Goal: Information Seeking & Learning: Find specific fact

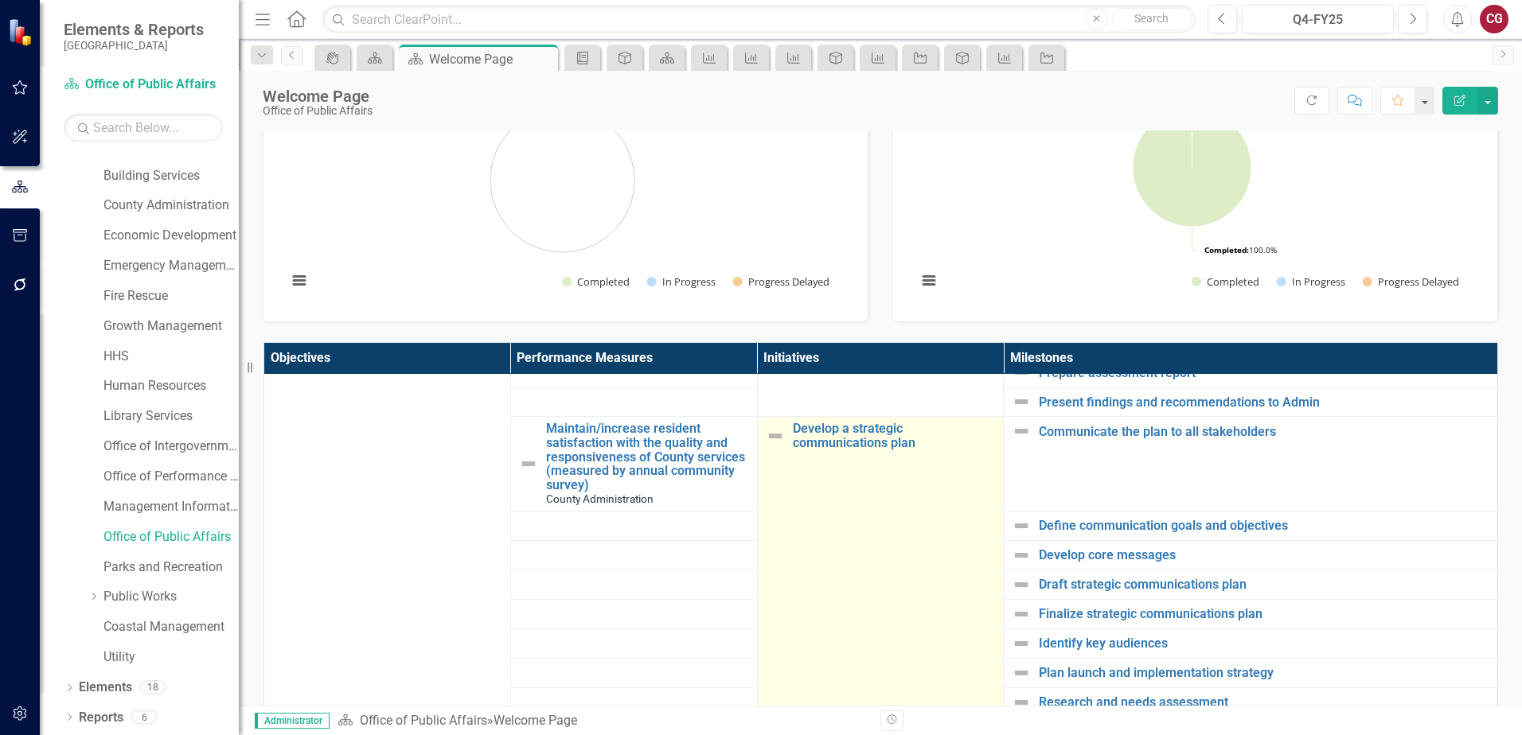
scroll to position [716, 0]
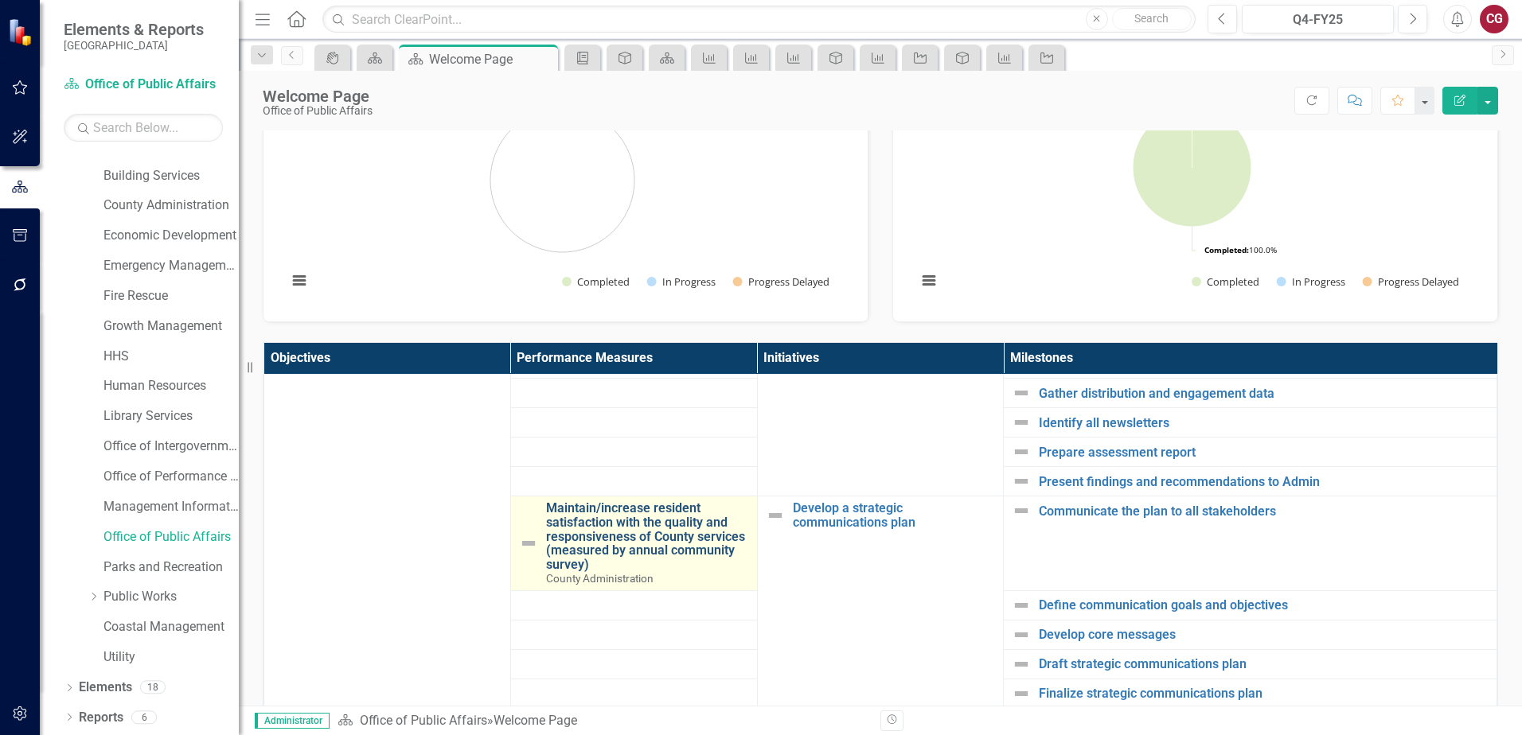
click at [640, 545] on link "Maintain/increase resident satisfaction with the quality and responsiveness of …" at bounding box center [647, 536] width 203 height 70
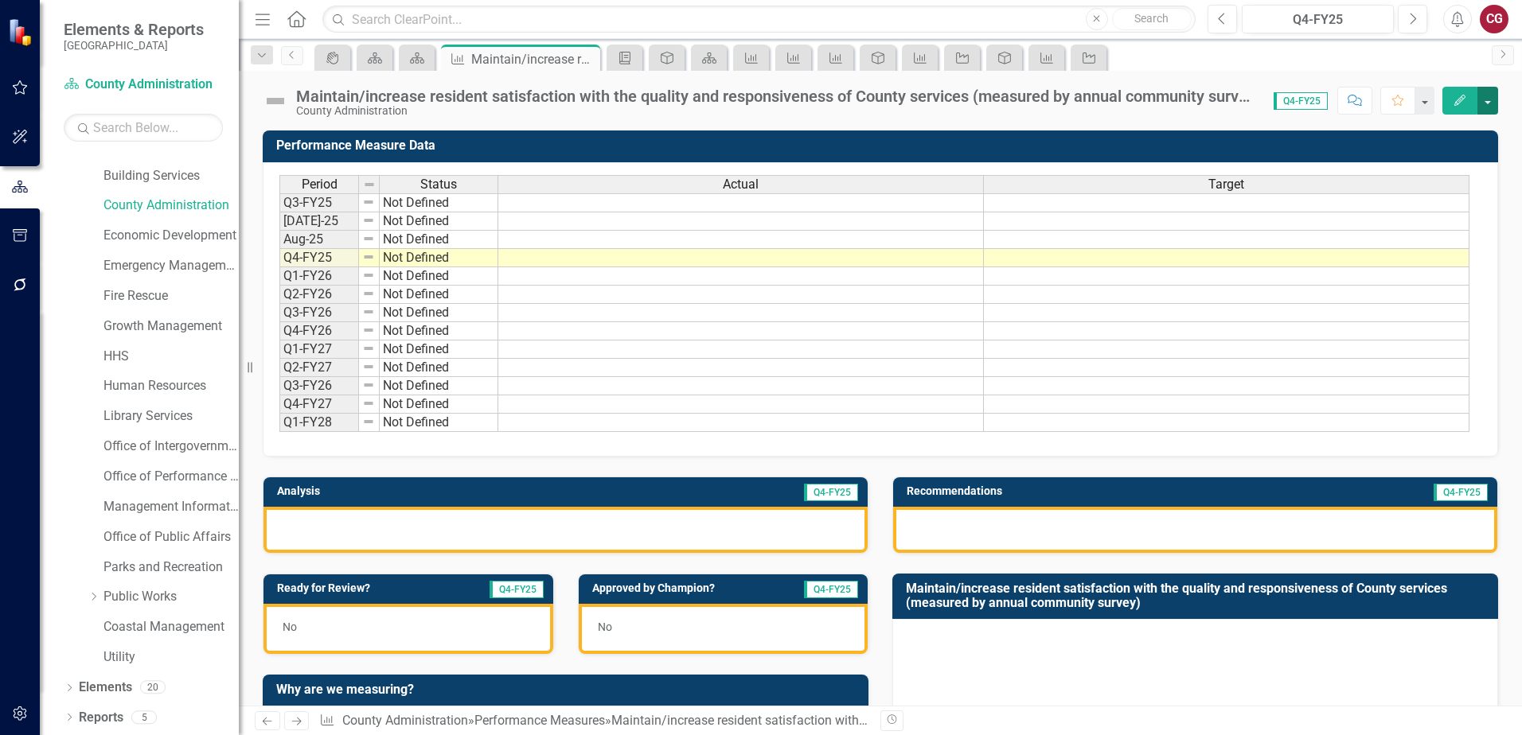
click at [1490, 105] on button "button" at bounding box center [1487, 101] width 21 height 28
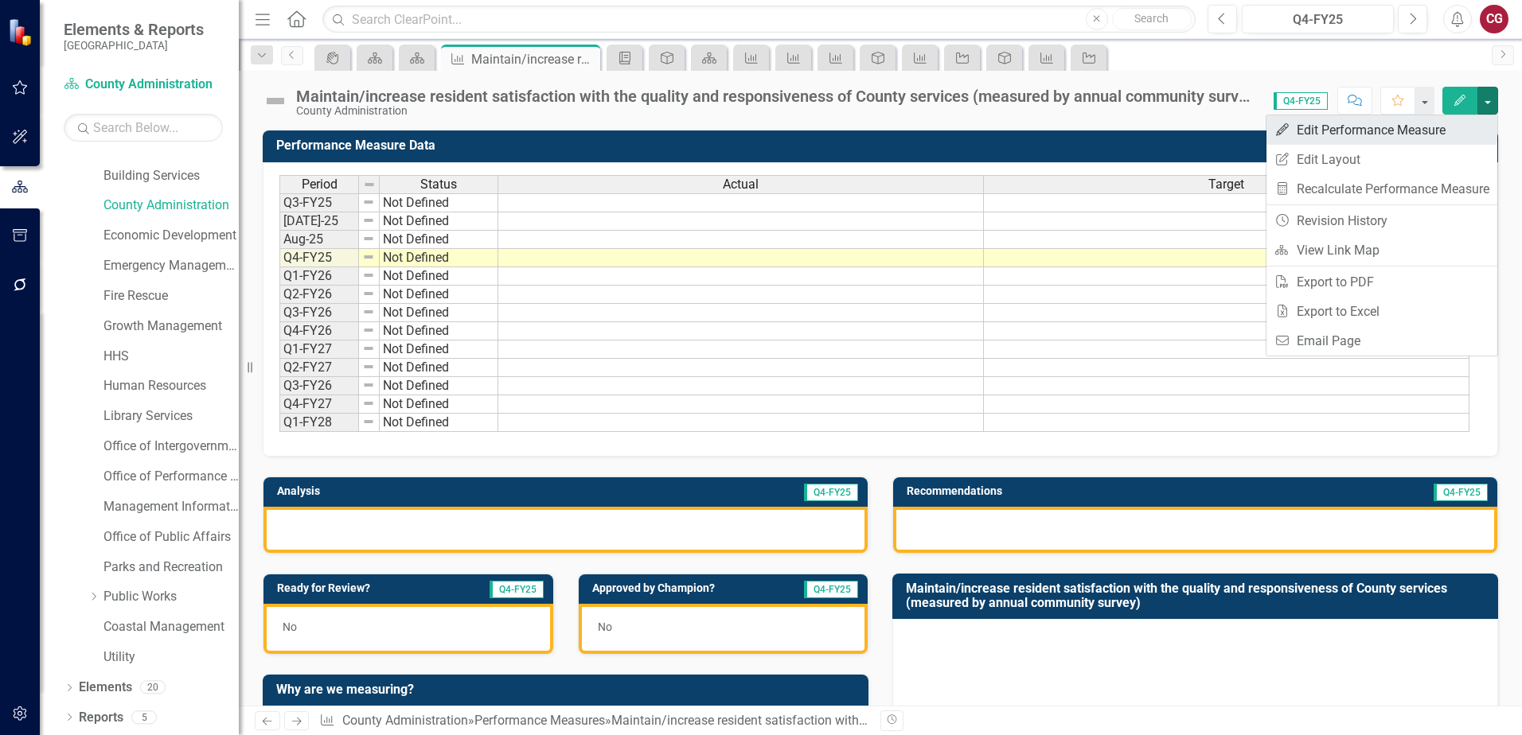
click at [1330, 128] on link "Edit Edit Performance Measure" at bounding box center [1381, 129] width 231 height 29
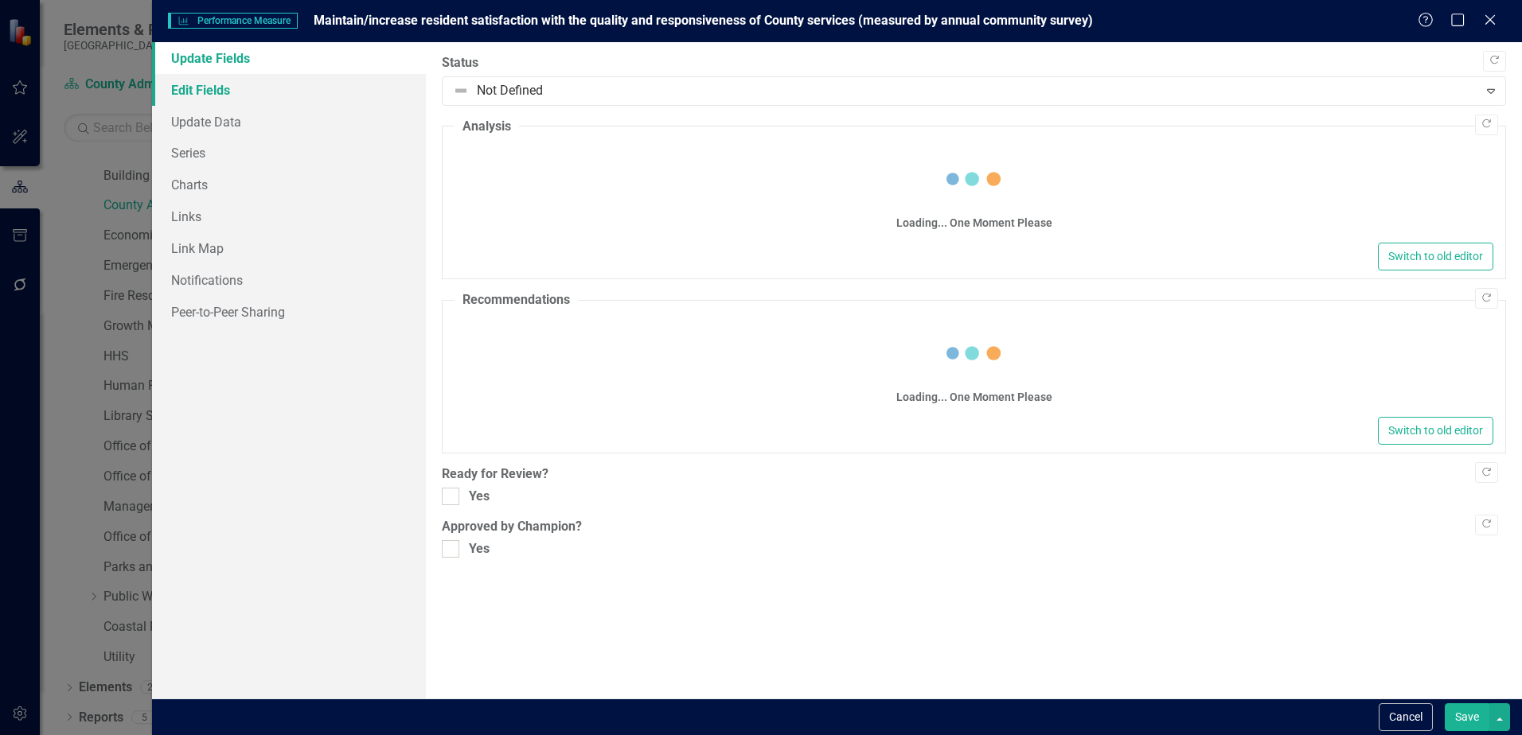
click at [236, 89] on link "Edit Fields" at bounding box center [289, 90] width 274 height 32
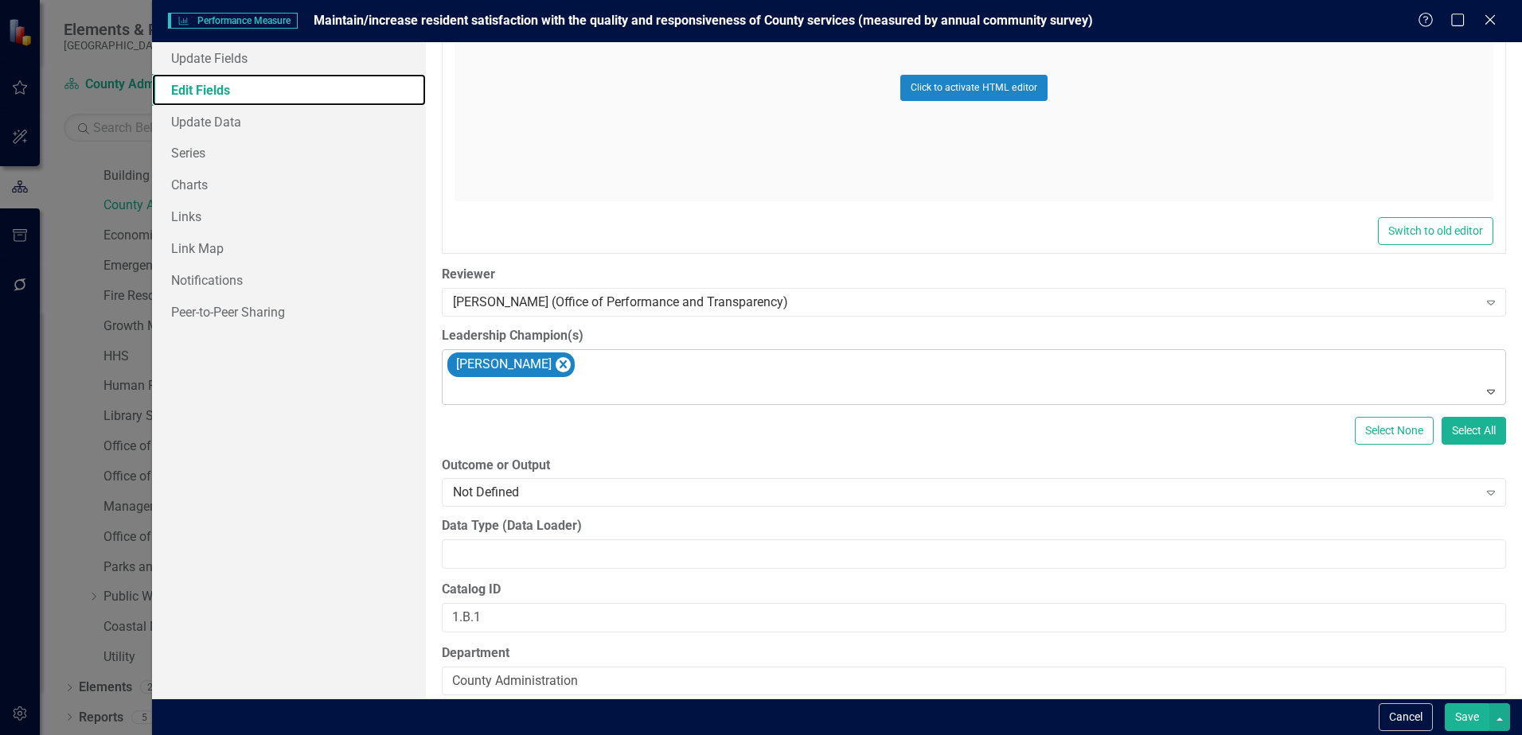
scroll to position [886, 0]
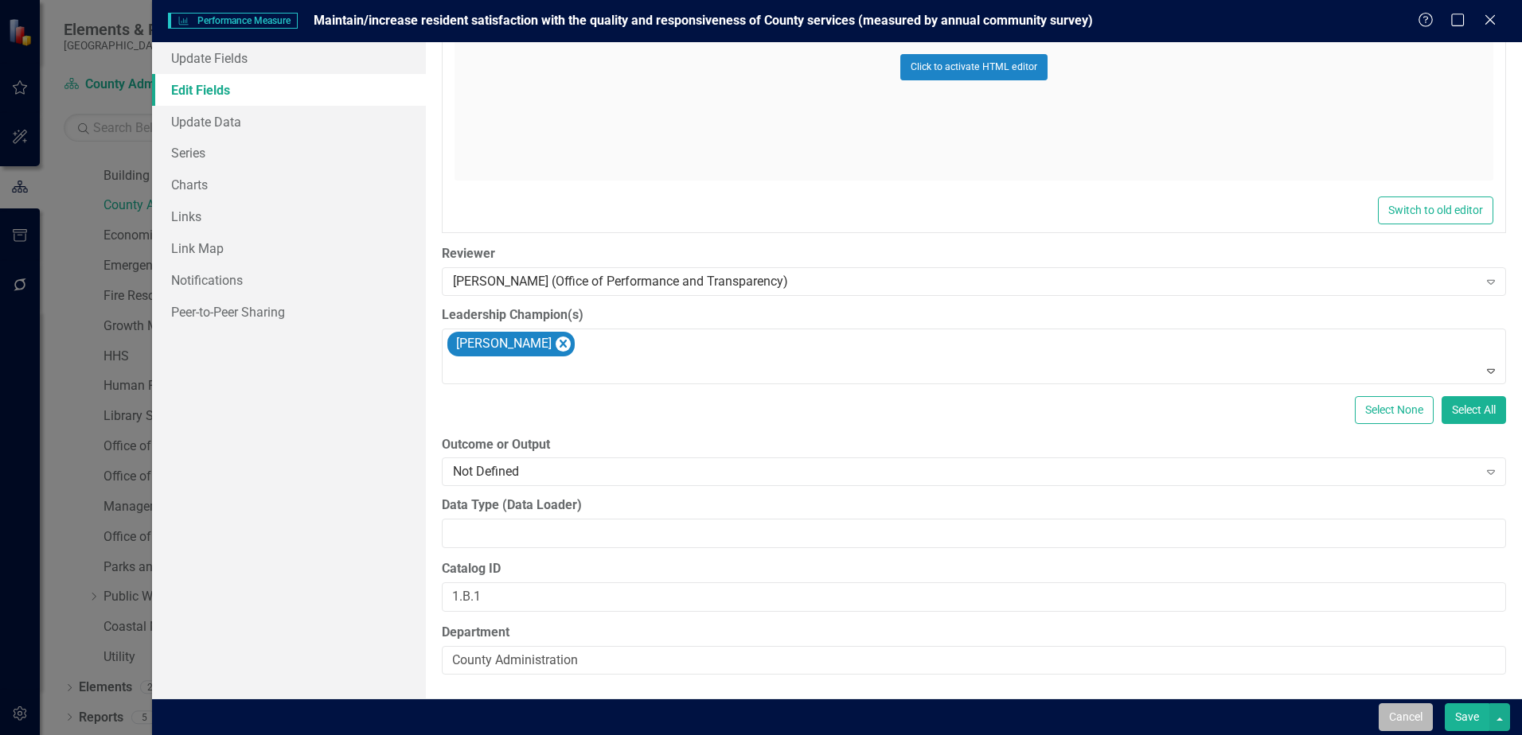
click at [1400, 712] on button "Cancel" at bounding box center [1405, 717] width 54 height 28
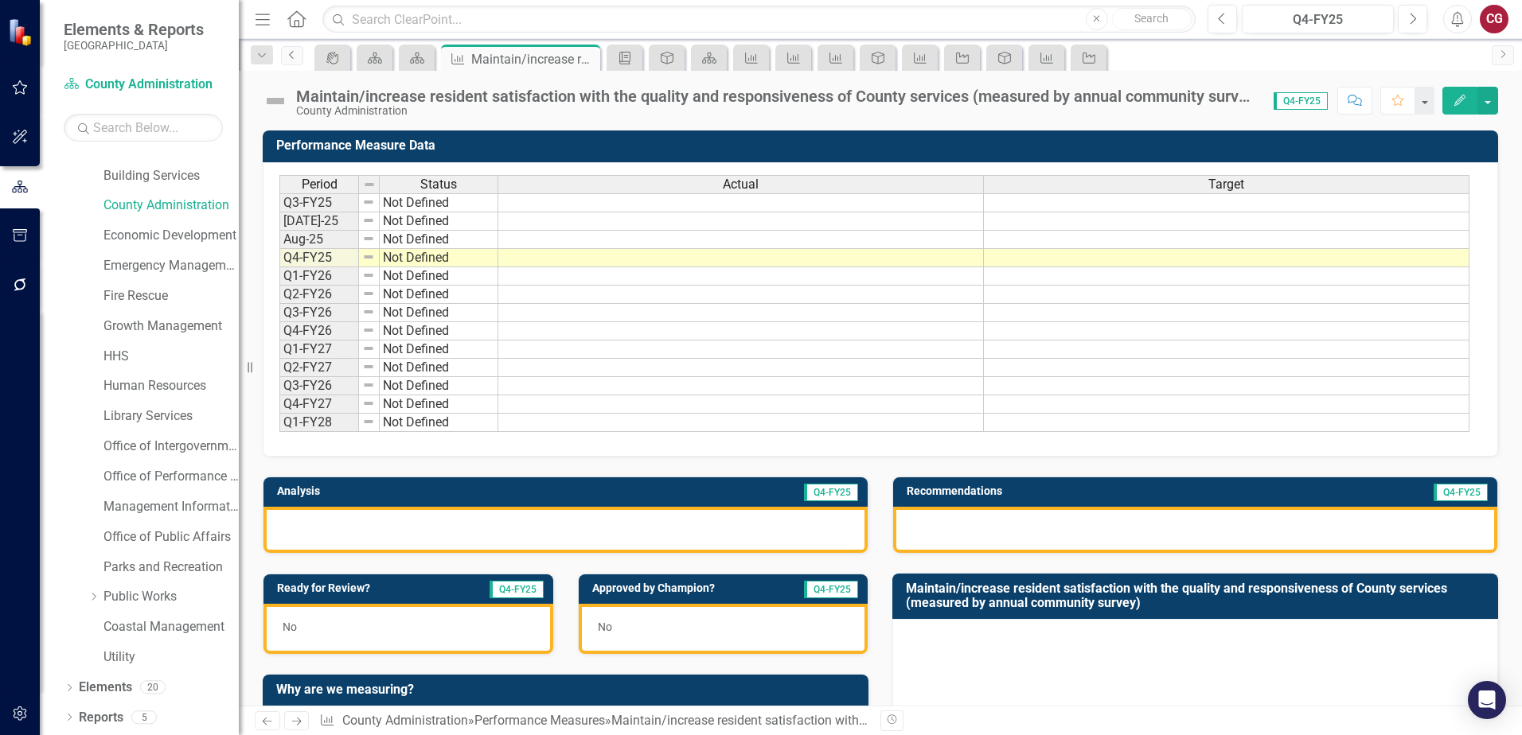
click at [289, 54] on icon "Previous" at bounding box center [292, 55] width 13 height 10
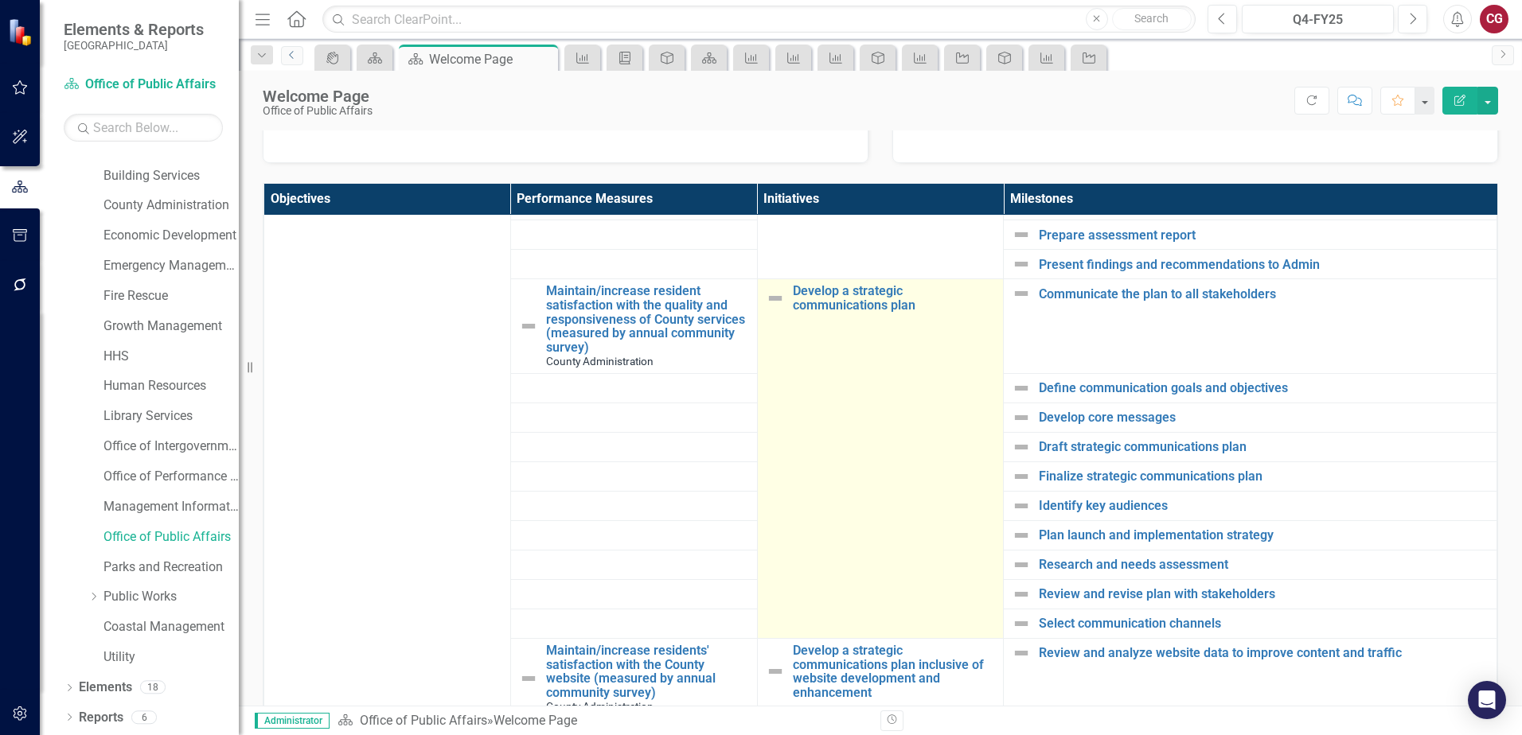
scroll to position [796, 0]
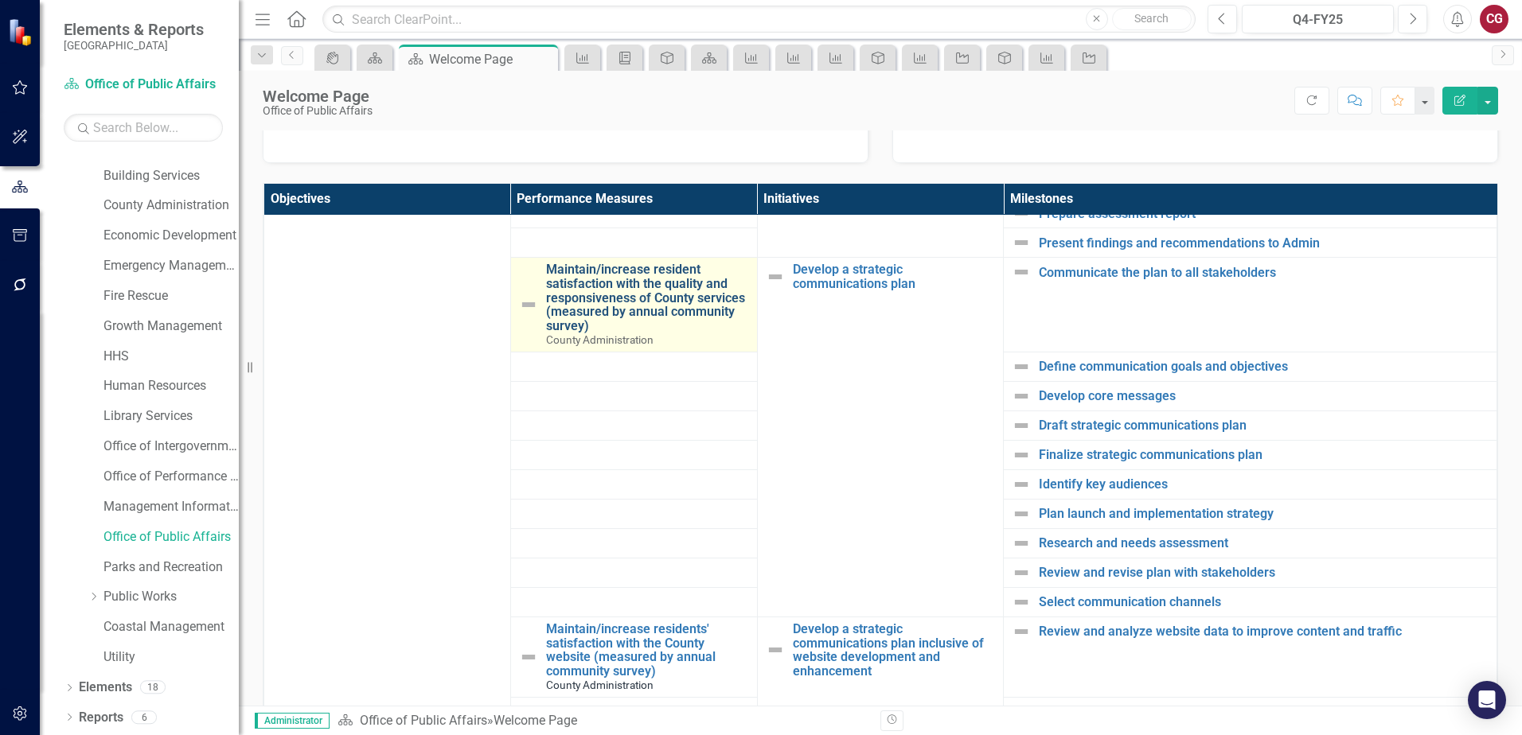
click at [631, 282] on link "Maintain/increase resident satisfaction with the quality and responsiveness of …" at bounding box center [647, 298] width 203 height 70
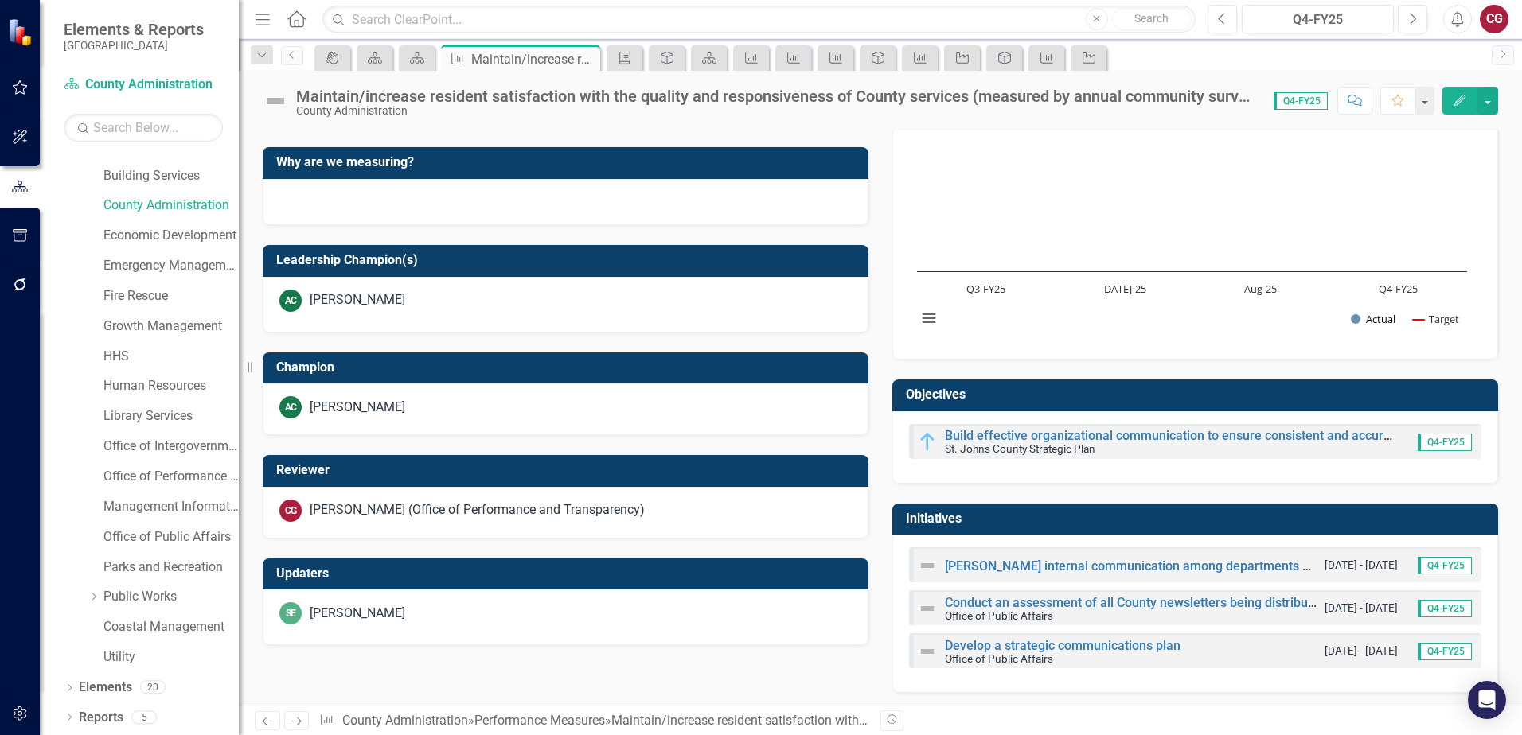
scroll to position [531, 0]
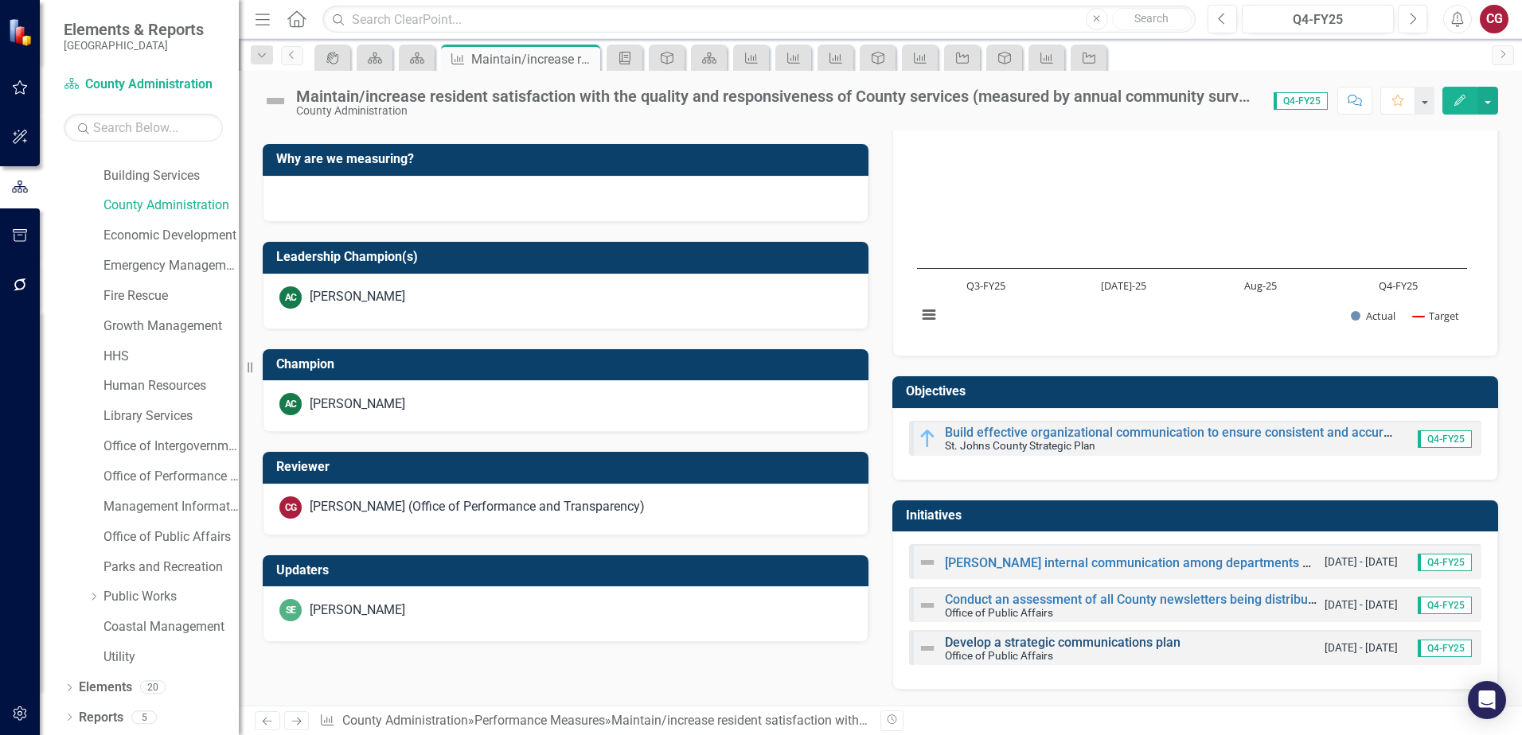
click at [1091, 641] on link "Develop a strategic communications plan" at bounding box center [1063, 642] width 236 height 15
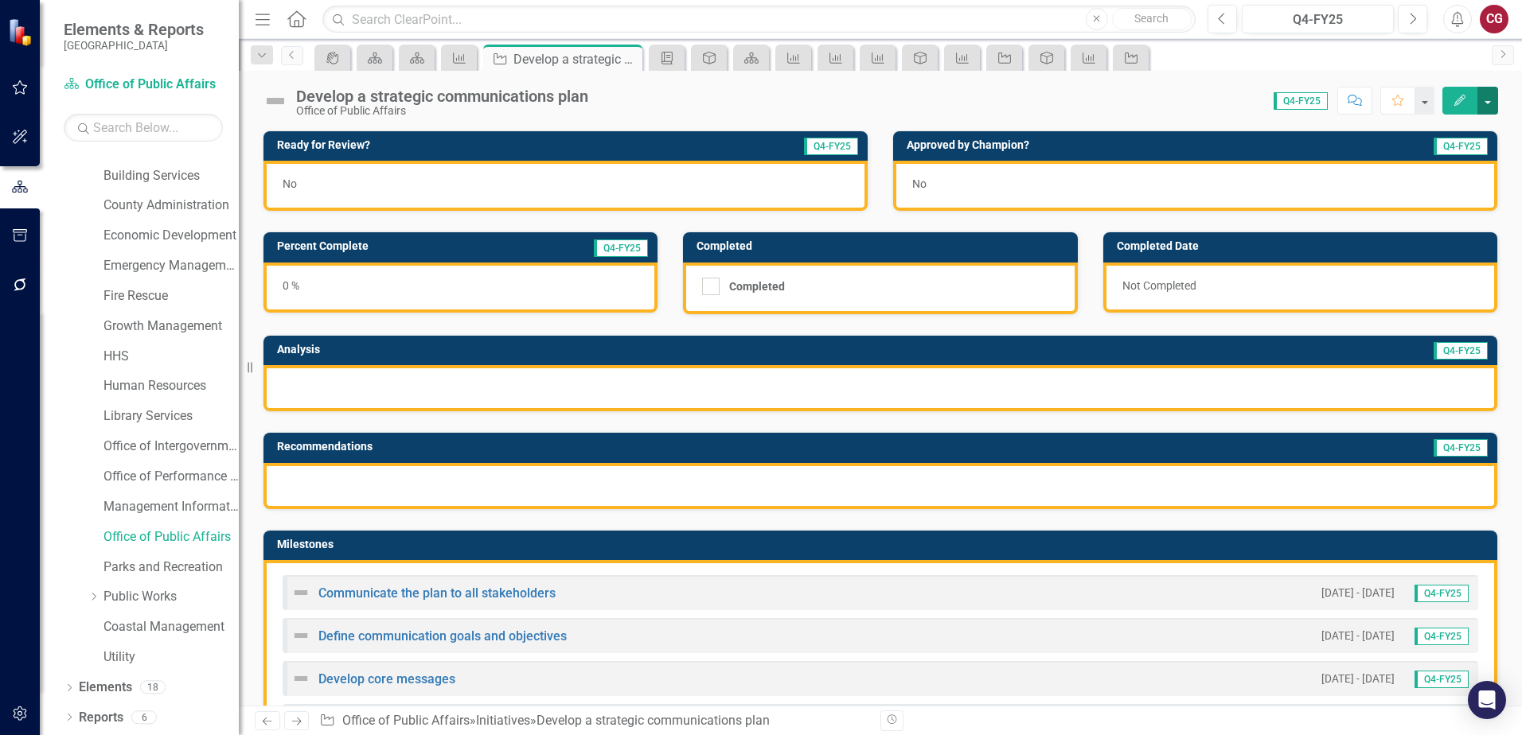
click at [1482, 104] on button "button" at bounding box center [1487, 101] width 21 height 28
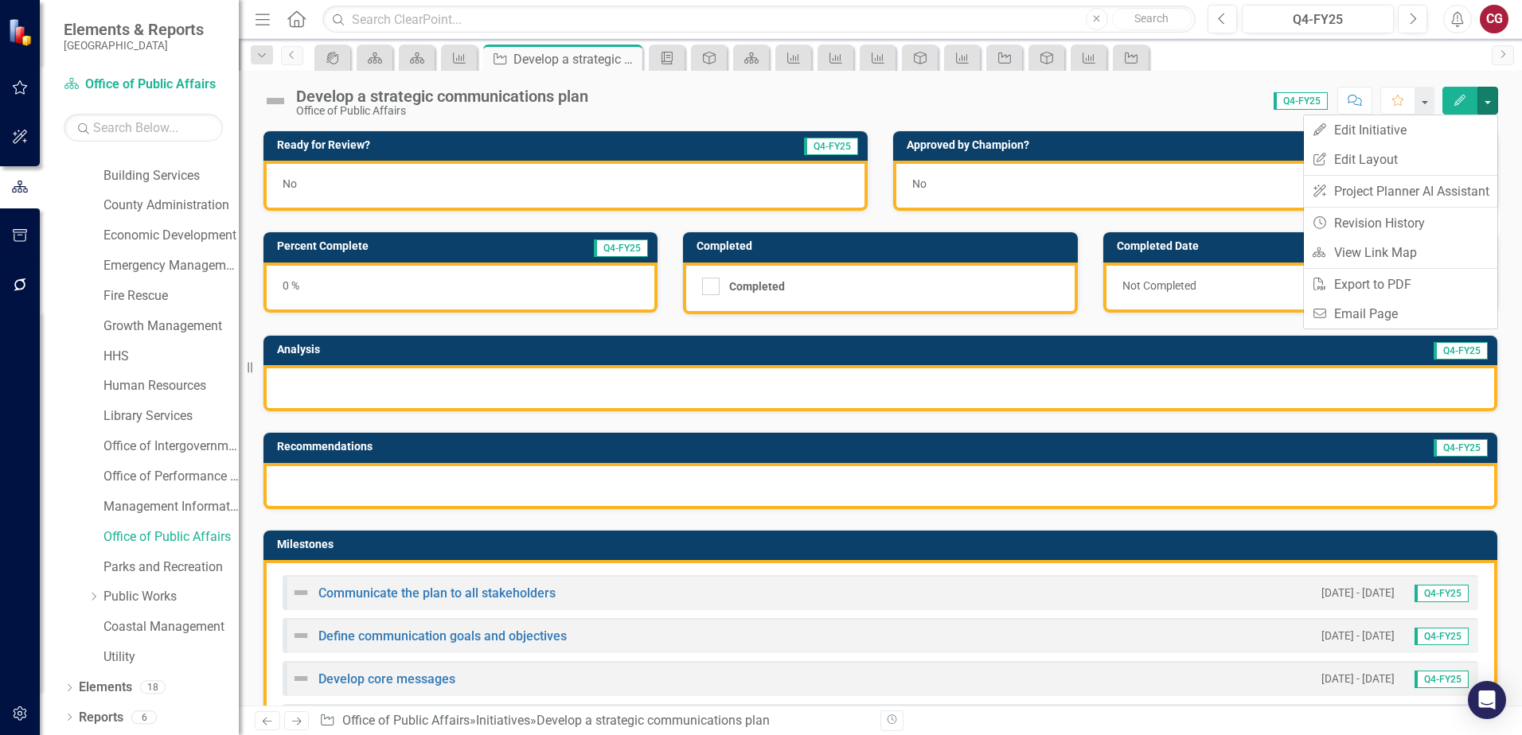
click at [1119, 583] on div "Communicate the plan to all stakeholders [DATE] - [DATE] Q4-FY25" at bounding box center [879, 592] width 1195 height 35
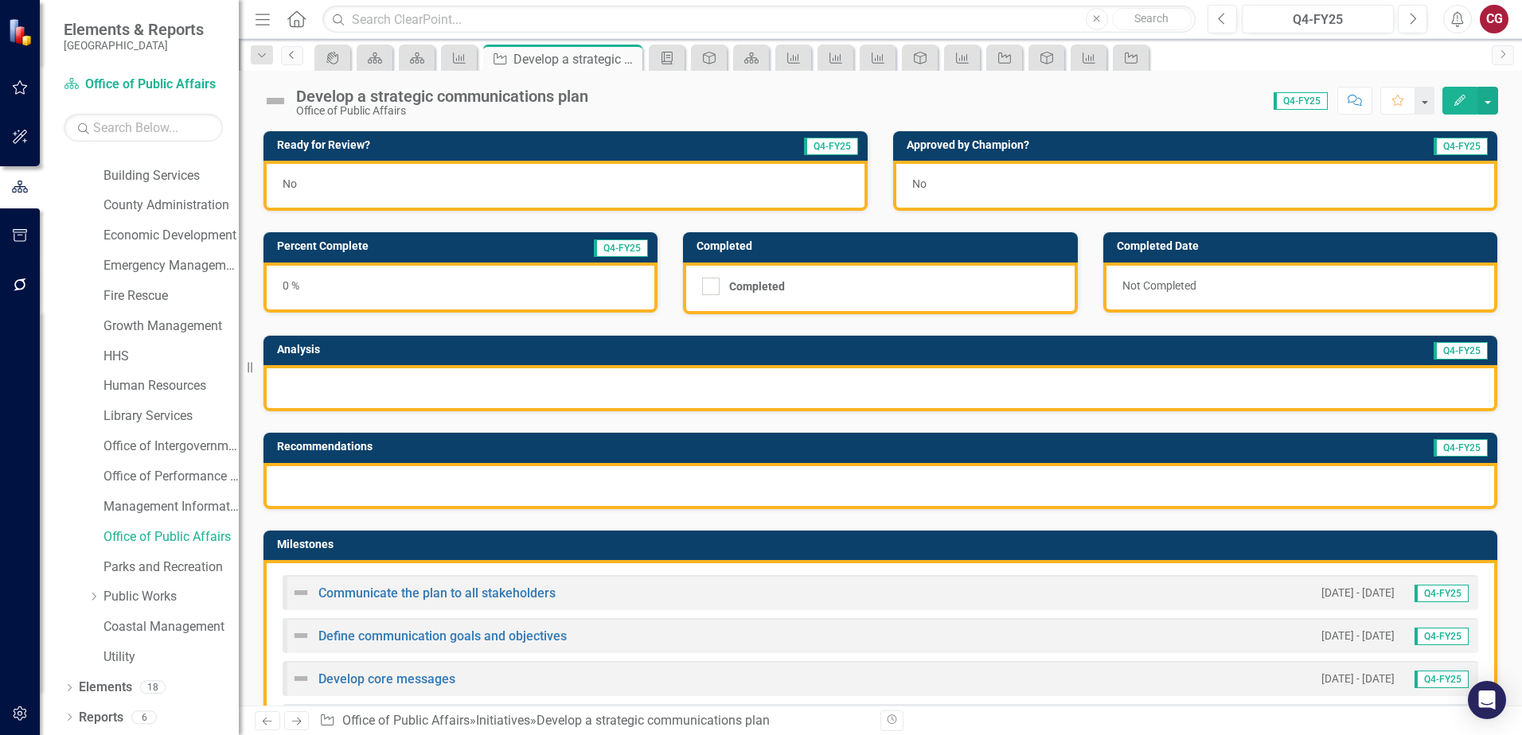
click at [293, 62] on link "Previous" at bounding box center [292, 55] width 22 height 19
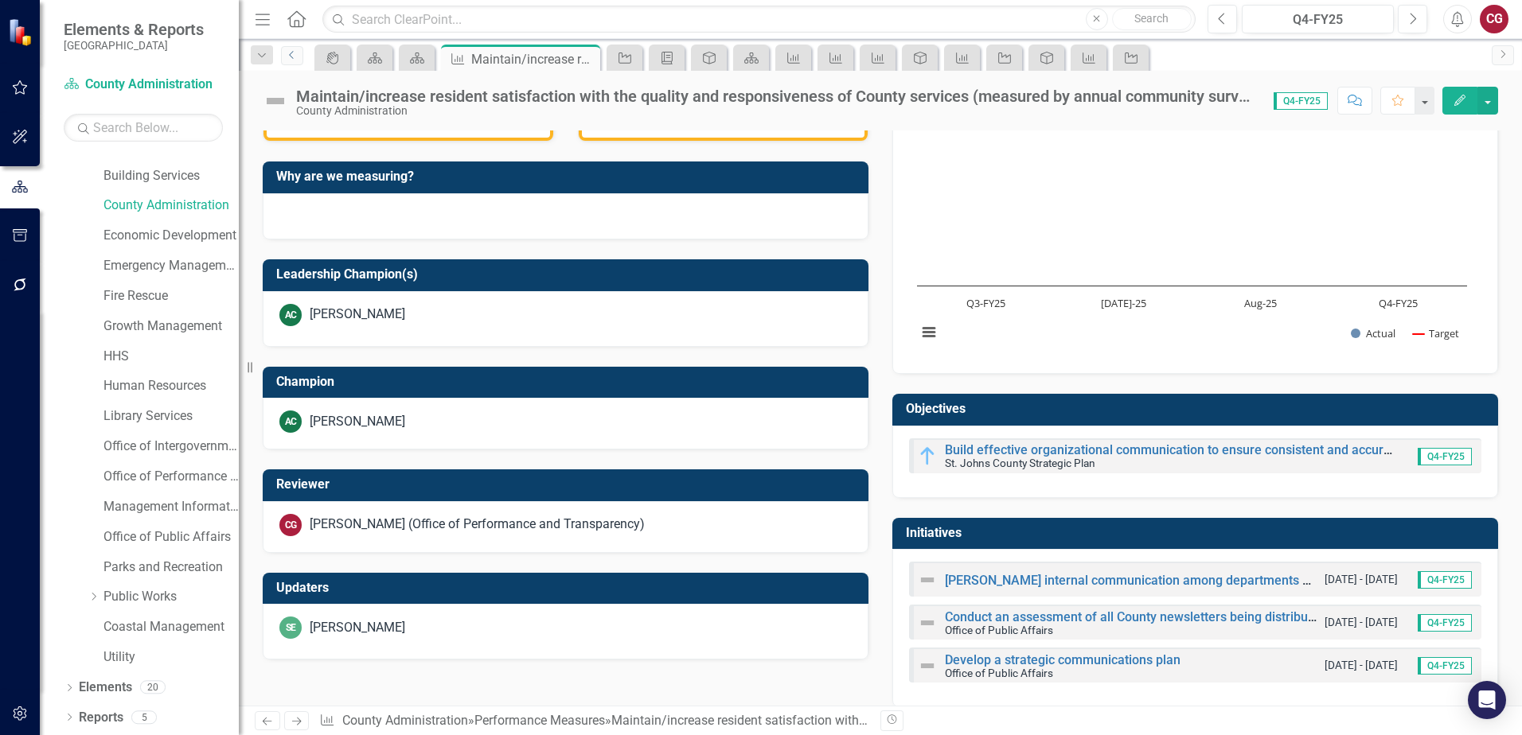
scroll to position [531, 0]
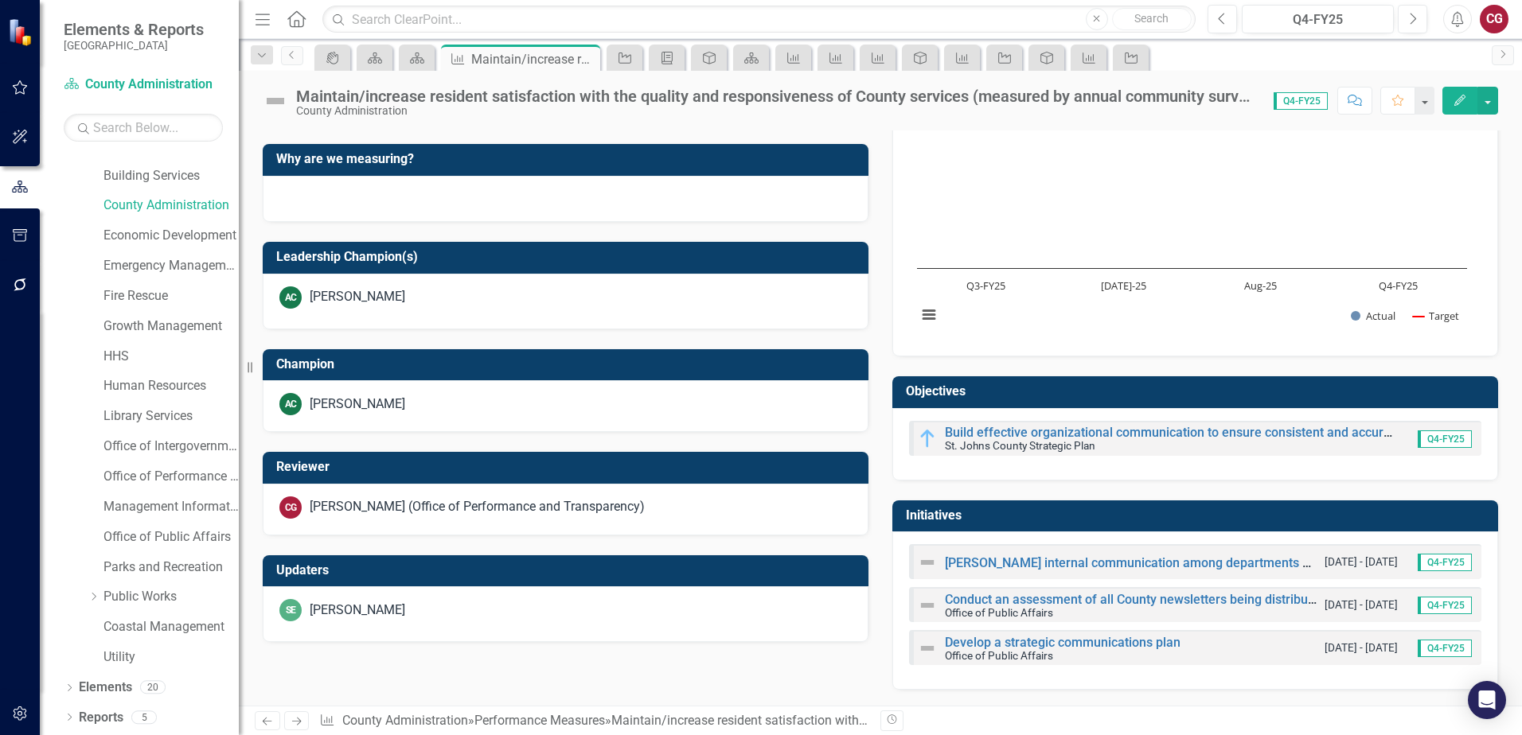
click at [1252, 645] on div "Develop a strategic communications plan Office of Public Affairs [DATE] - [DATE…" at bounding box center [1195, 647] width 572 height 35
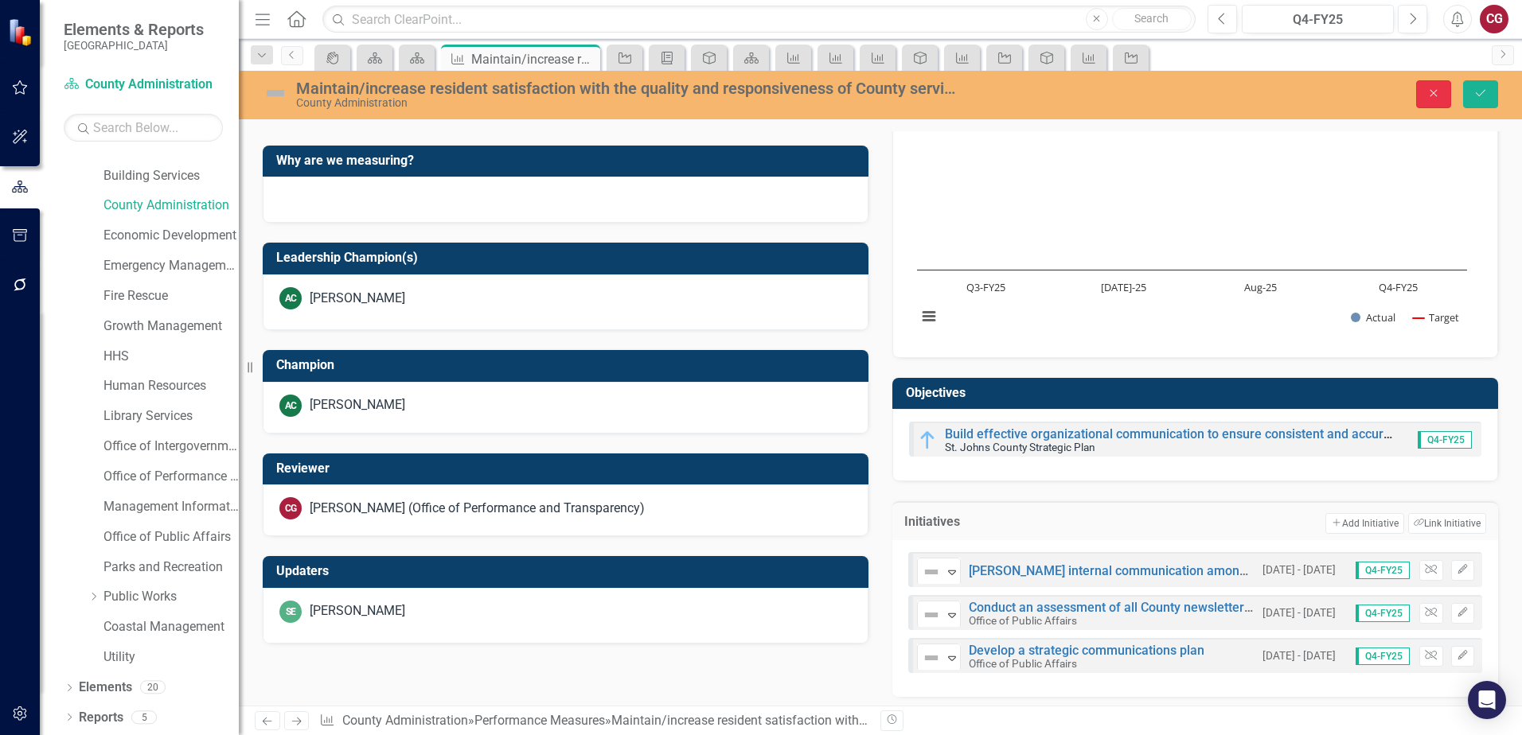
click at [1440, 100] on button "Close" at bounding box center [1433, 94] width 35 height 28
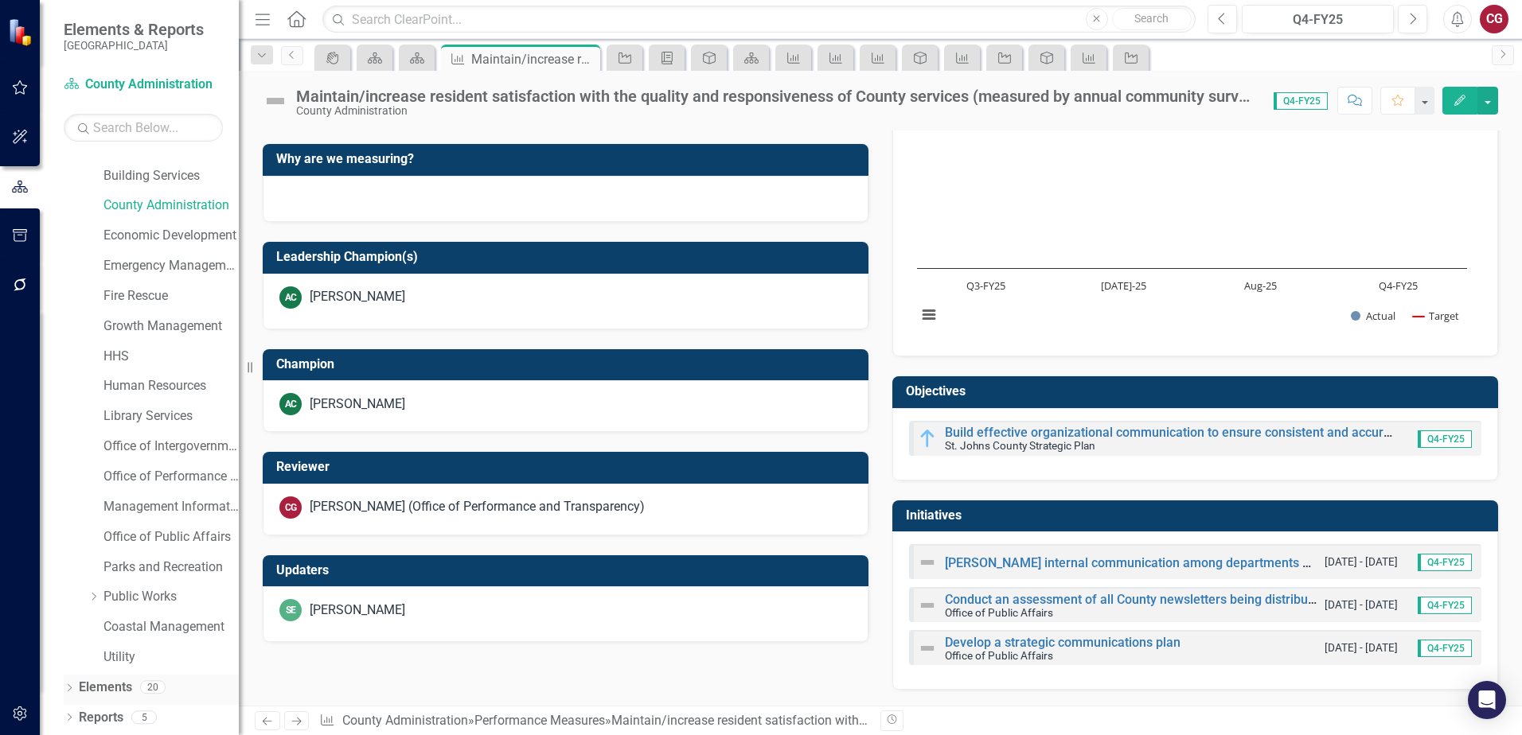
click at [124, 692] on link "Elements" at bounding box center [105, 688] width 53 height 18
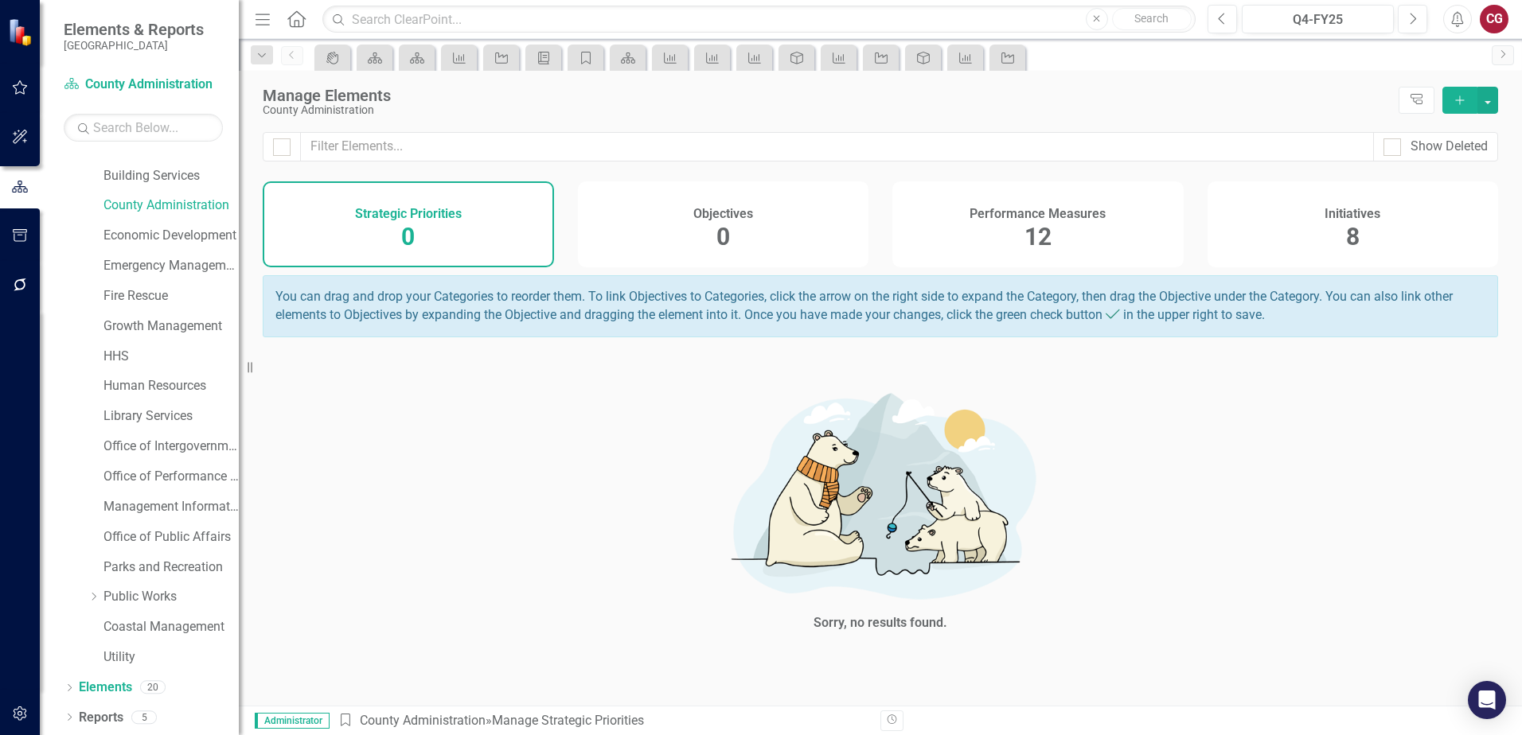
click at [1071, 203] on div "Performance Measures" at bounding box center [1037, 212] width 136 height 18
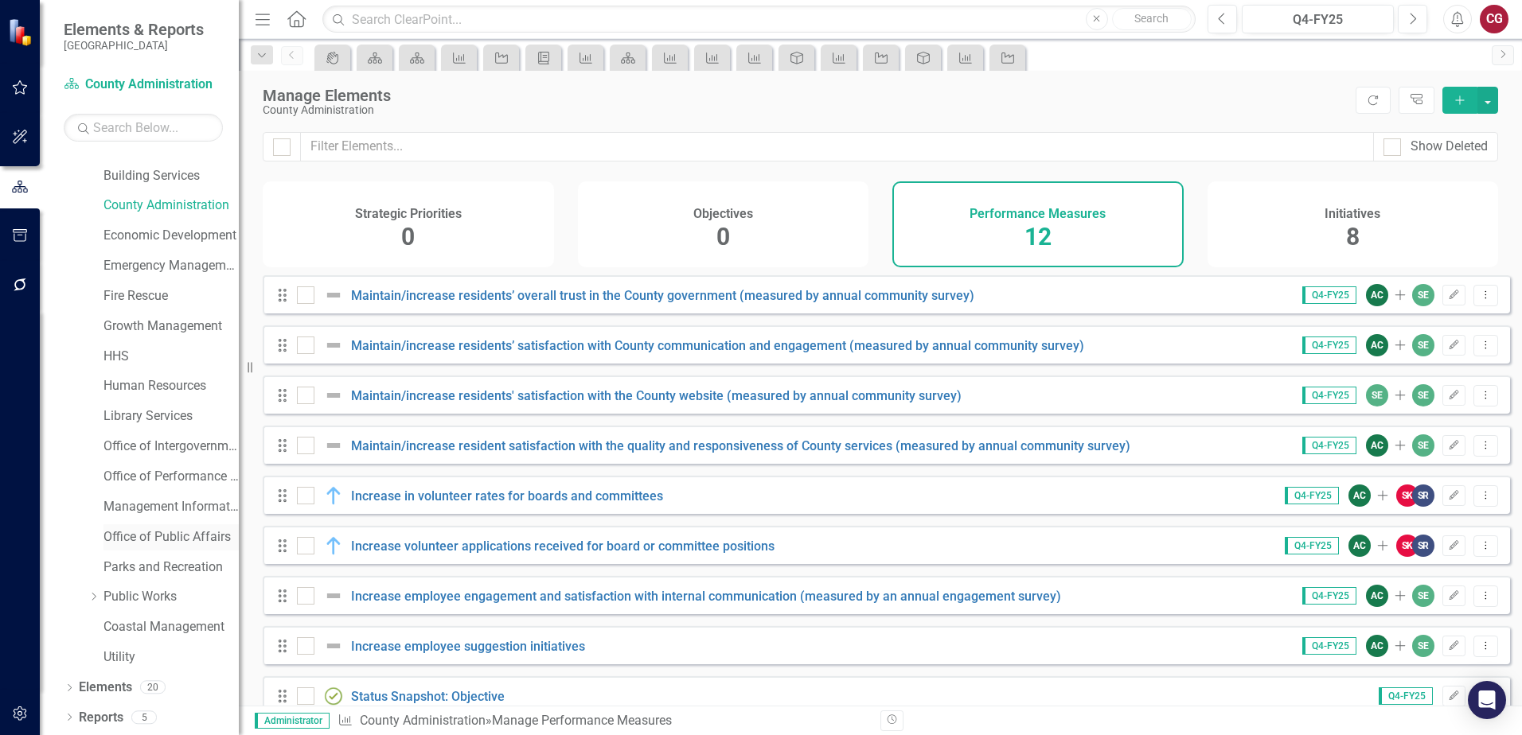
click at [150, 533] on link "Office of Public Affairs" at bounding box center [170, 537] width 135 height 18
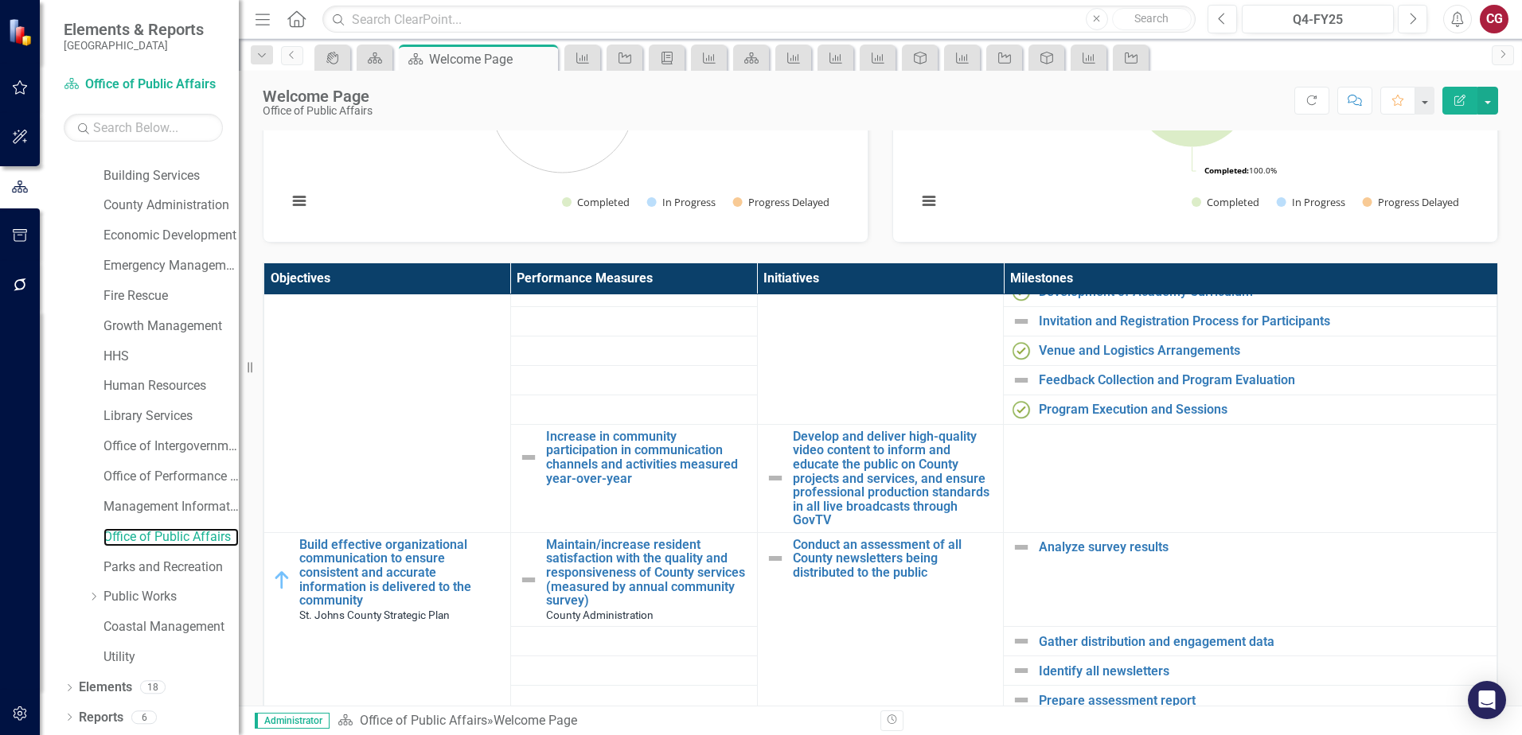
scroll to position [398, 0]
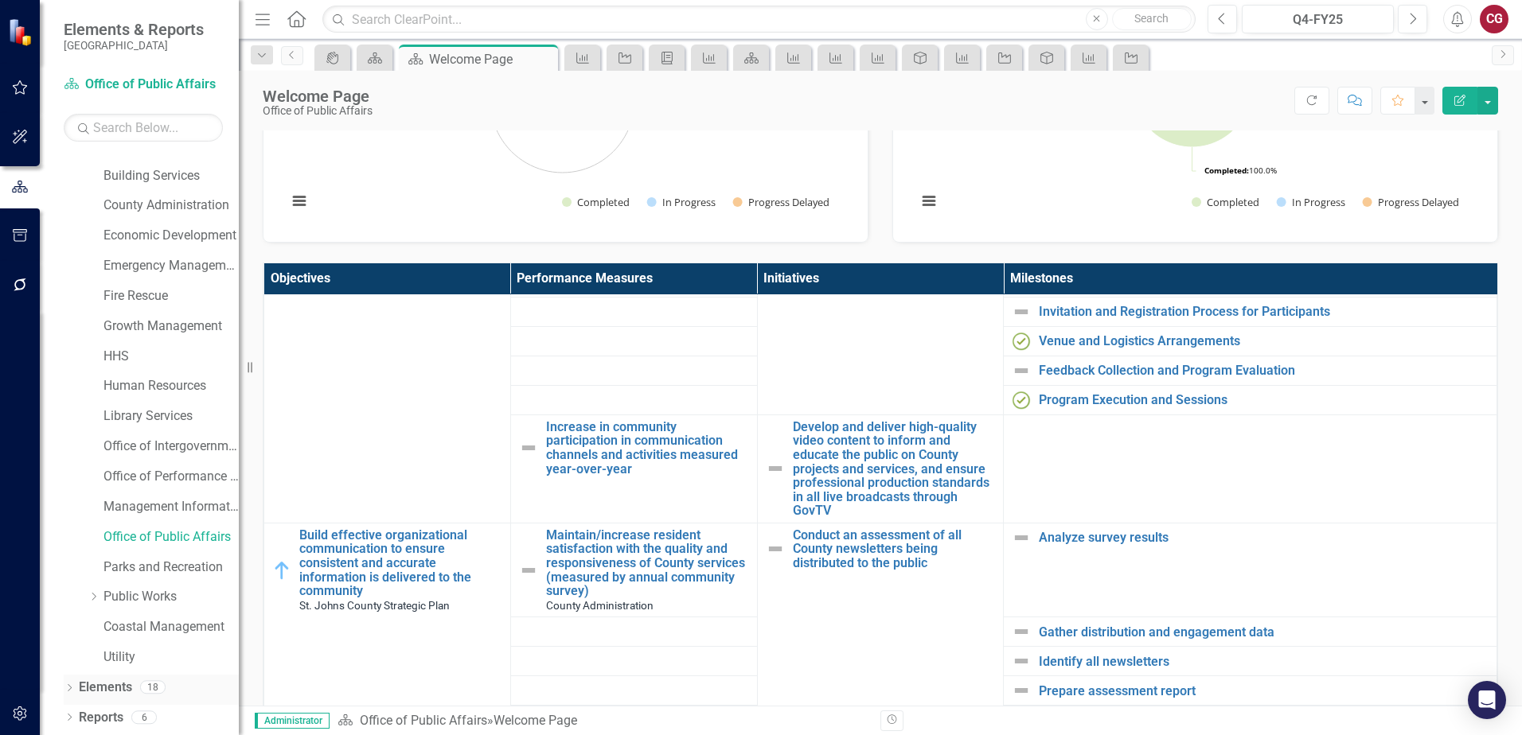
click at [116, 686] on link "Elements" at bounding box center [105, 688] width 53 height 18
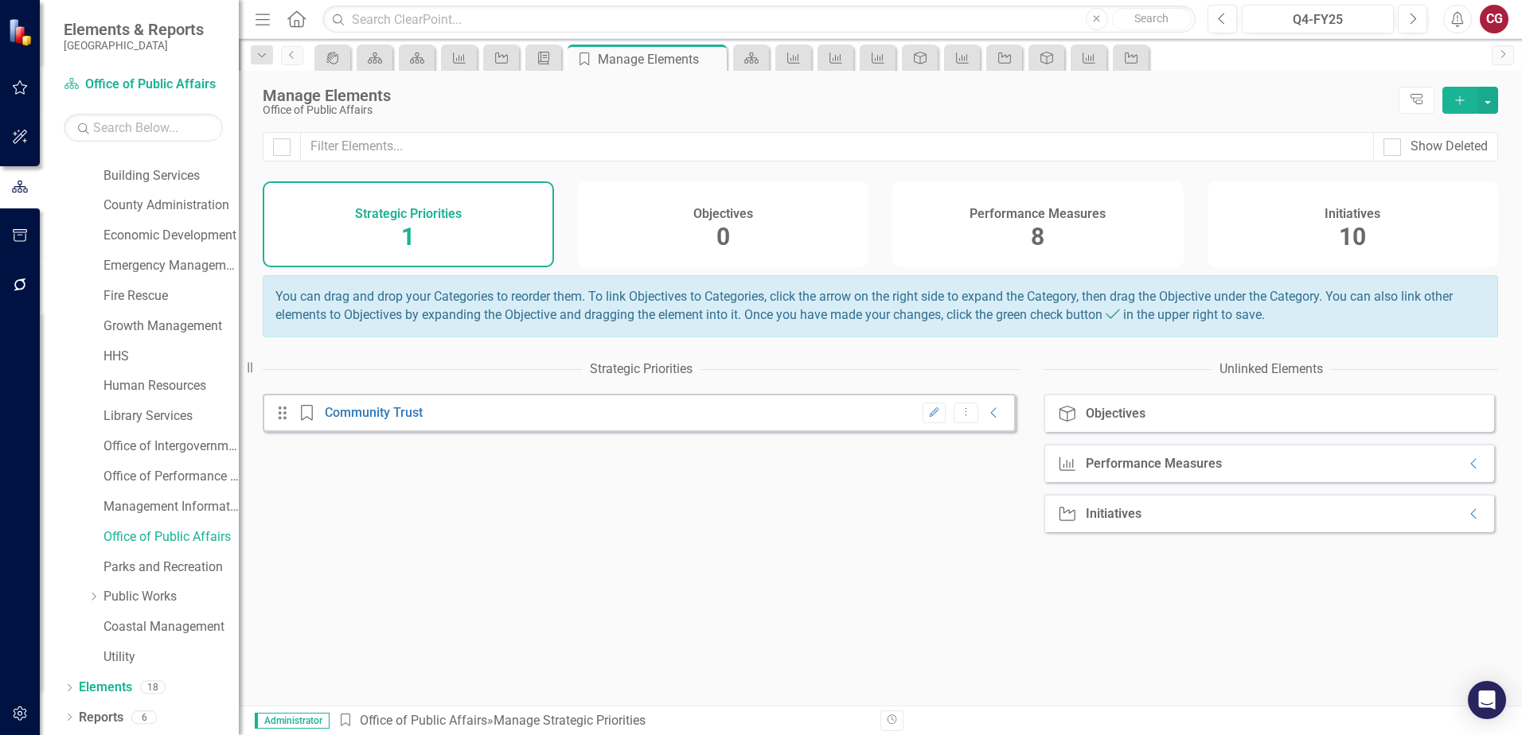
click at [1026, 207] on h4 "Performance Measures" at bounding box center [1037, 214] width 136 height 14
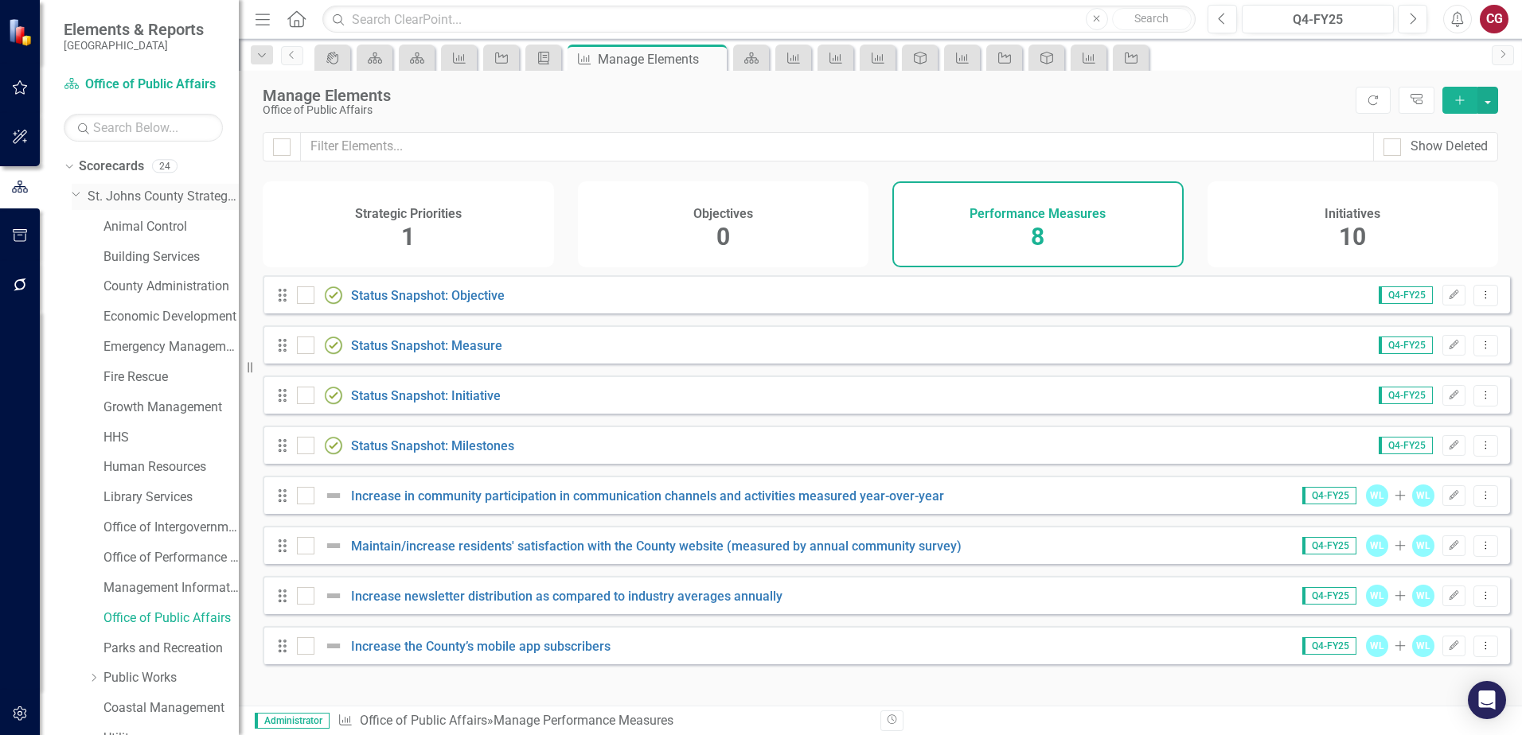
click at [113, 188] on link "St. Johns County Strategic Plan" at bounding box center [163, 197] width 151 height 18
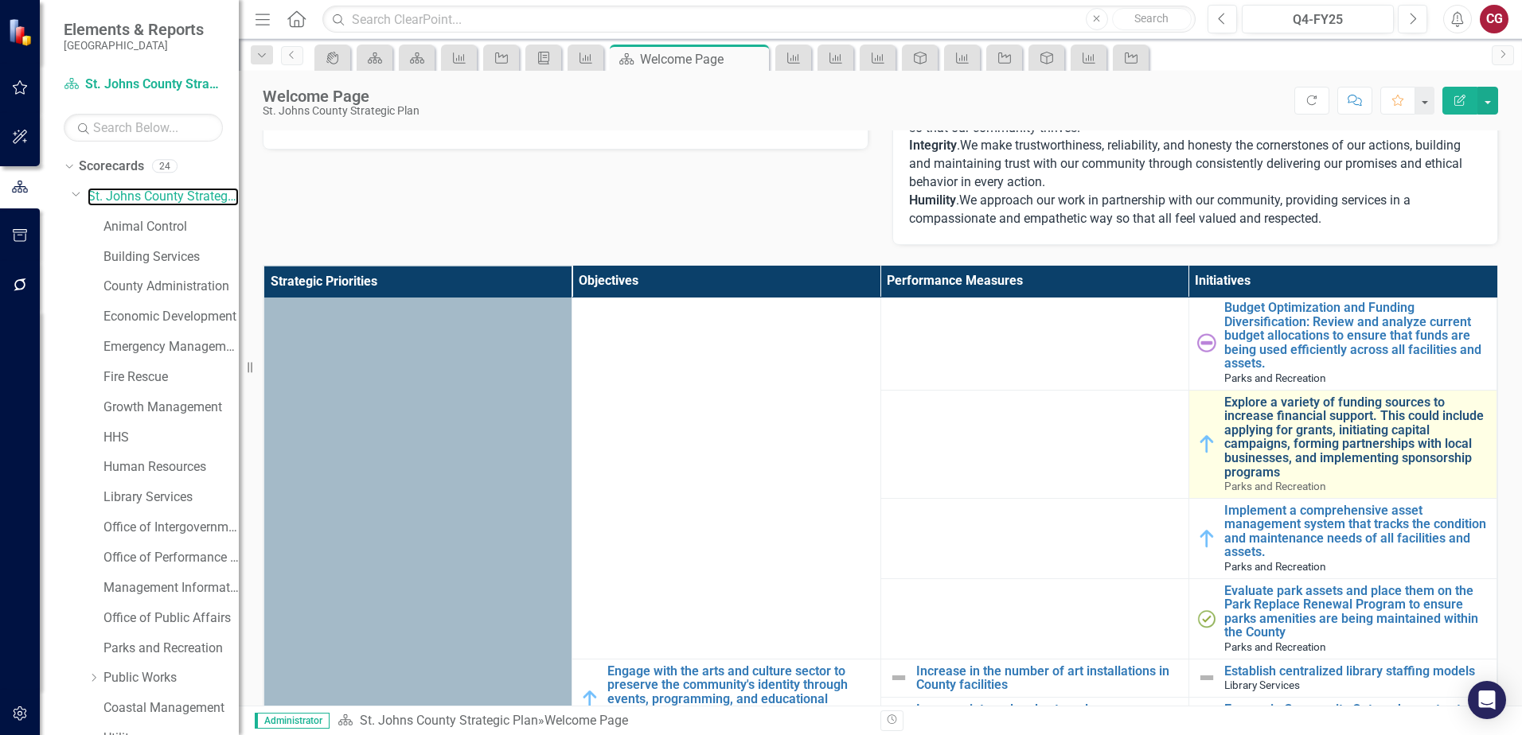
scroll to position [1751, 0]
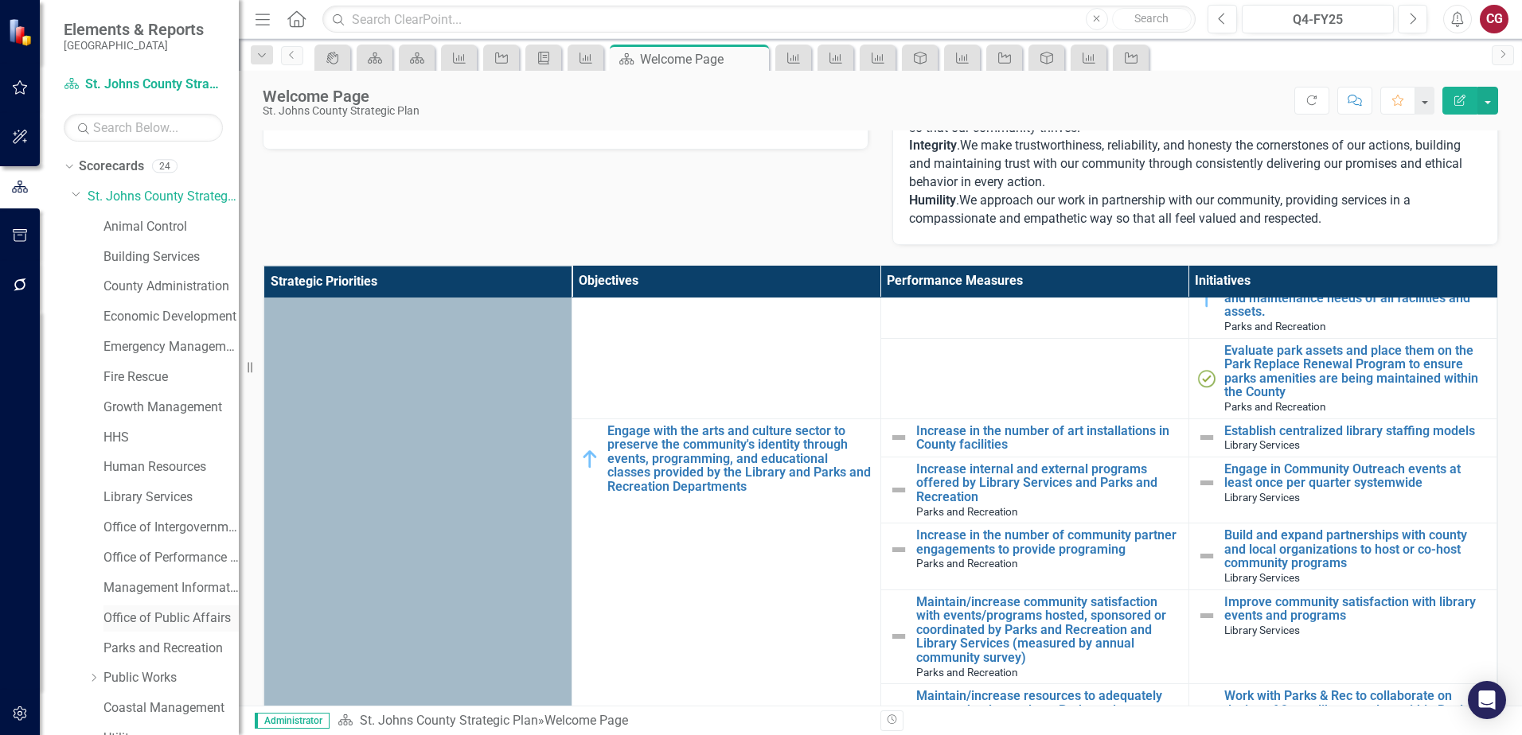
click at [143, 618] on link "Office of Public Affairs" at bounding box center [170, 619] width 135 height 18
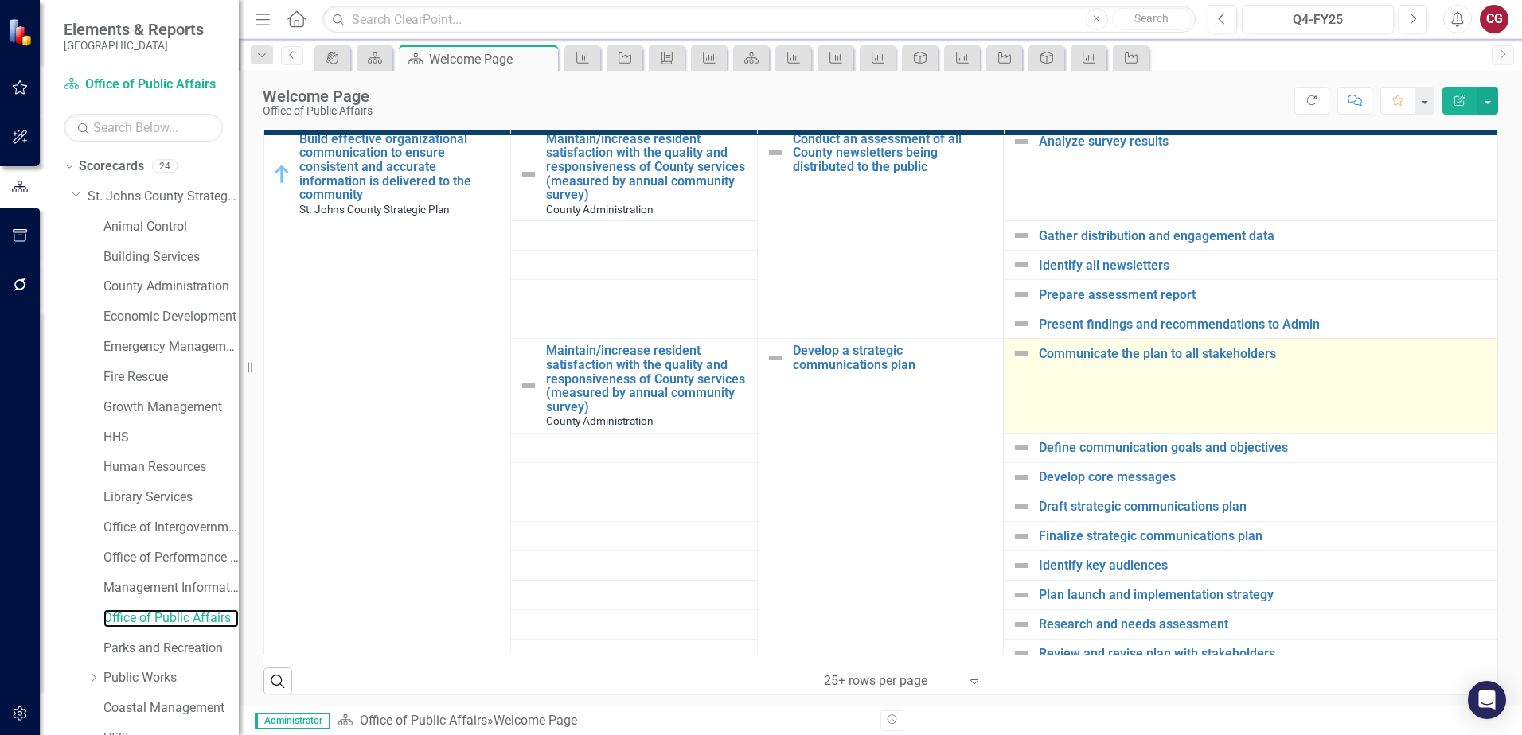
scroll to position [796, 0]
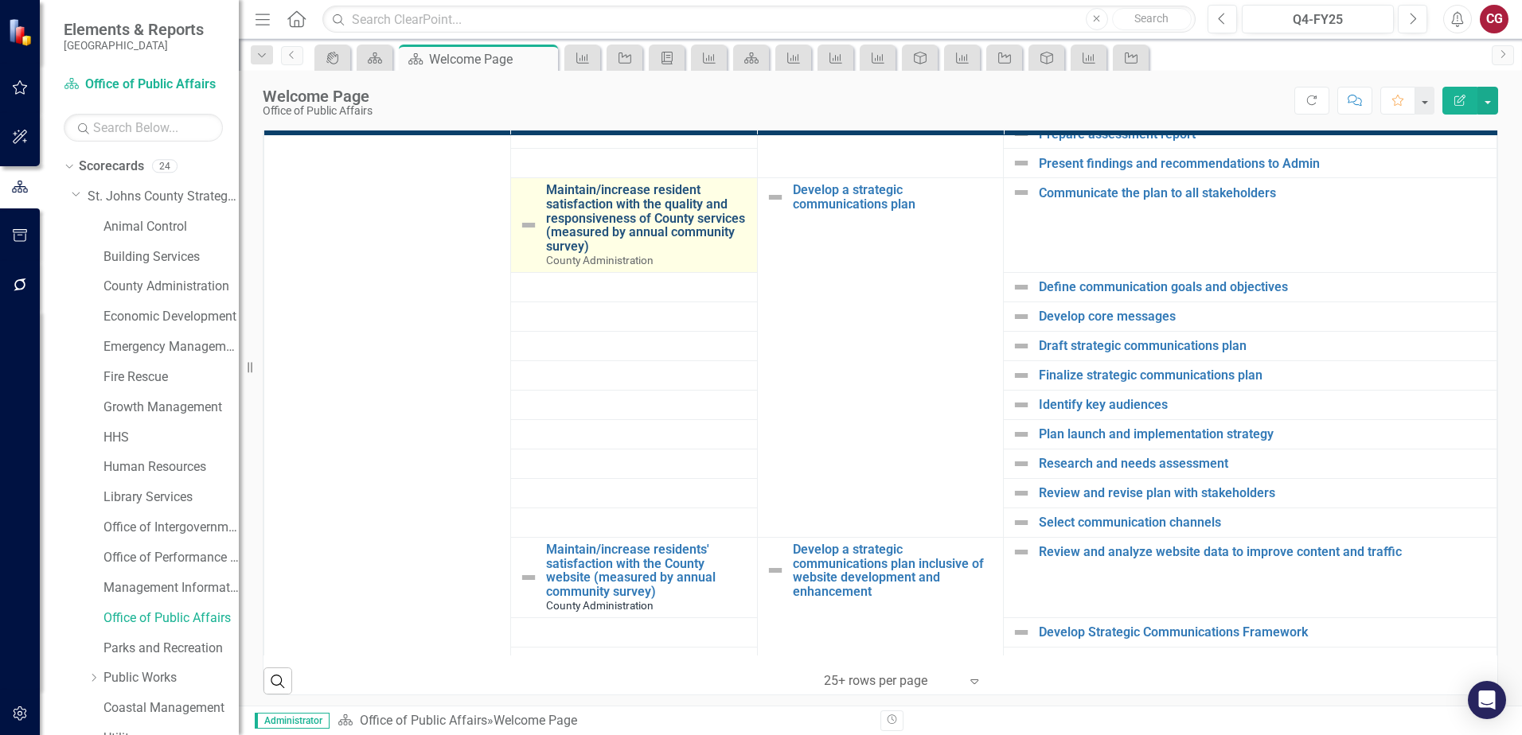
click at [607, 220] on link "Maintain/increase resident satisfaction with the quality and responsiveness of …" at bounding box center [647, 218] width 203 height 70
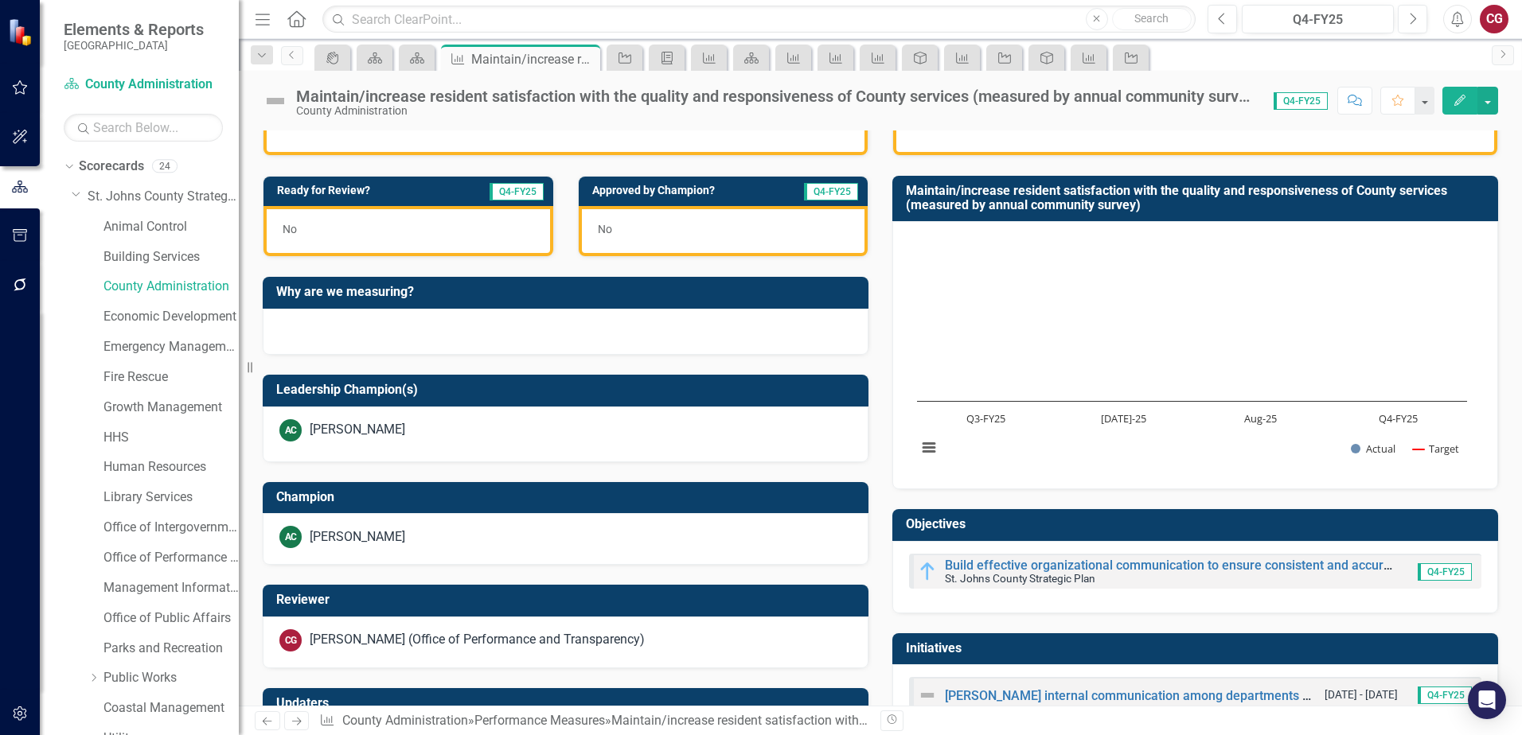
scroll to position [531, 0]
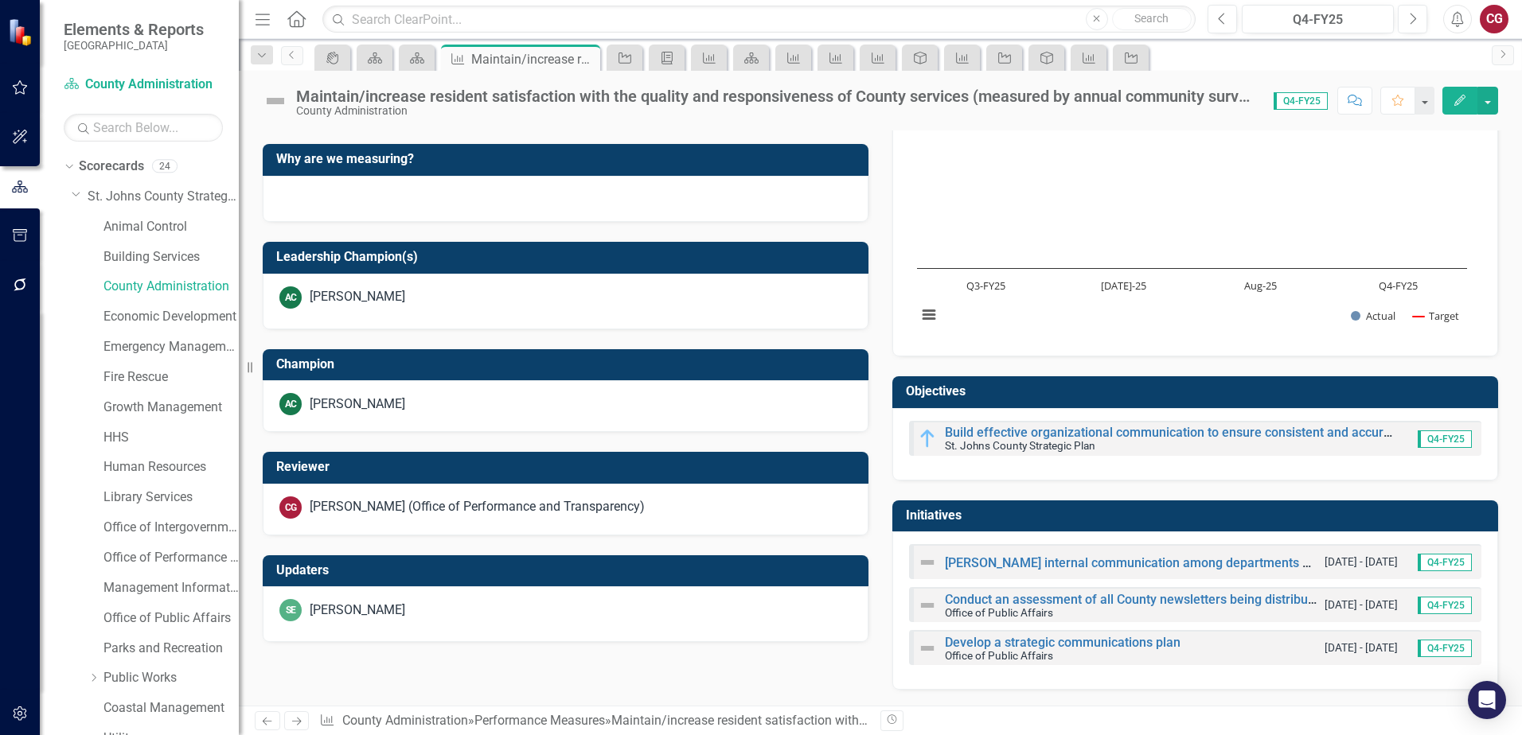
click at [1159, 524] on td "Initiatives" at bounding box center [1198, 518] width 584 height 26
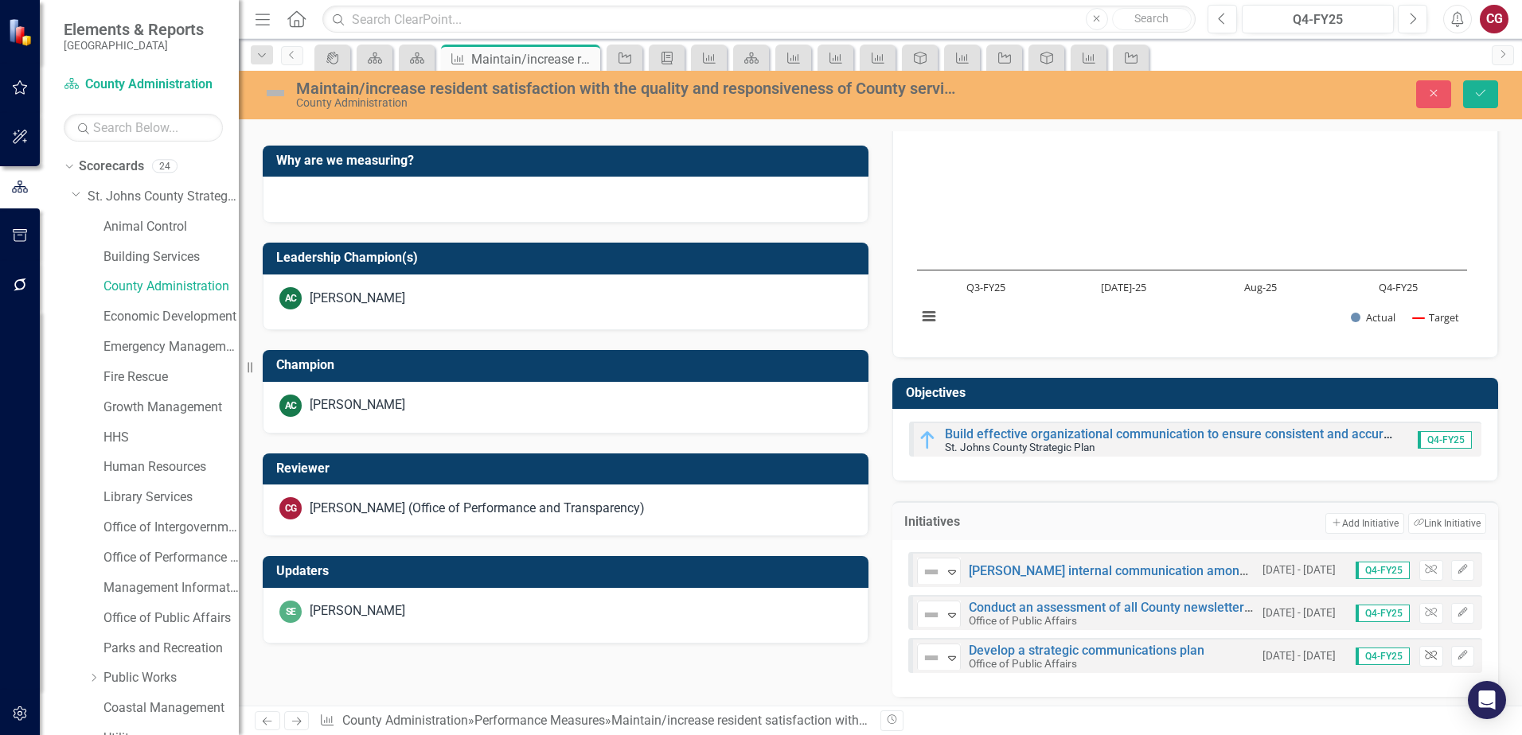
click at [1419, 664] on button "Unlink" at bounding box center [1430, 656] width 23 height 21
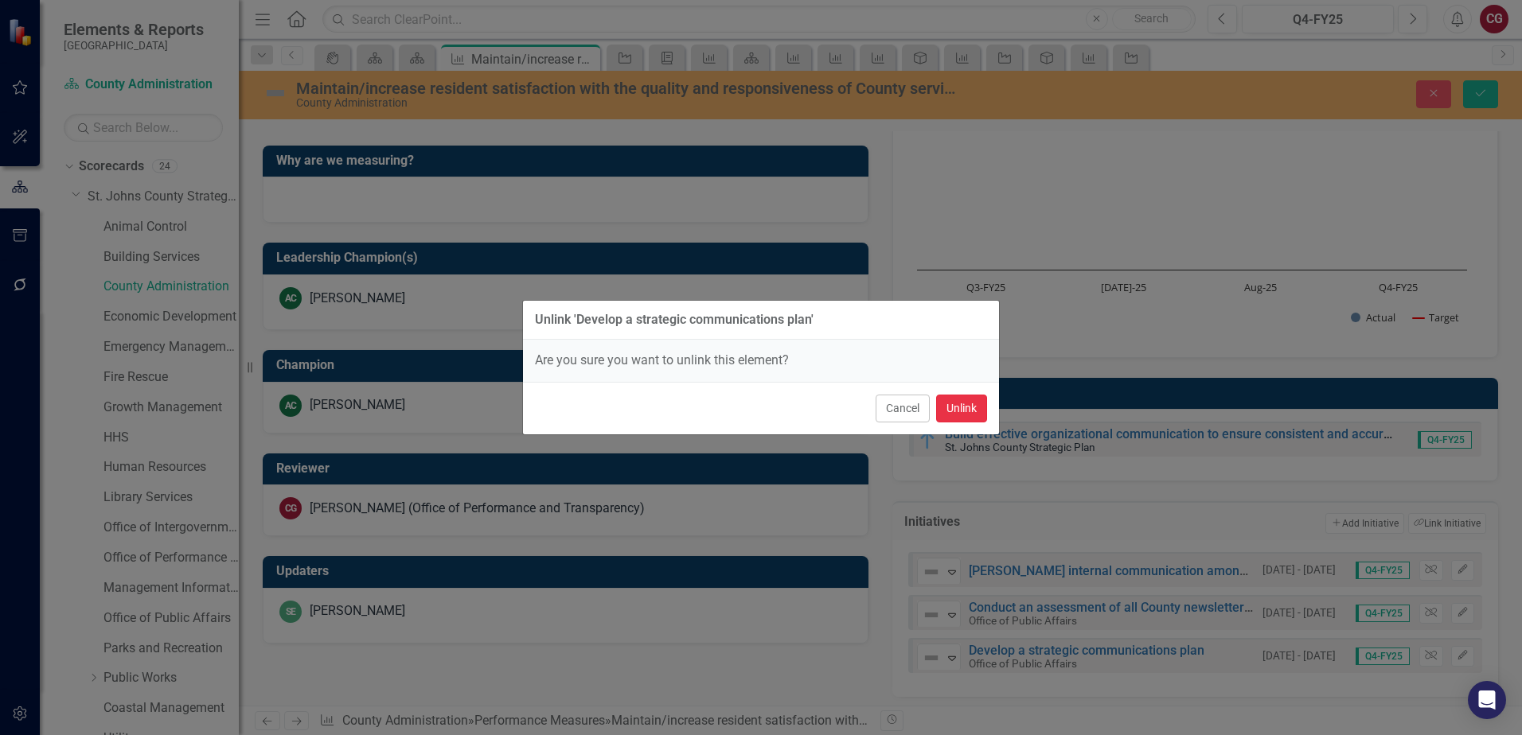
click at [959, 412] on button "Unlink" at bounding box center [961, 409] width 51 height 28
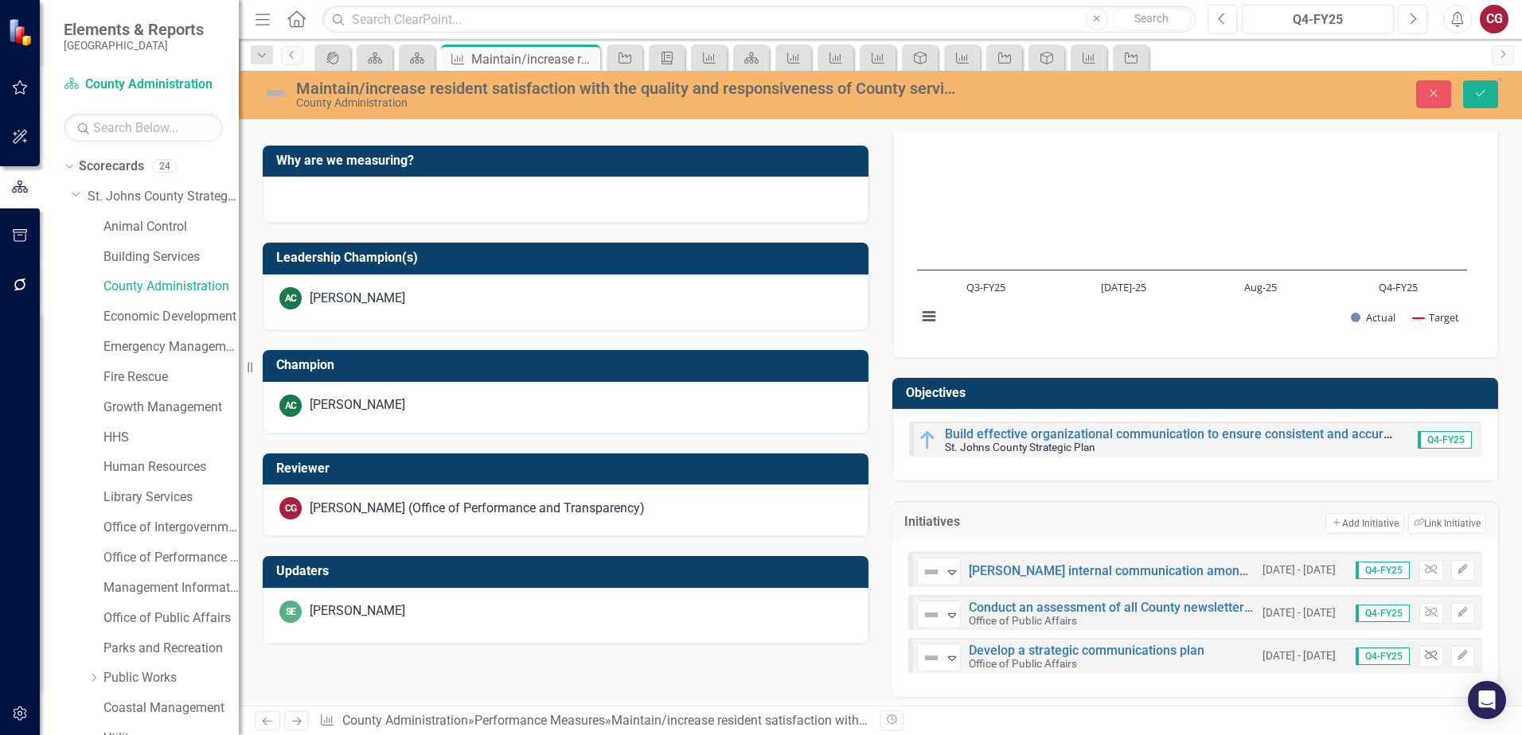
click at [1424, 659] on icon "Unlink" at bounding box center [1430, 656] width 12 height 10
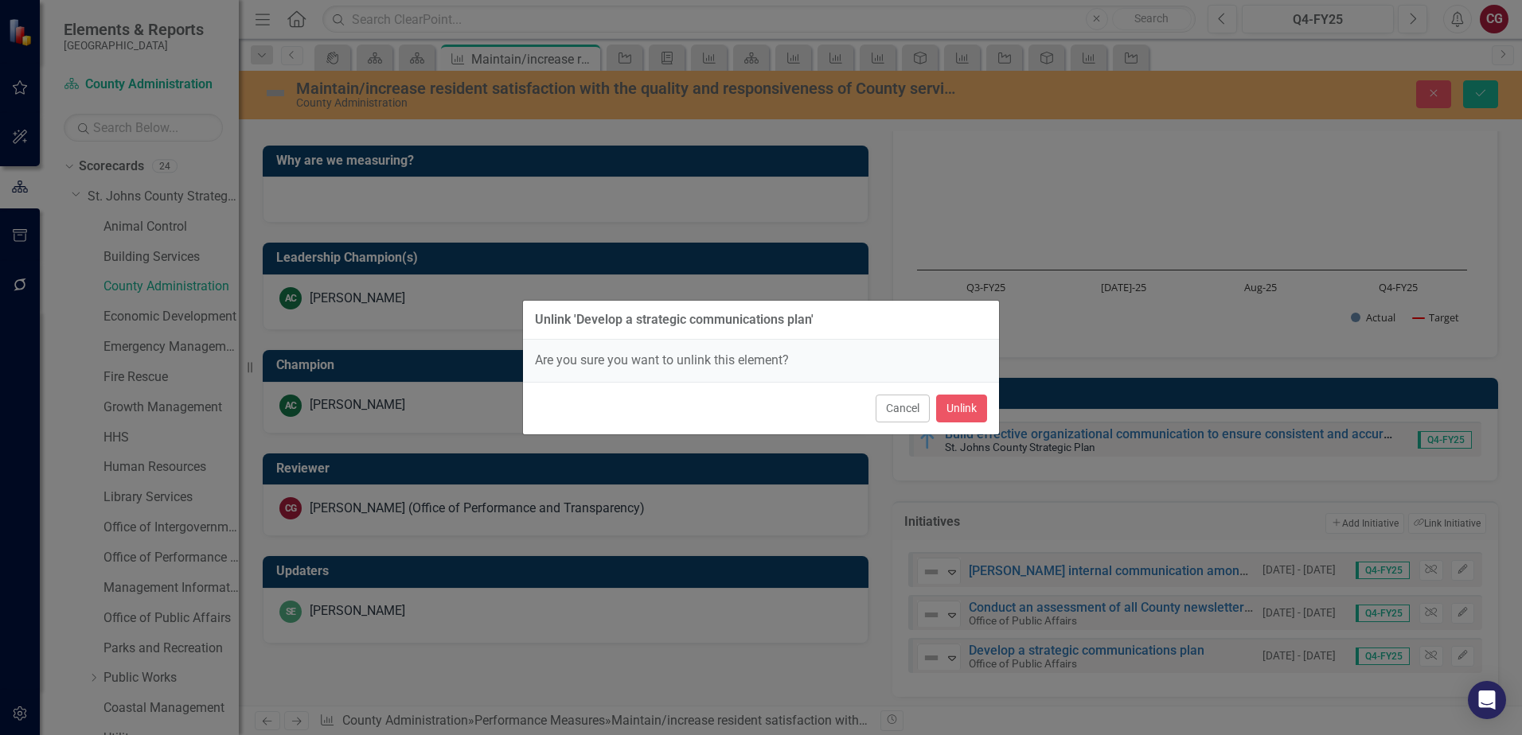
click at [972, 392] on div "Cancel Unlink" at bounding box center [761, 408] width 476 height 53
click at [976, 407] on button "Unlink" at bounding box center [961, 409] width 51 height 28
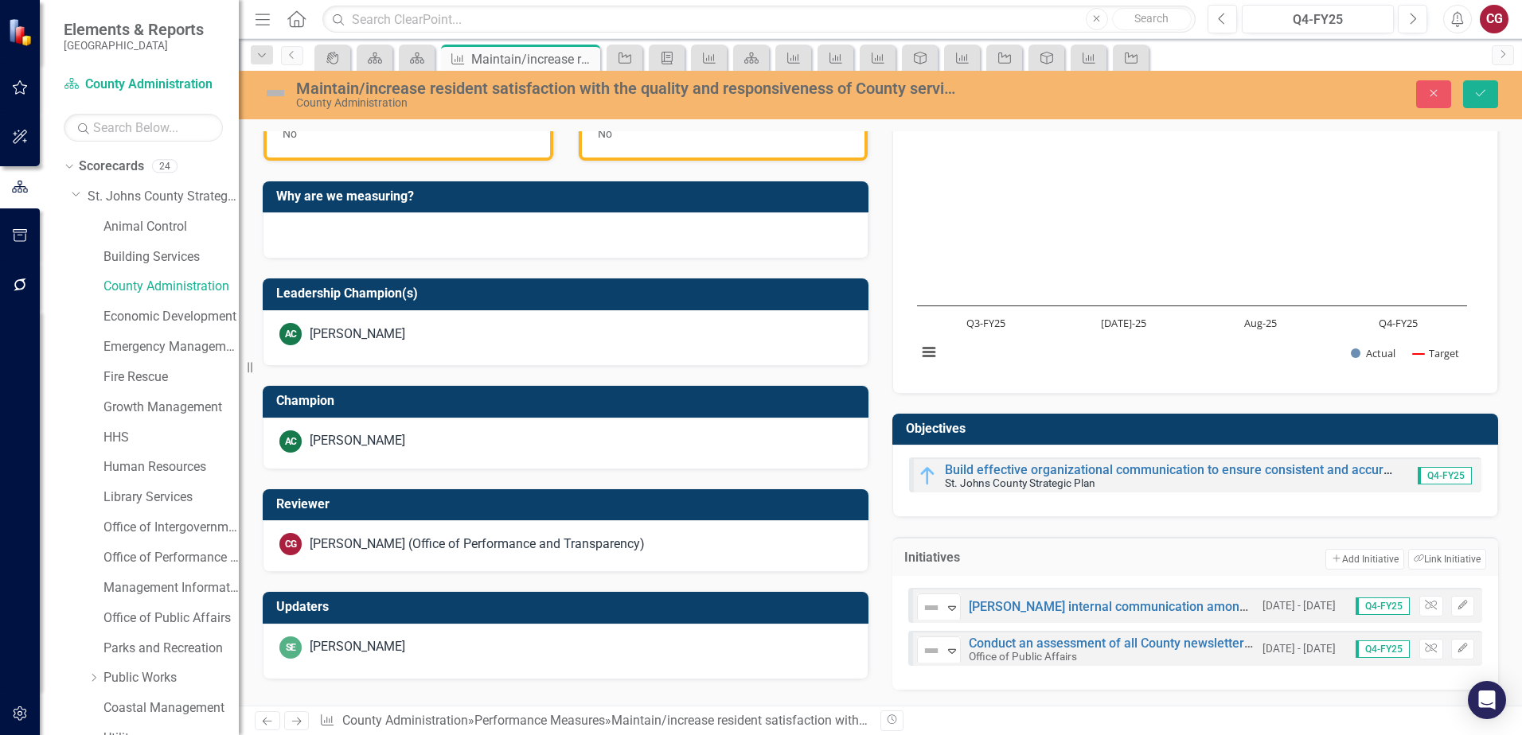
scroll to position [495, 0]
click at [1469, 102] on button "Save" at bounding box center [1480, 94] width 35 height 28
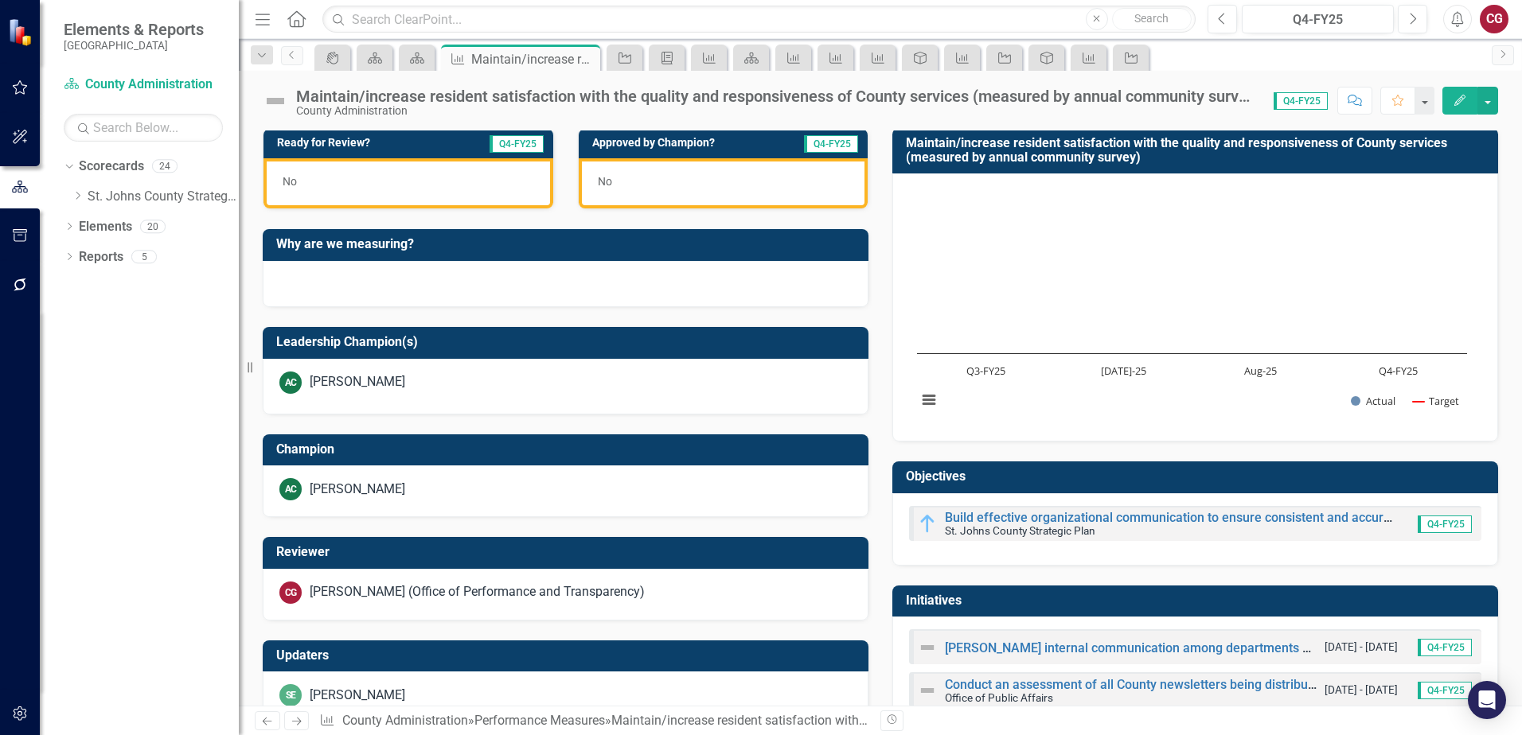
scroll to position [488, 0]
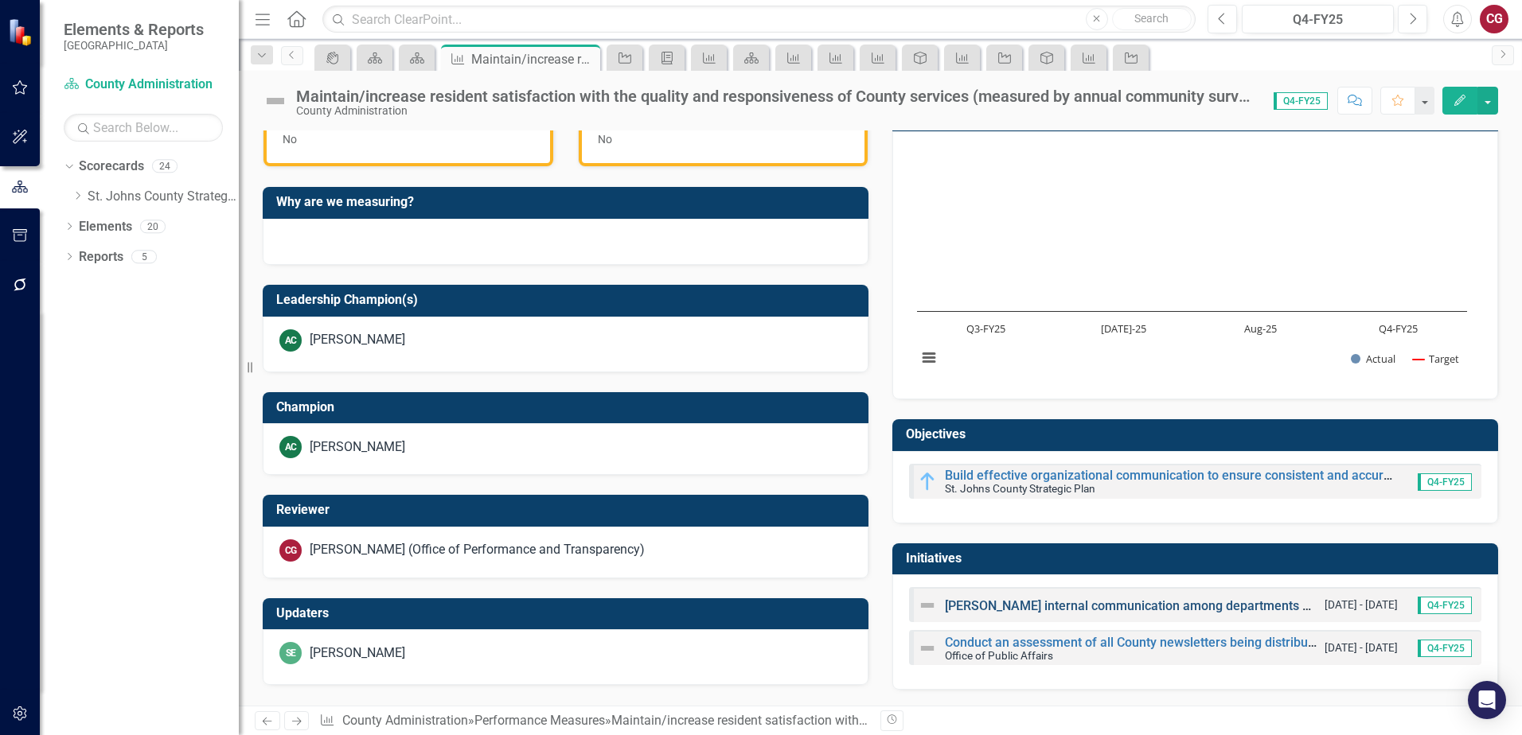
click at [1167, 605] on link "[PERSON_NAME] internal communication among departments and county administration" at bounding box center [1198, 605] width 506 height 15
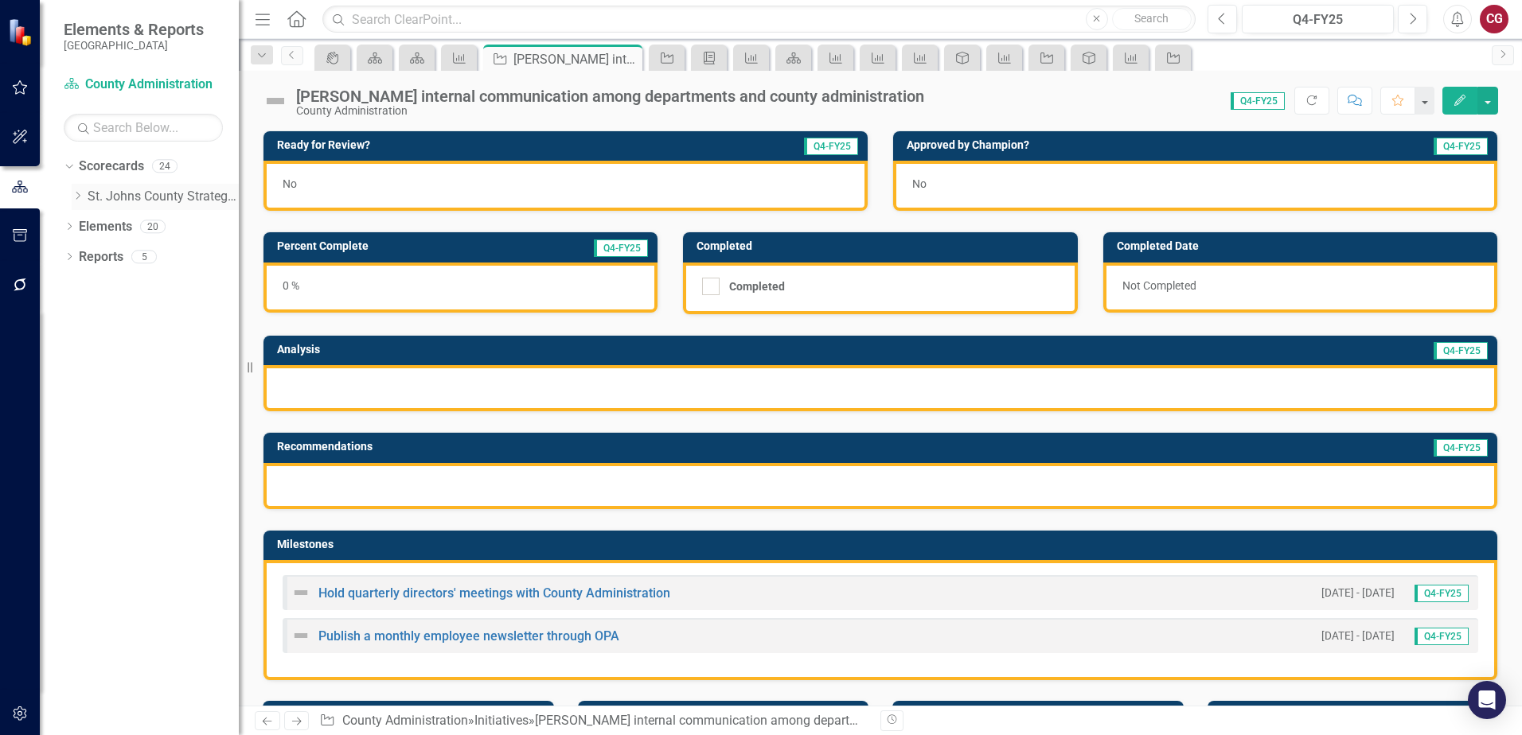
click at [76, 200] on icon at bounding box center [78, 196] width 4 height 8
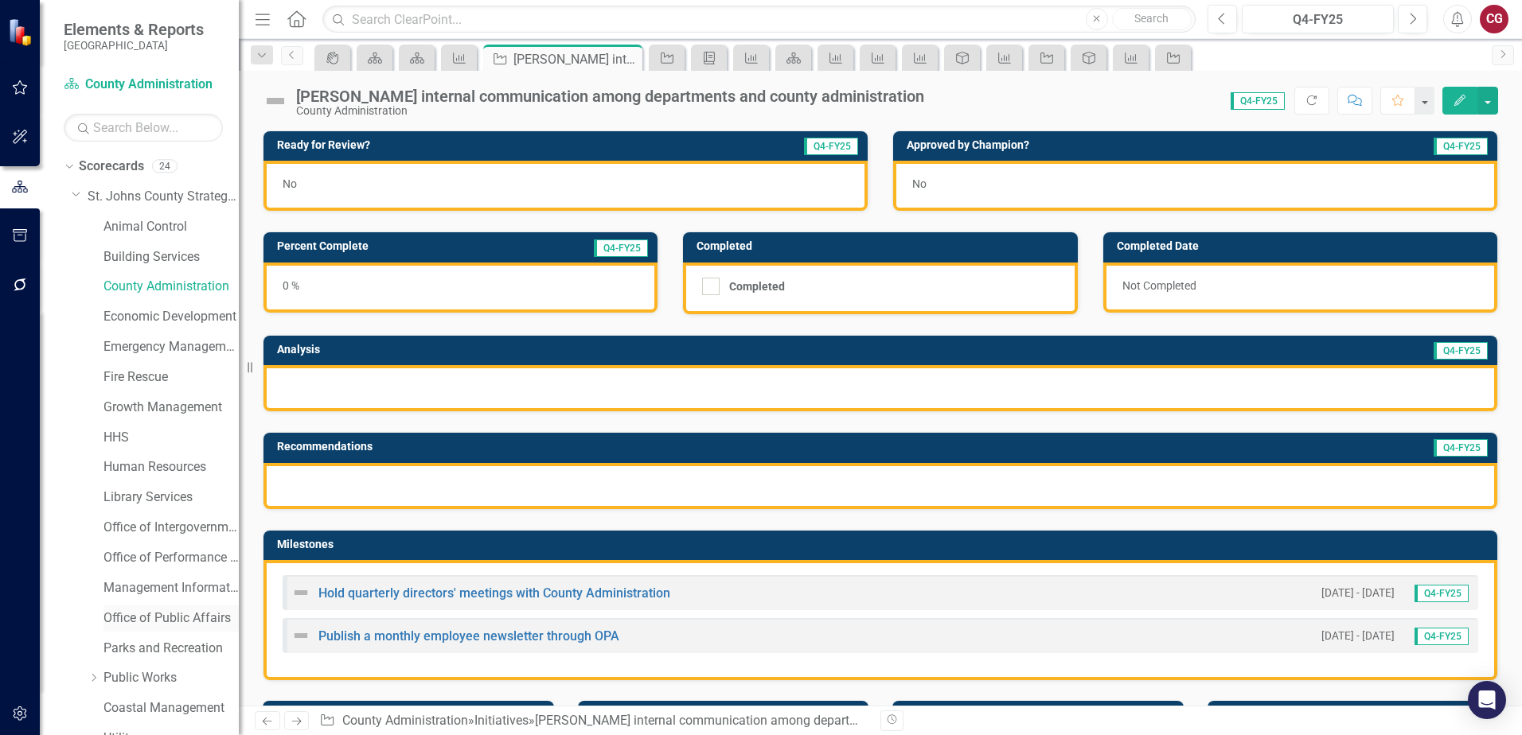
click at [145, 618] on link "Office of Public Affairs" at bounding box center [170, 619] width 135 height 18
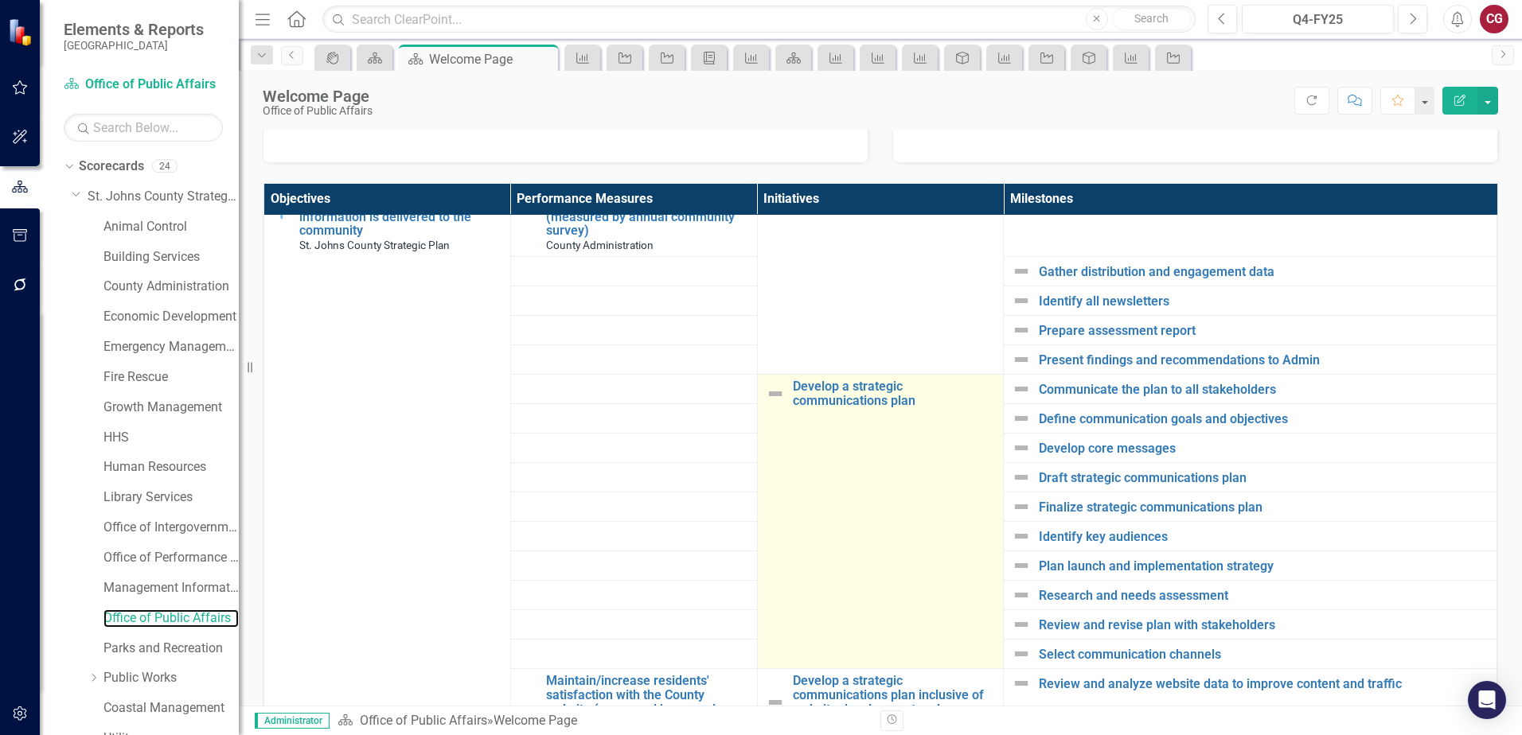
scroll to position [716, 0]
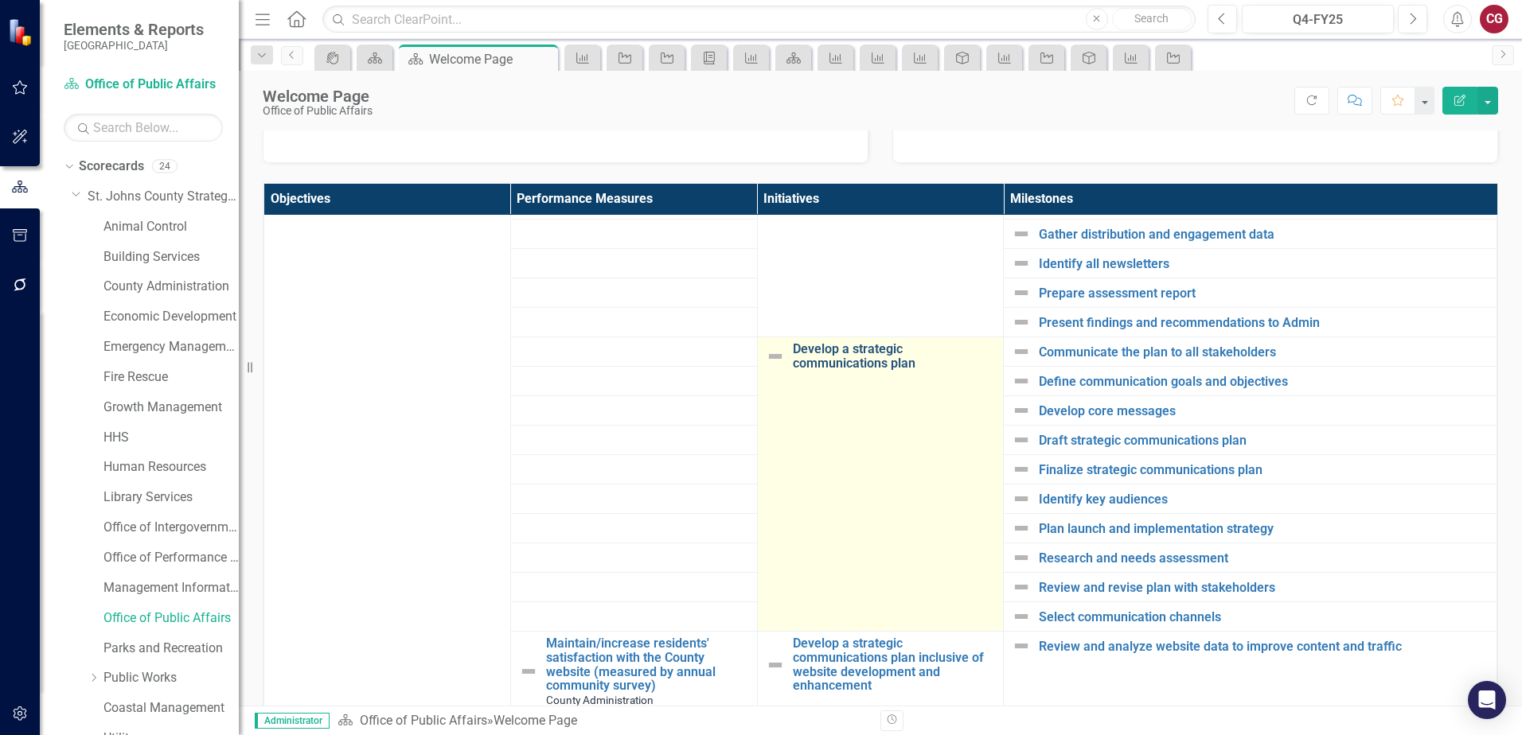
click at [883, 356] on link "Develop a strategic communications plan" at bounding box center [894, 356] width 203 height 28
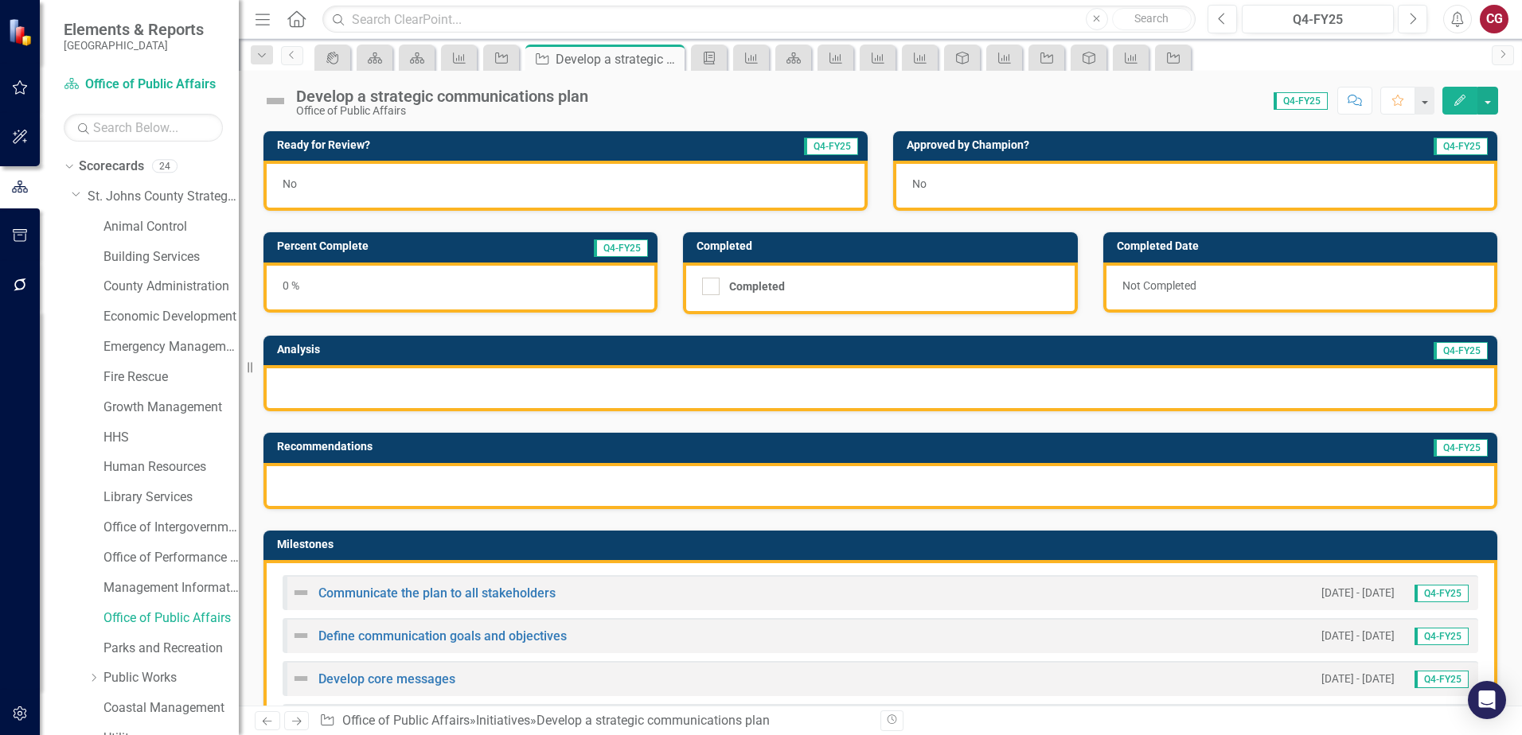
click at [1475, 108] on button "Edit" at bounding box center [1459, 101] width 35 height 28
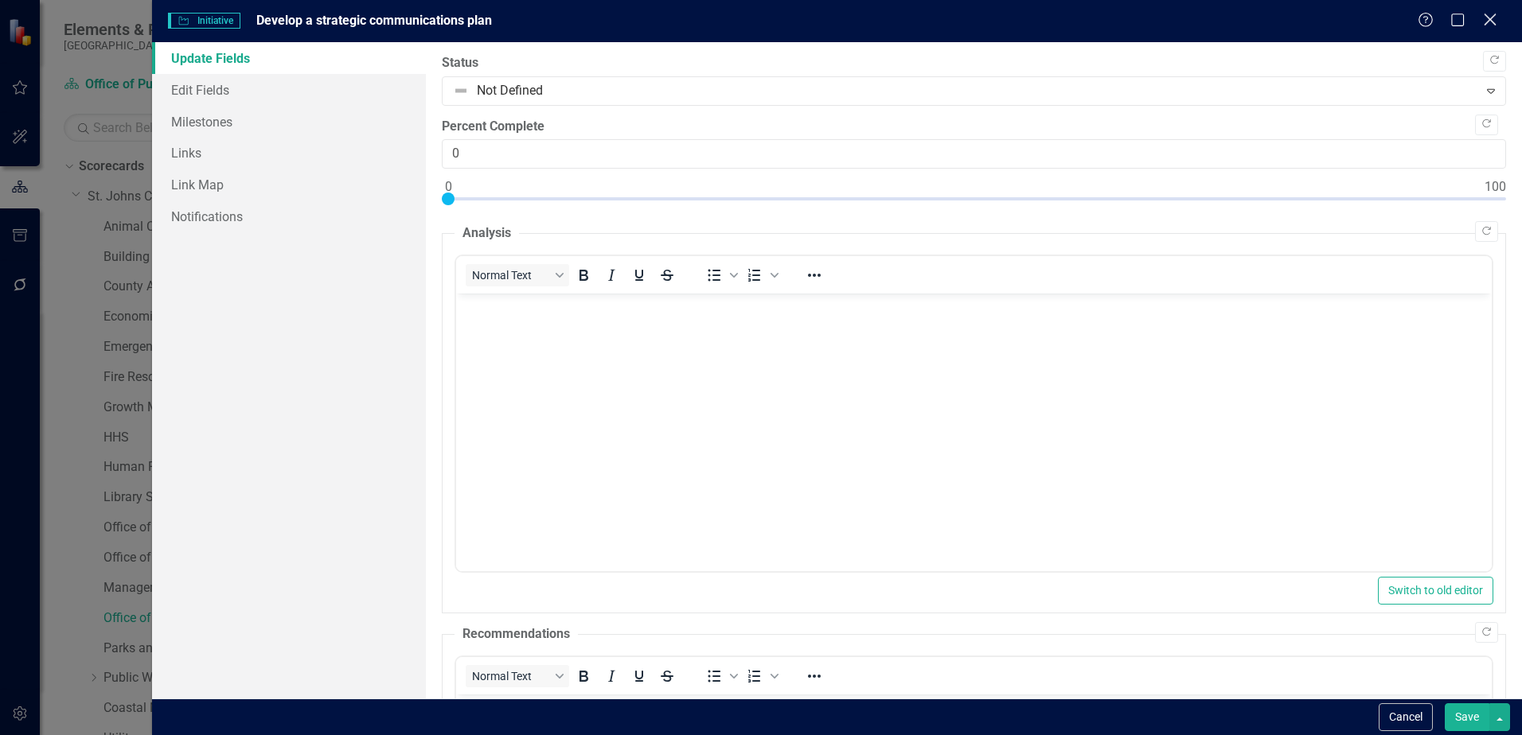
click at [1490, 25] on icon "Close" at bounding box center [1489, 19] width 20 height 15
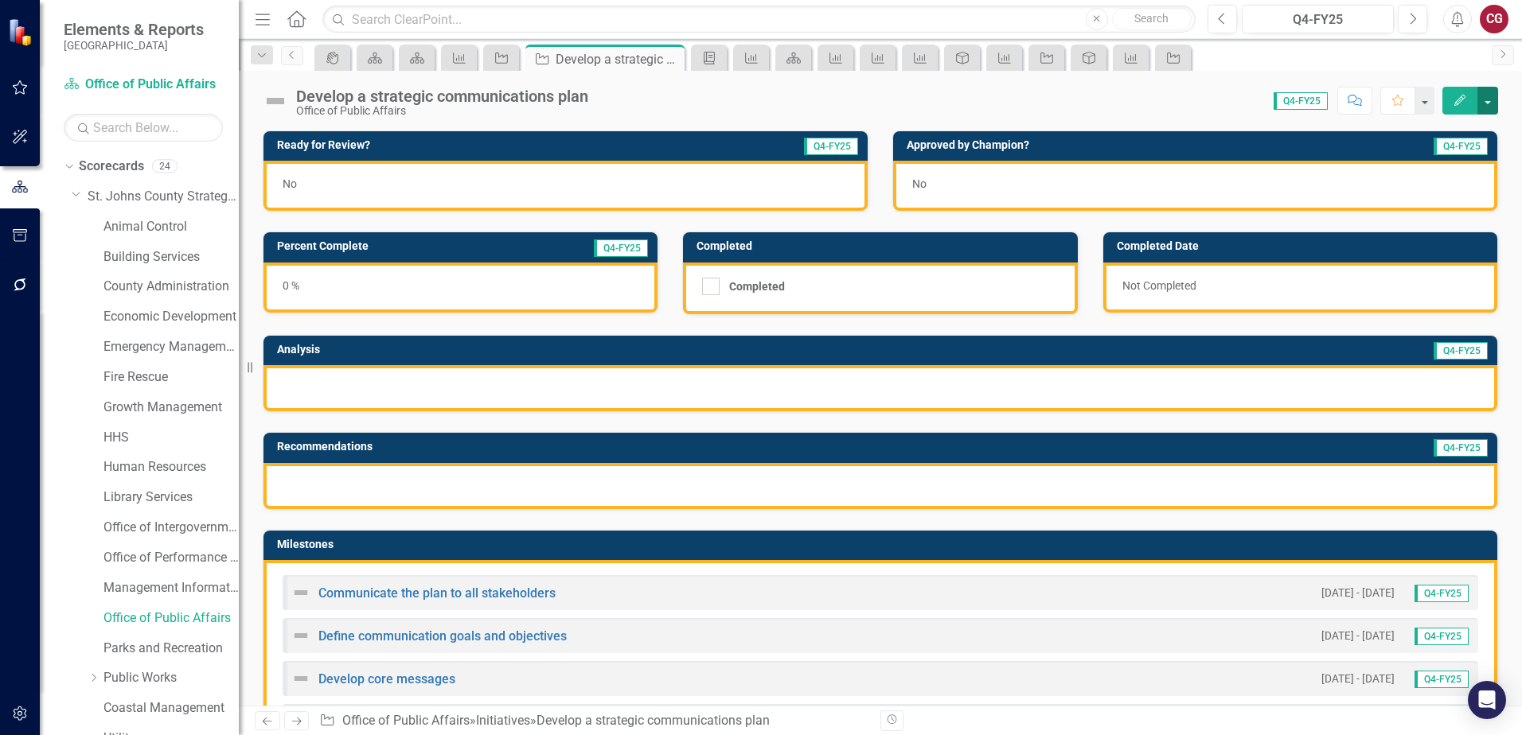
click at [1492, 101] on button "button" at bounding box center [1487, 101] width 21 height 28
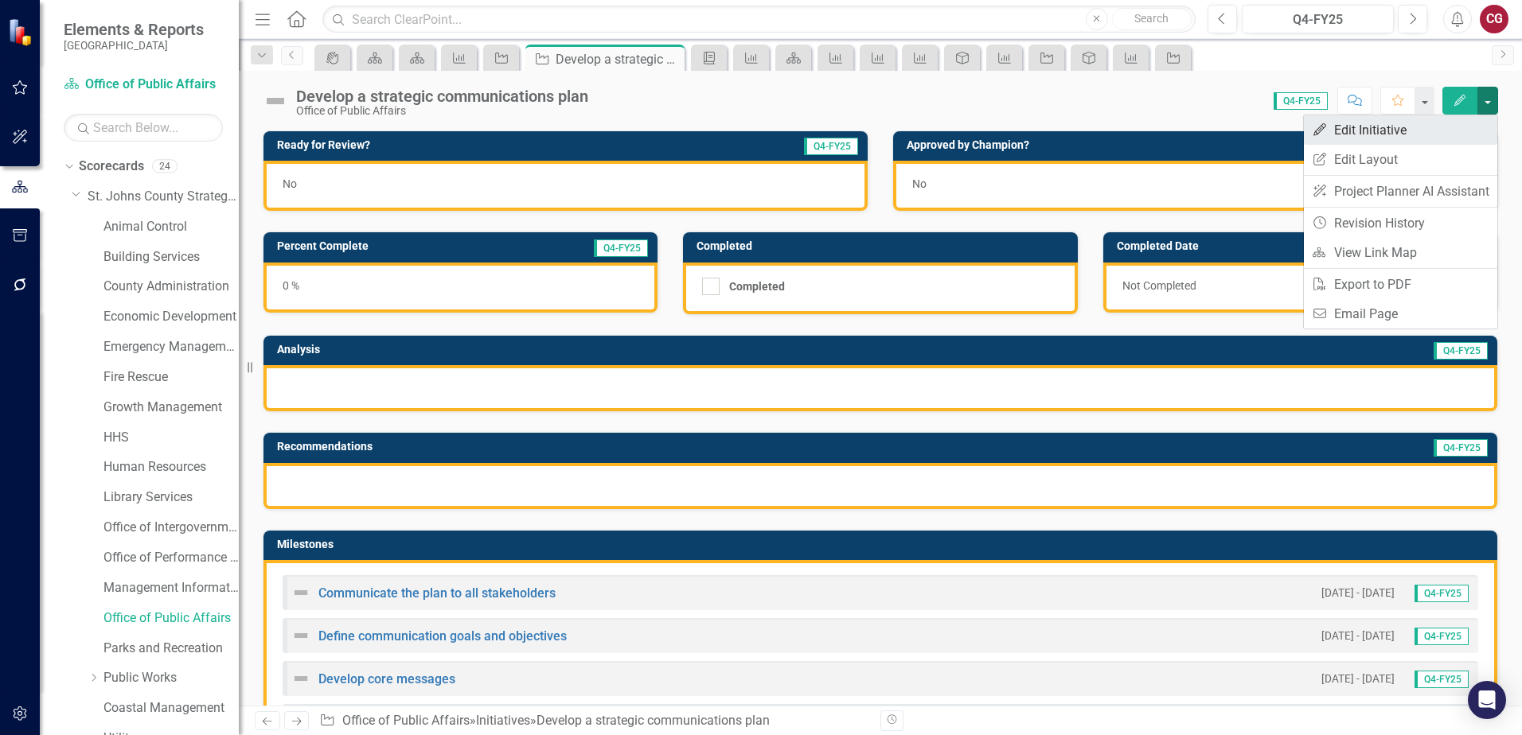
click at [1431, 136] on link "Edit Edit Initiative" at bounding box center [1399, 129] width 193 height 29
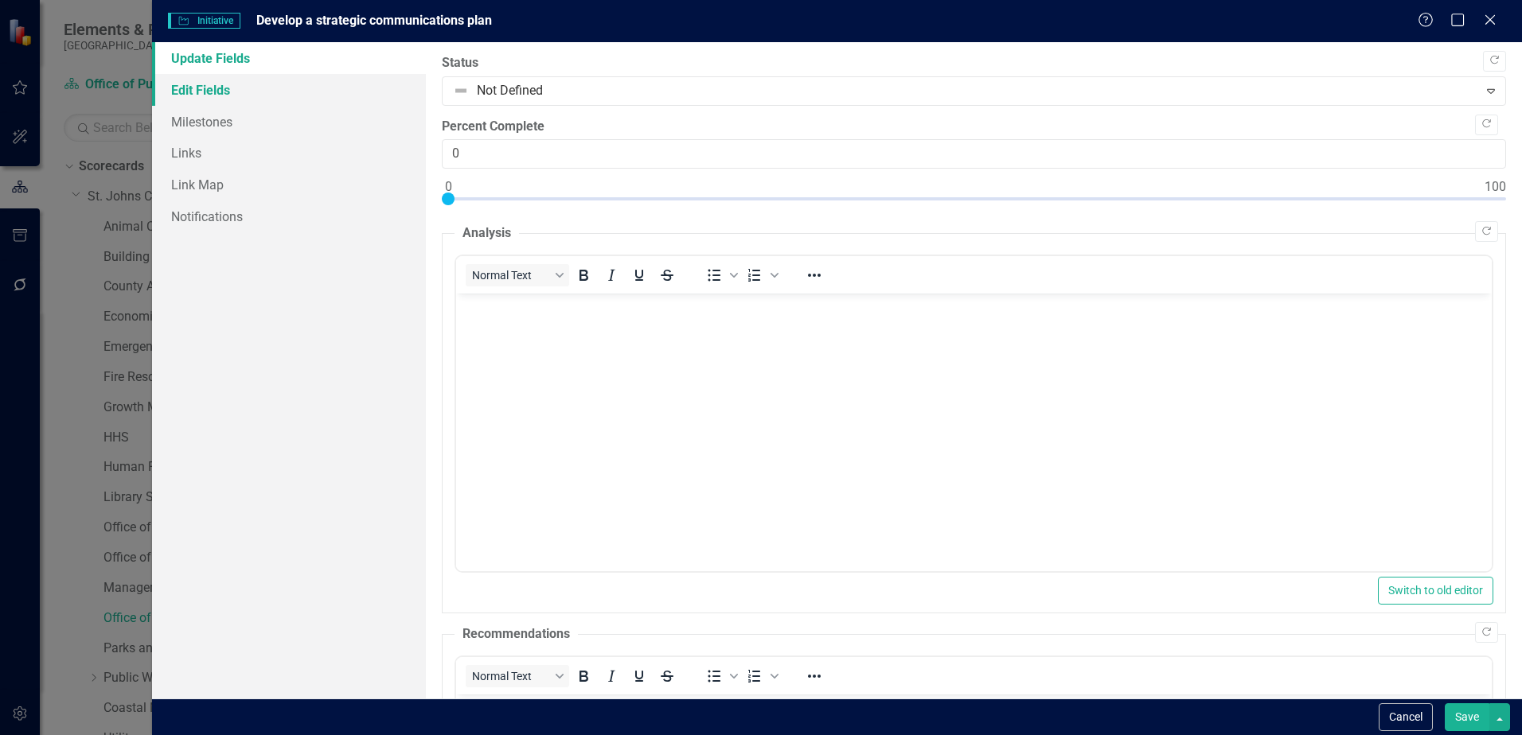
click at [220, 92] on link "Edit Fields" at bounding box center [289, 90] width 274 height 32
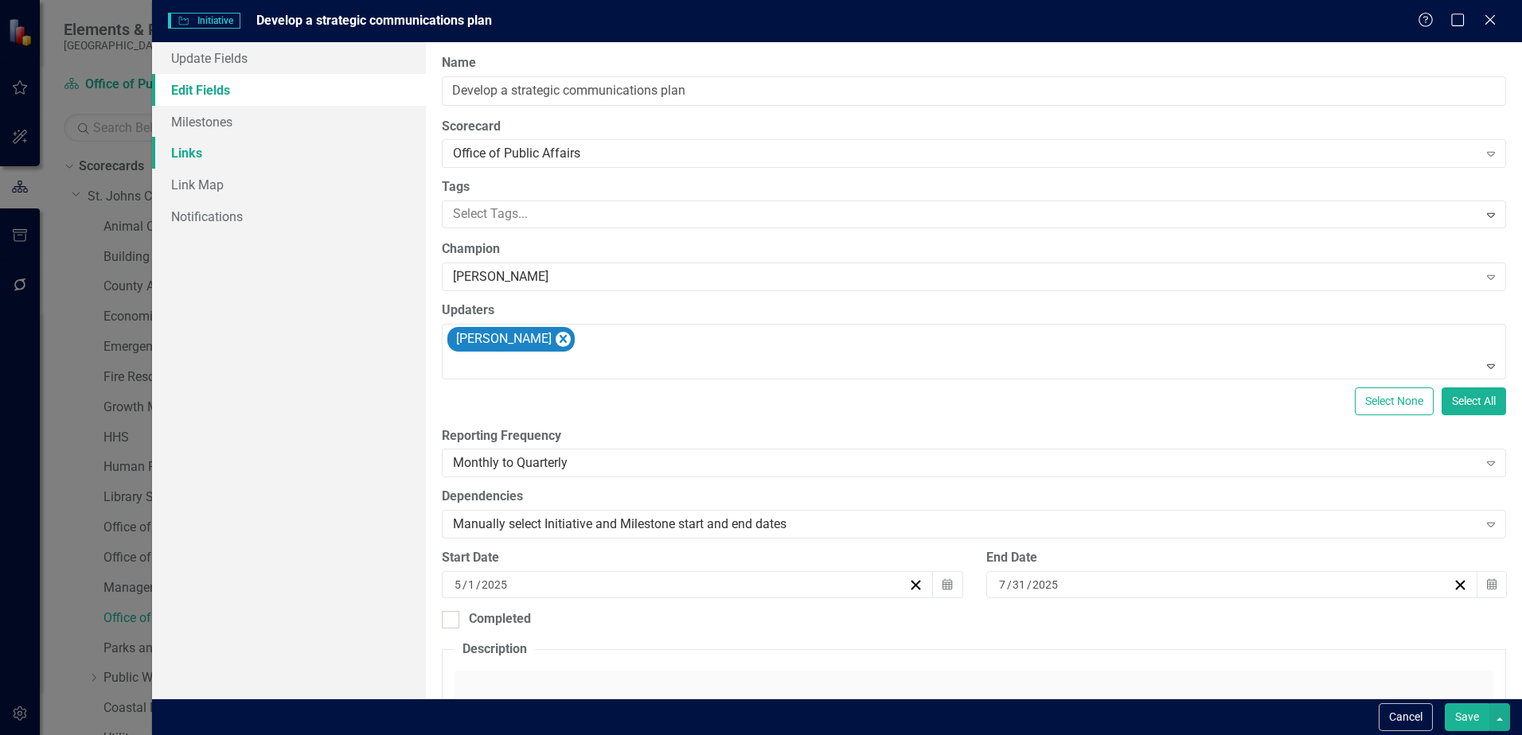
click at [200, 152] on link "Links" at bounding box center [289, 153] width 274 height 32
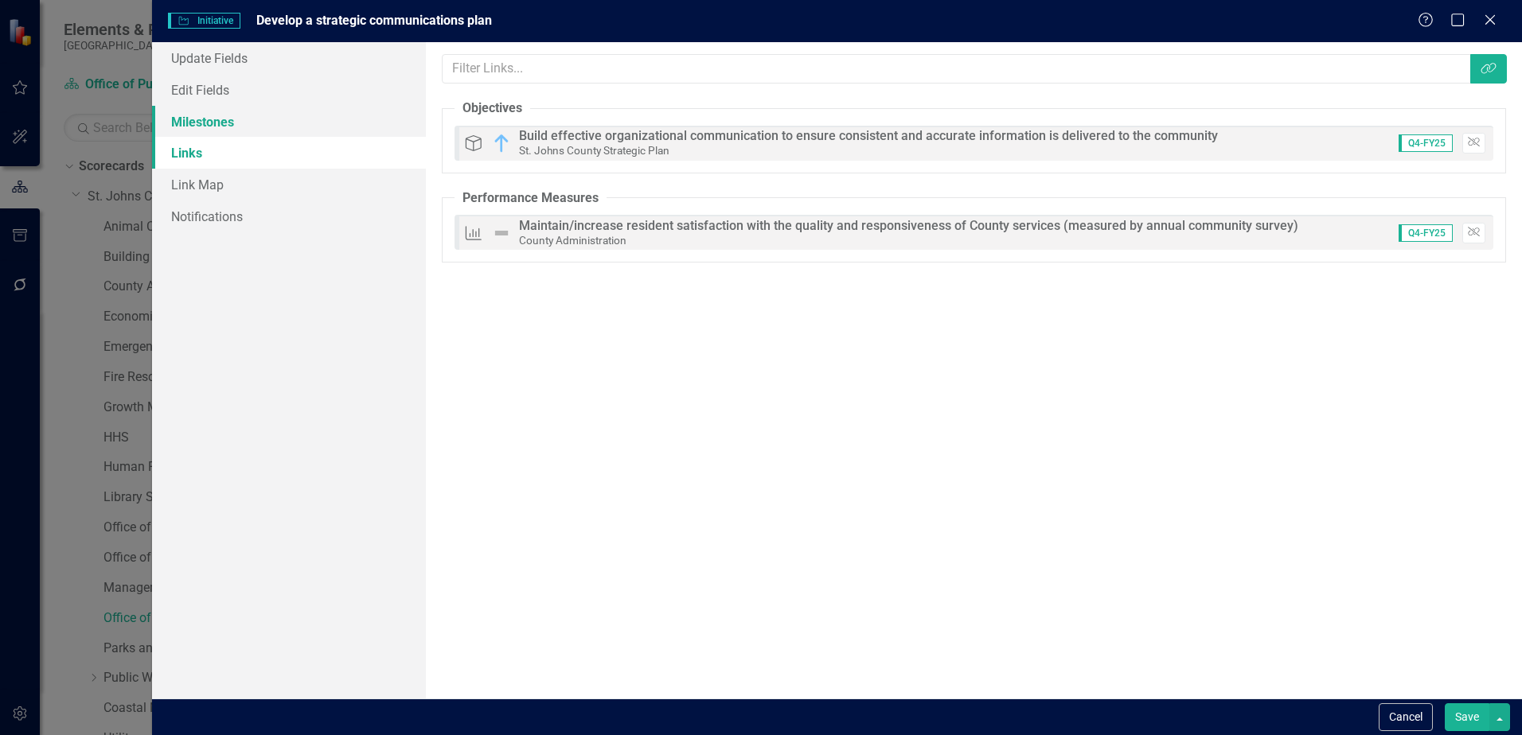
click at [246, 120] on link "Milestones" at bounding box center [289, 122] width 274 height 32
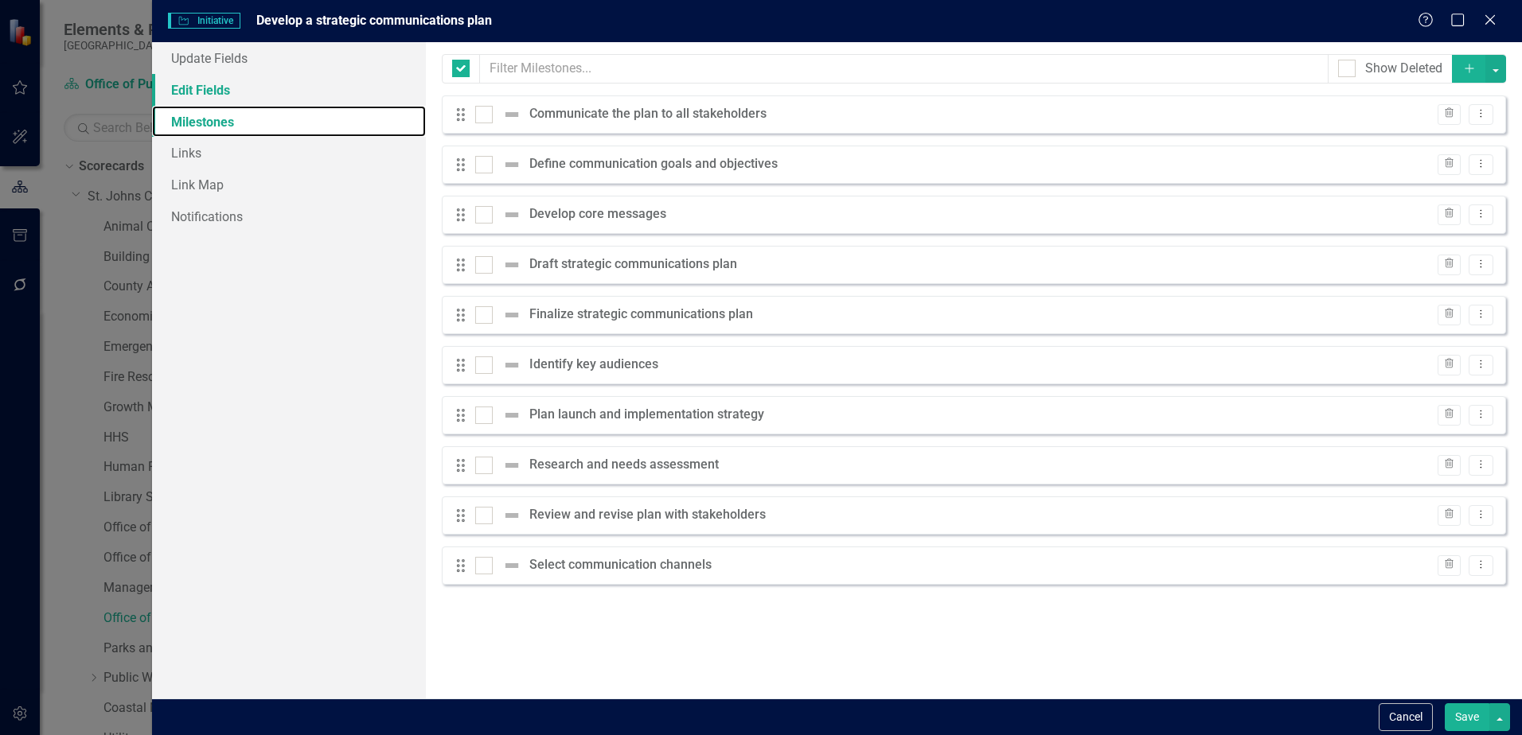
checkbox input "false"
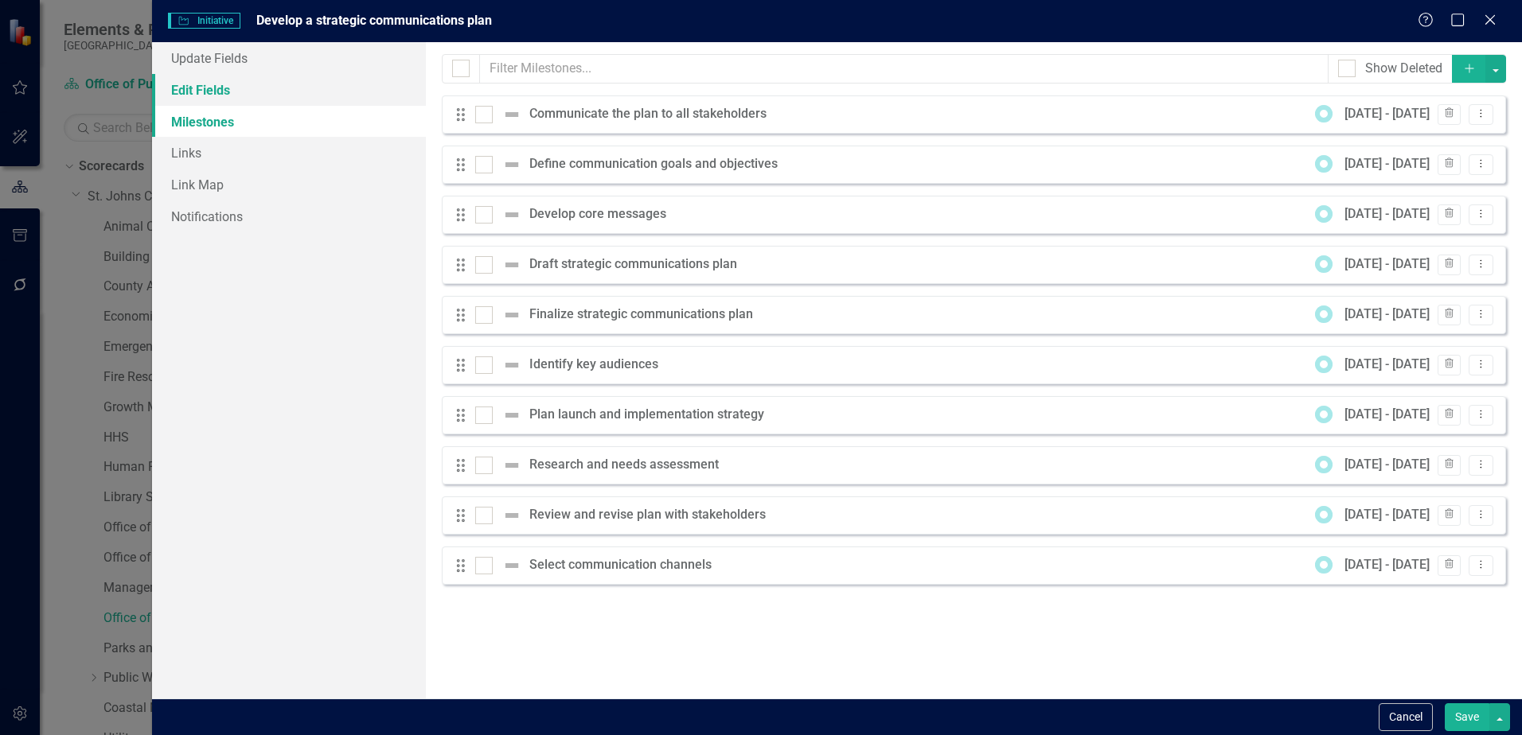
click at [224, 91] on link "Edit Fields" at bounding box center [289, 90] width 274 height 32
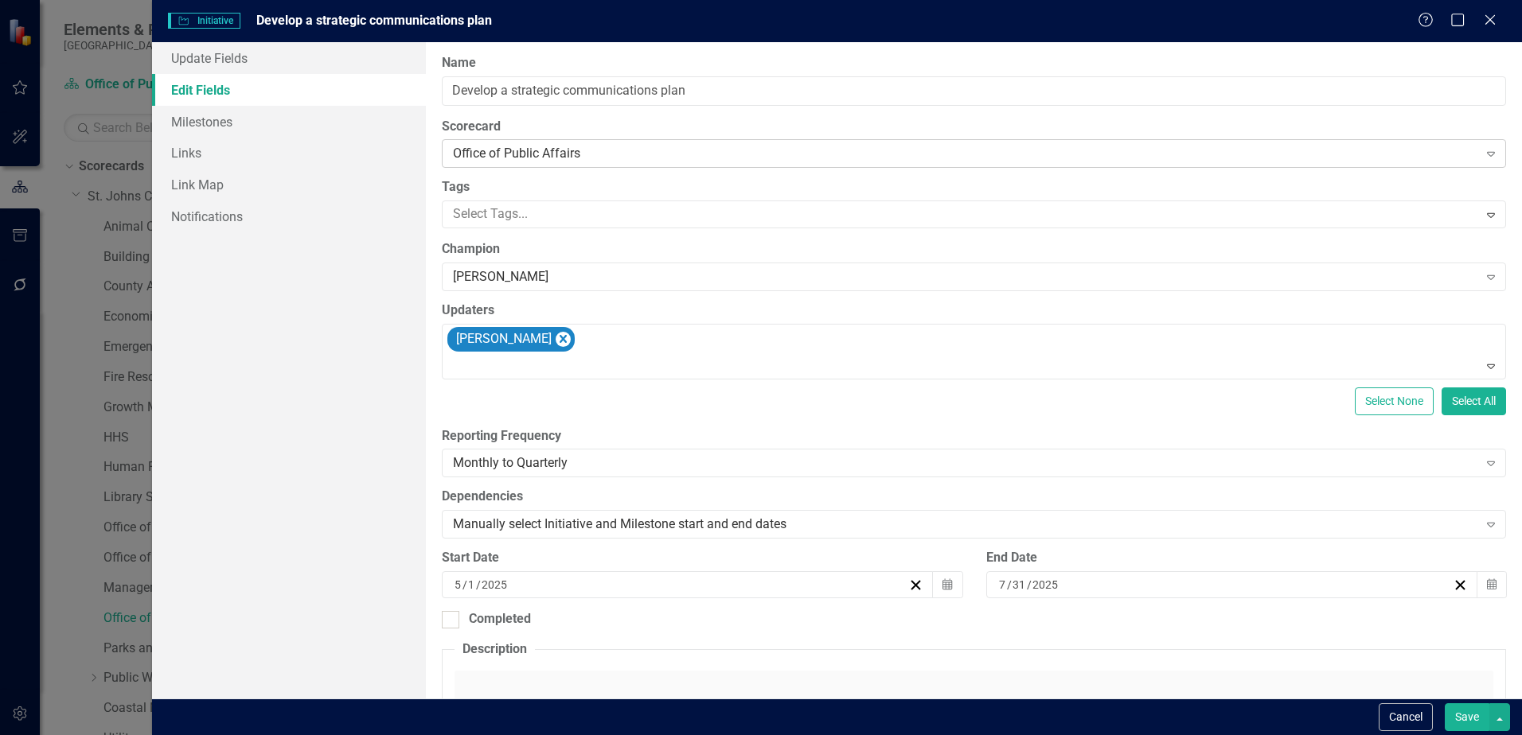
click at [627, 152] on div "Office of Public Affairs" at bounding box center [965, 154] width 1024 height 18
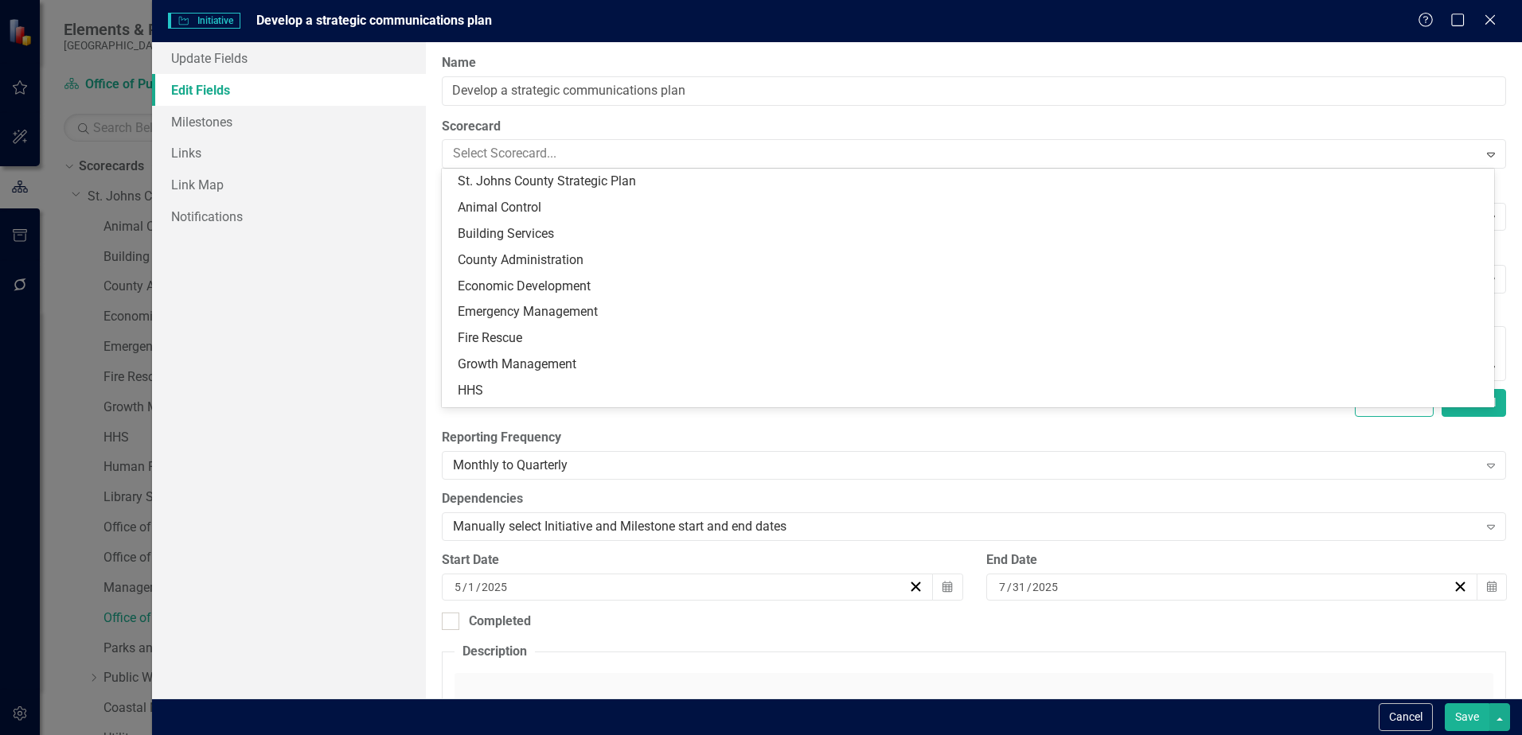
scroll to position [366, 0]
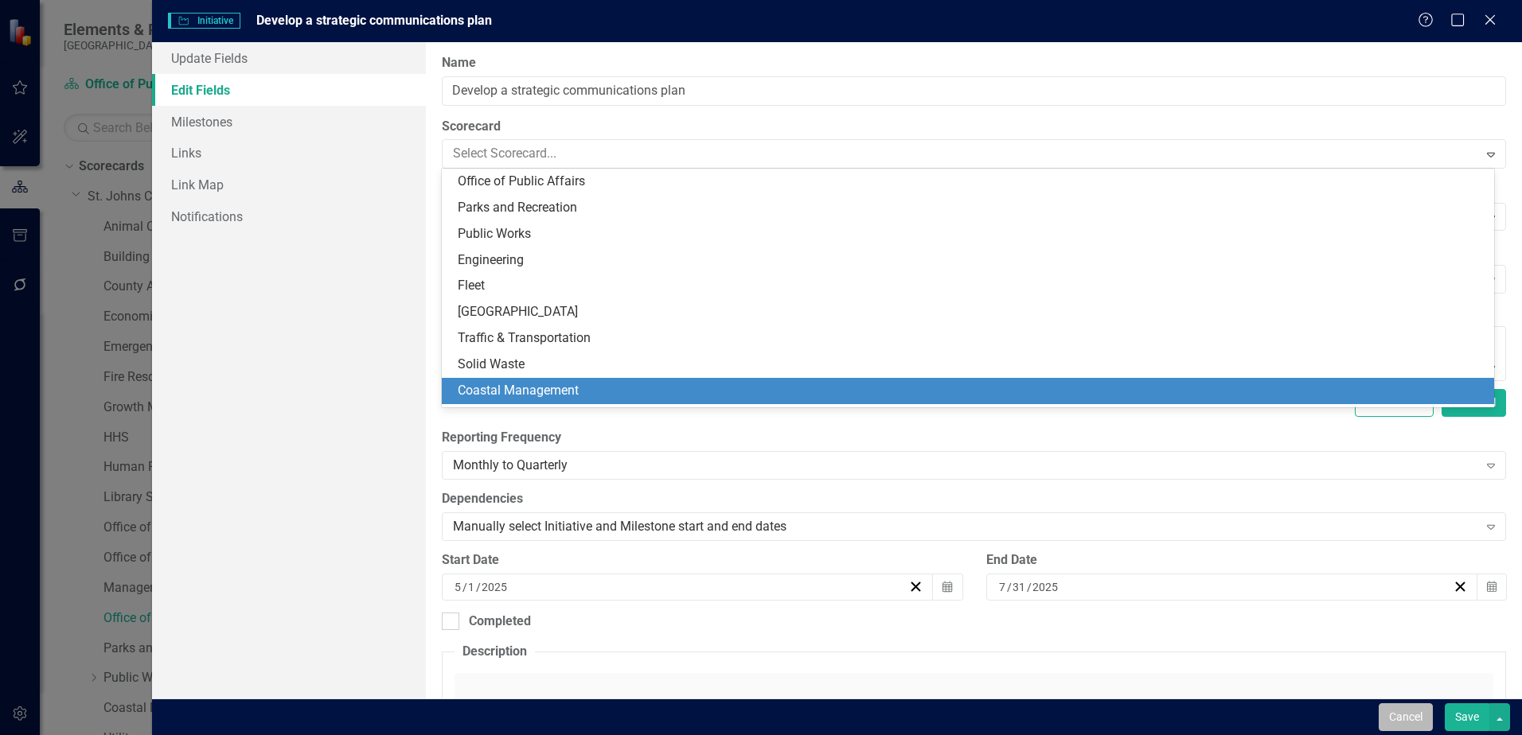
click at [1401, 718] on button "Cancel" at bounding box center [1405, 717] width 54 height 28
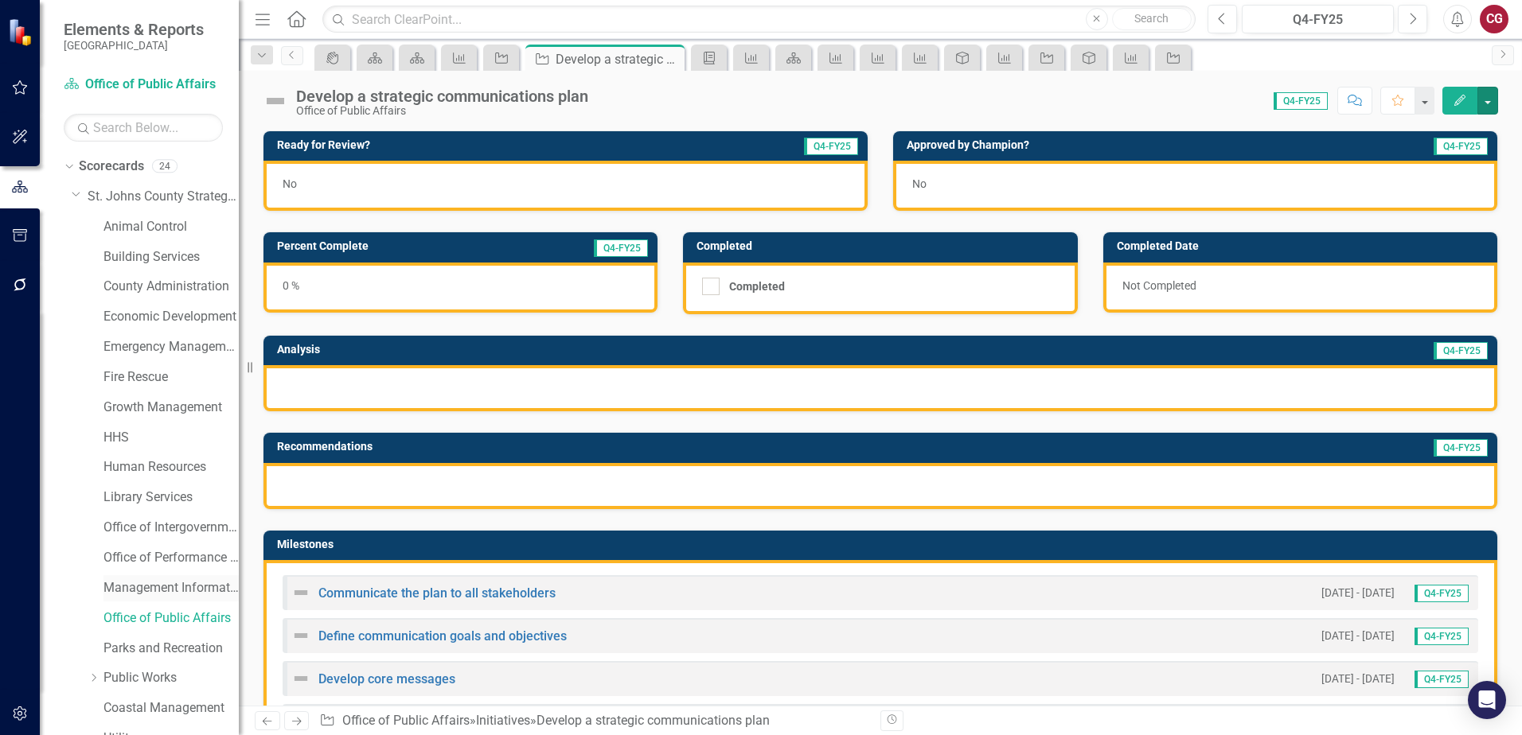
scroll to position [81, 0]
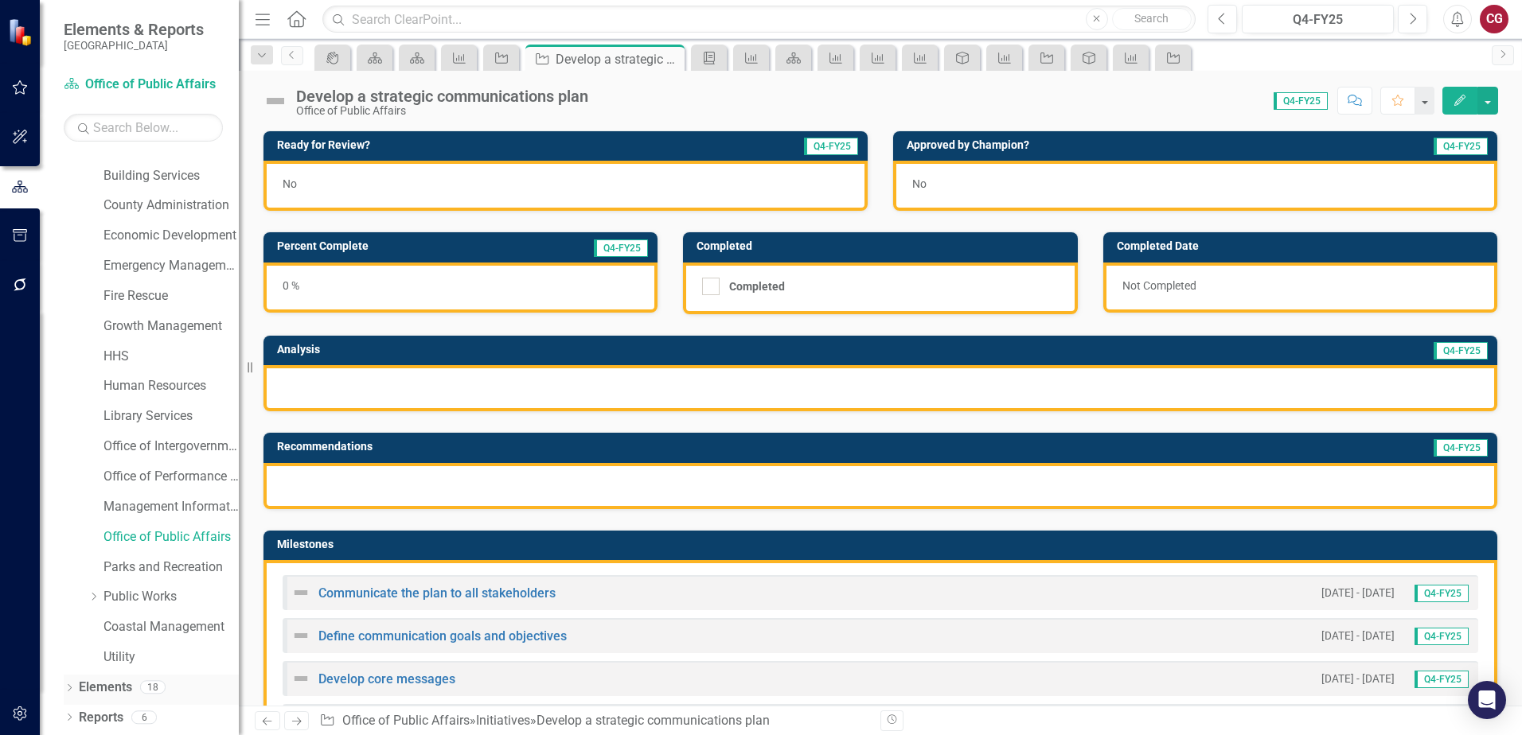
click at [123, 686] on link "Elements" at bounding box center [105, 688] width 53 height 18
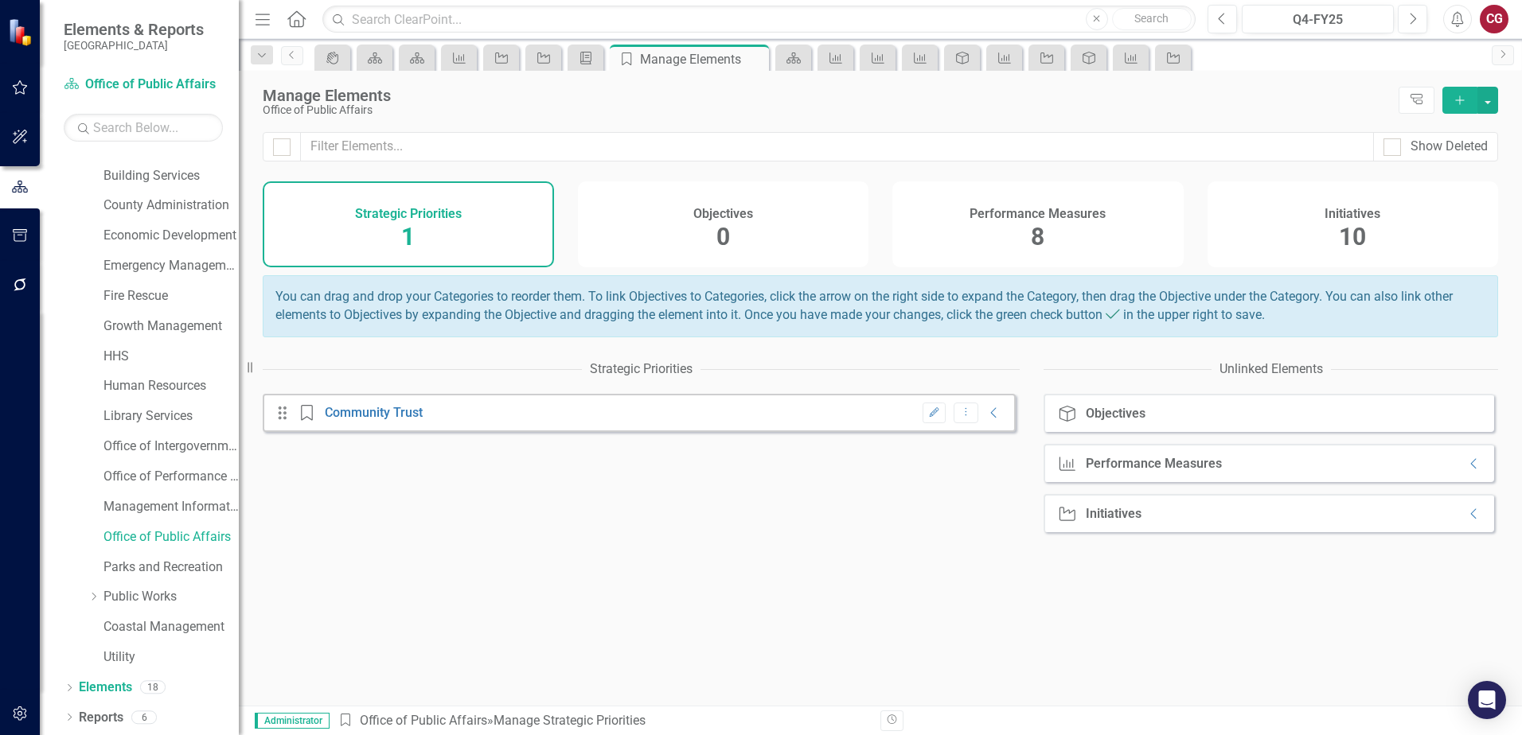
click at [1000, 220] on h4 "Performance Measures" at bounding box center [1037, 214] width 136 height 14
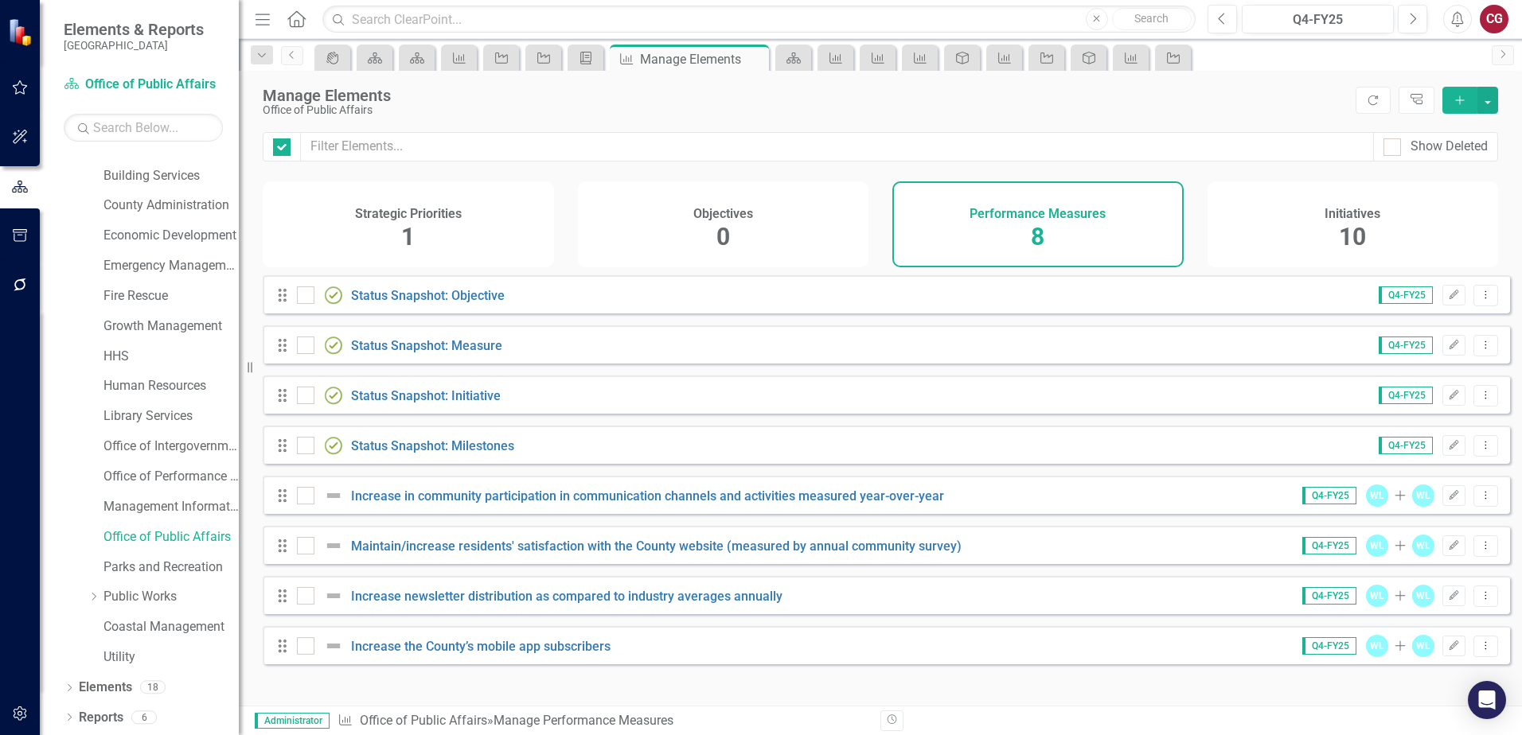
checkbox input "false"
click at [585, 145] on input "text" at bounding box center [837, 146] width 1073 height 29
click at [1321, 228] on div "Initiatives 10" at bounding box center [1352, 224] width 291 height 86
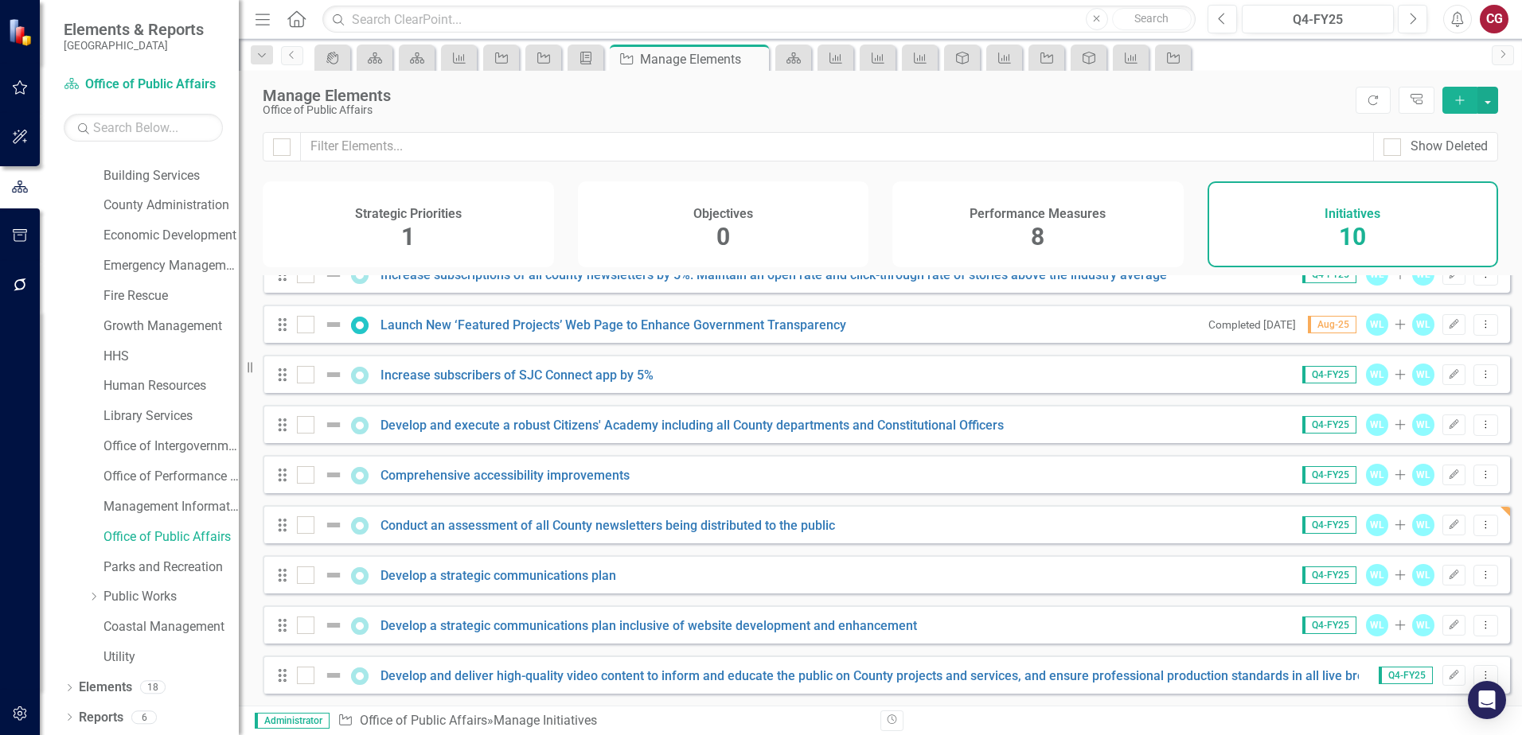
scroll to position [83, 0]
click at [1479, 579] on icon "Dropdown Menu" at bounding box center [1486, 575] width 14 height 10
click at [1407, 691] on link "Trash Delete Initiative" at bounding box center [1413, 690] width 142 height 29
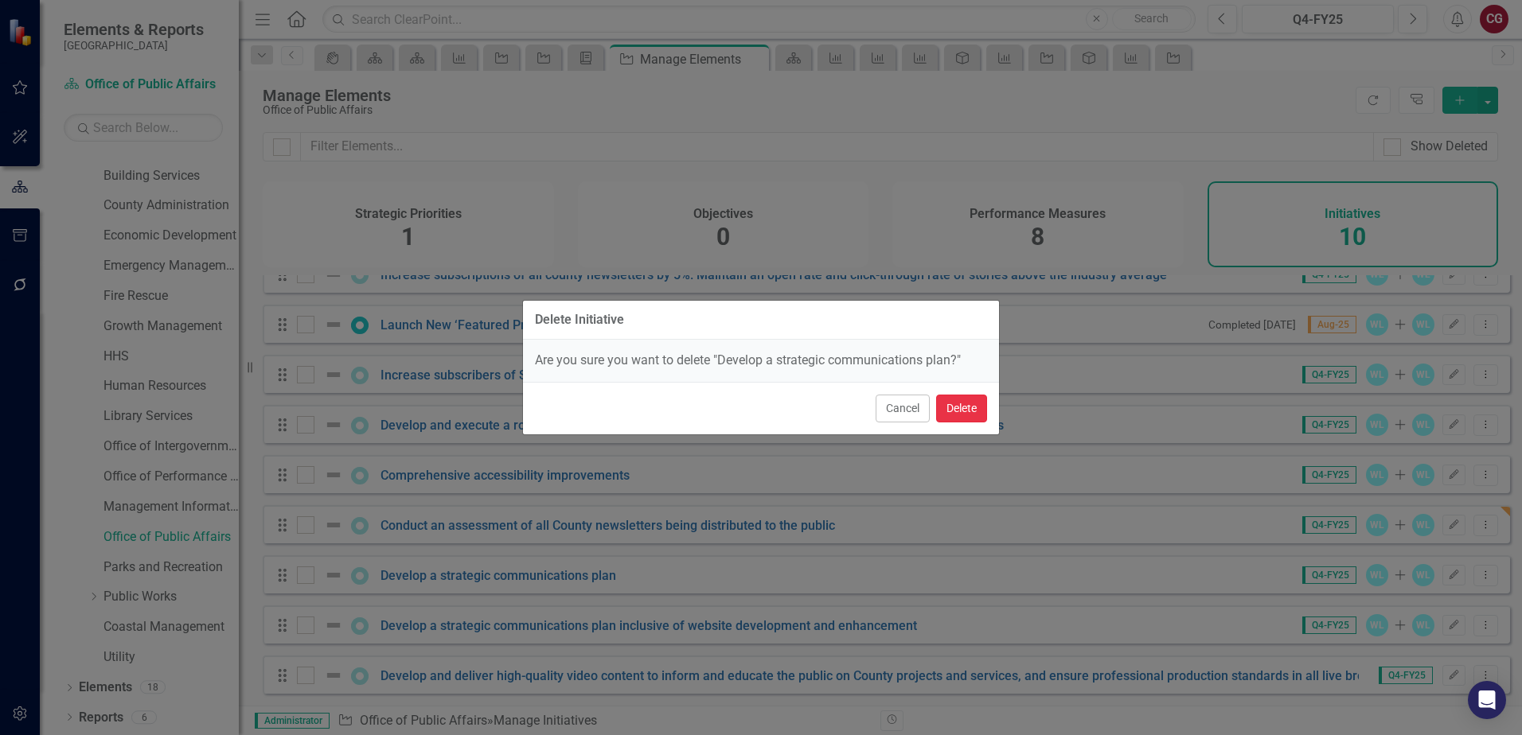
click at [966, 406] on button "Delete" at bounding box center [961, 409] width 51 height 28
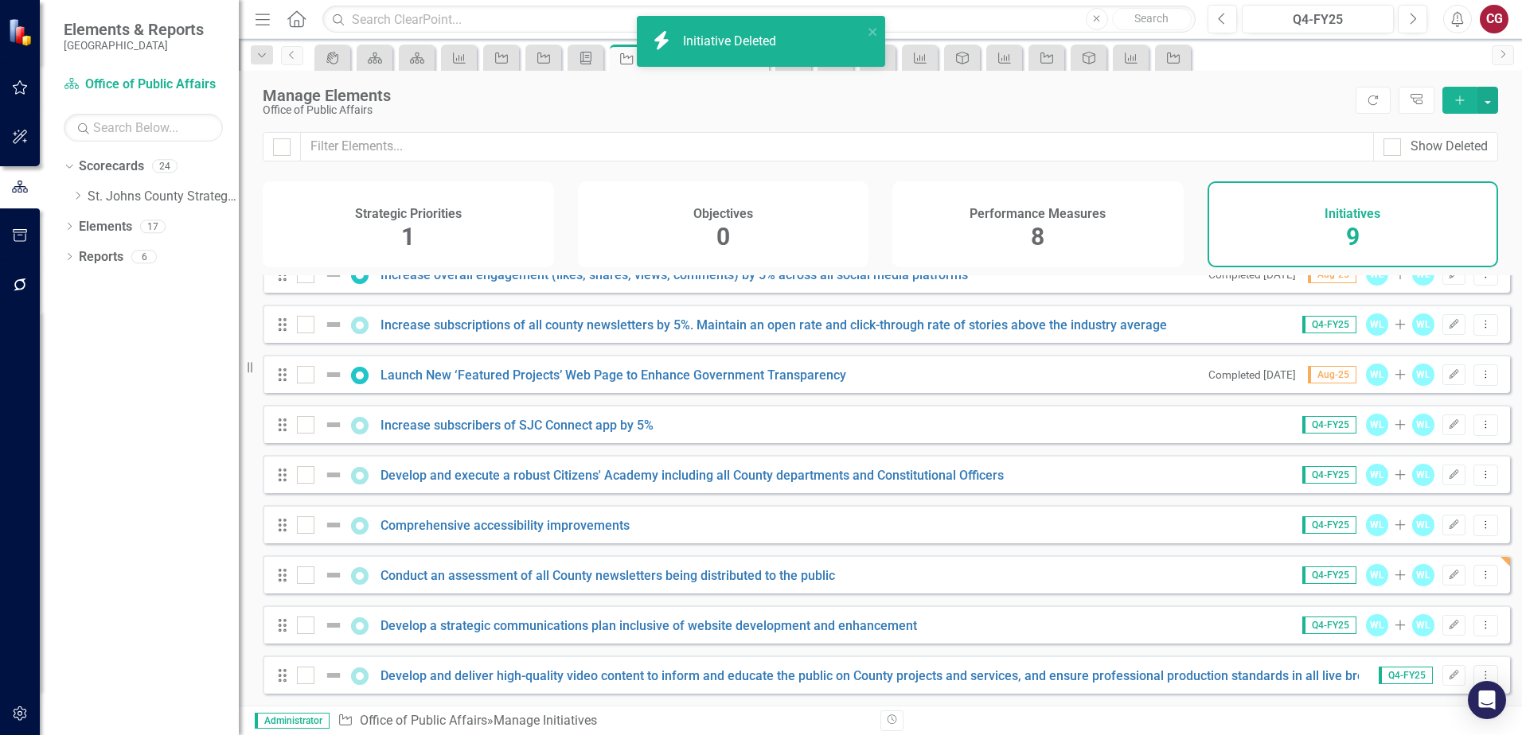
scroll to position [0, 0]
click at [79, 198] on icon "Dropdown" at bounding box center [78, 196] width 12 height 10
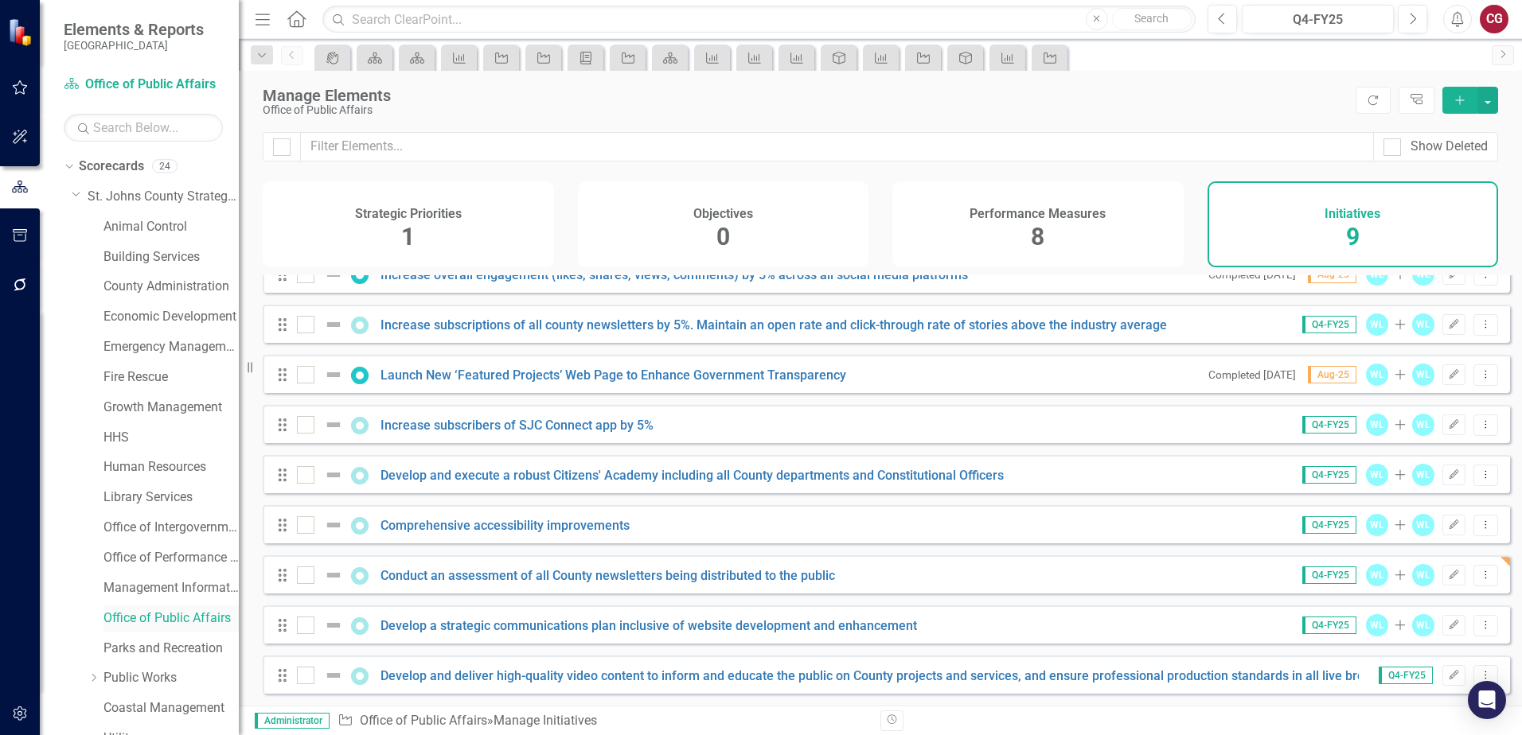
click at [155, 619] on link "Office of Public Affairs" at bounding box center [170, 619] width 135 height 18
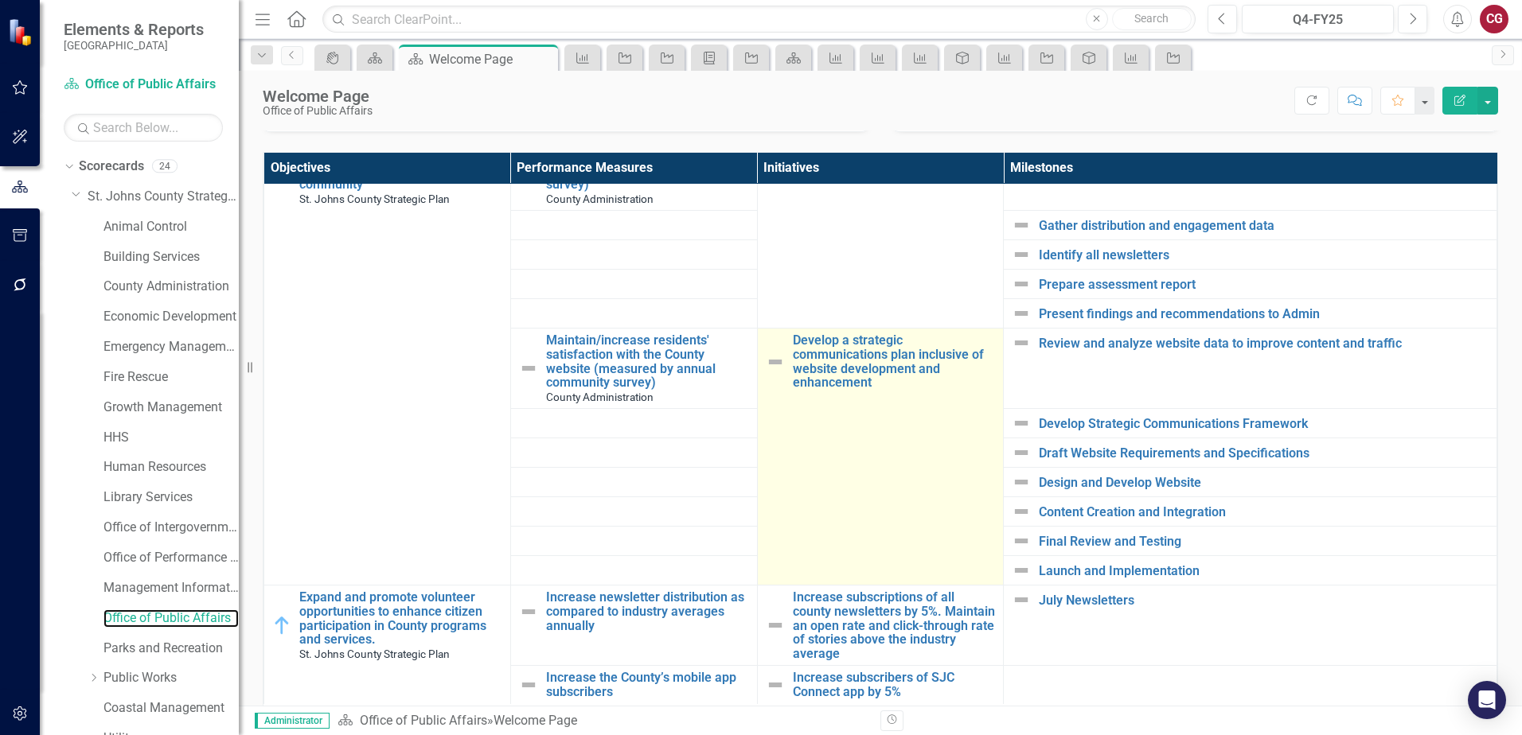
scroll to position [557, 0]
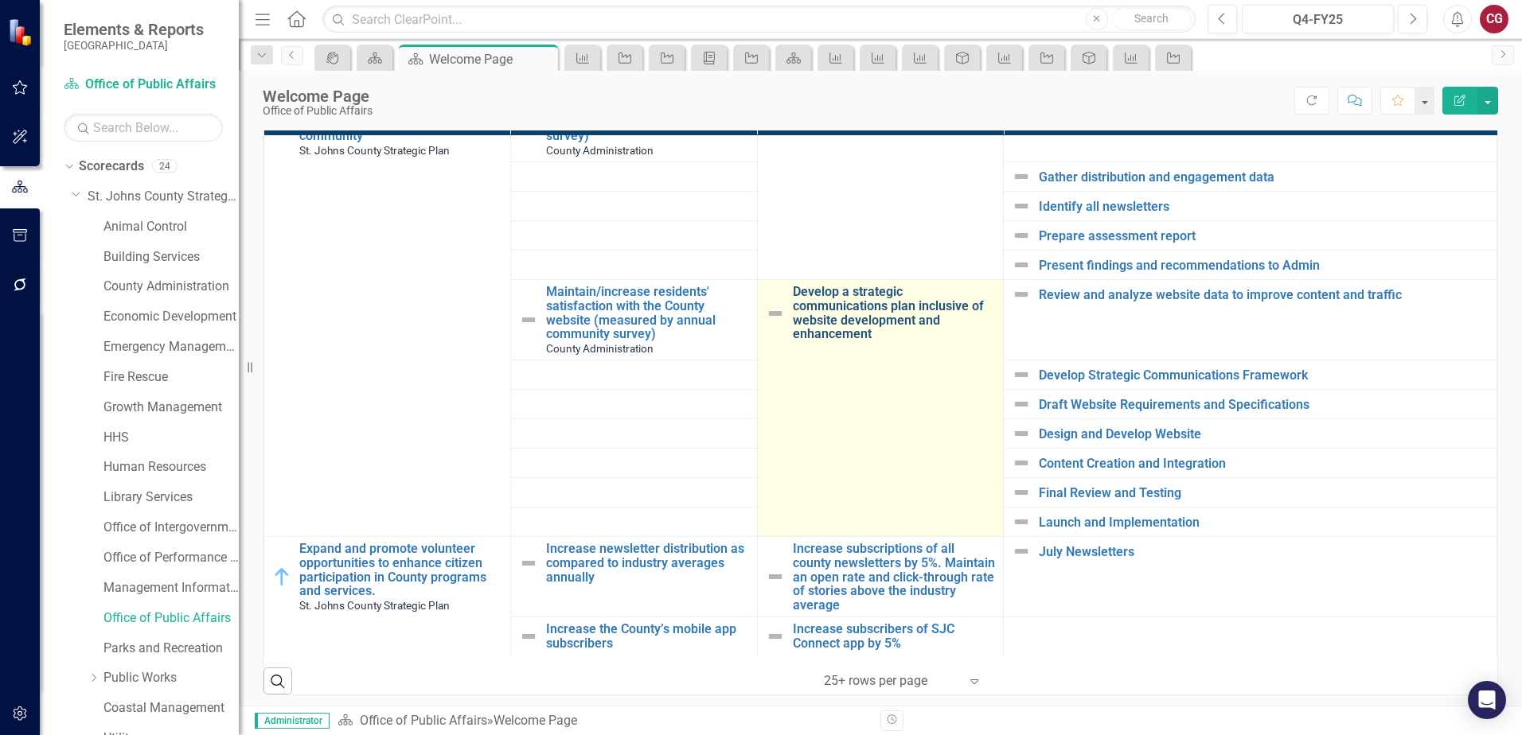
click at [834, 300] on link "Develop a strategic communications plan inclusive of website development and en…" at bounding box center [894, 313] width 203 height 56
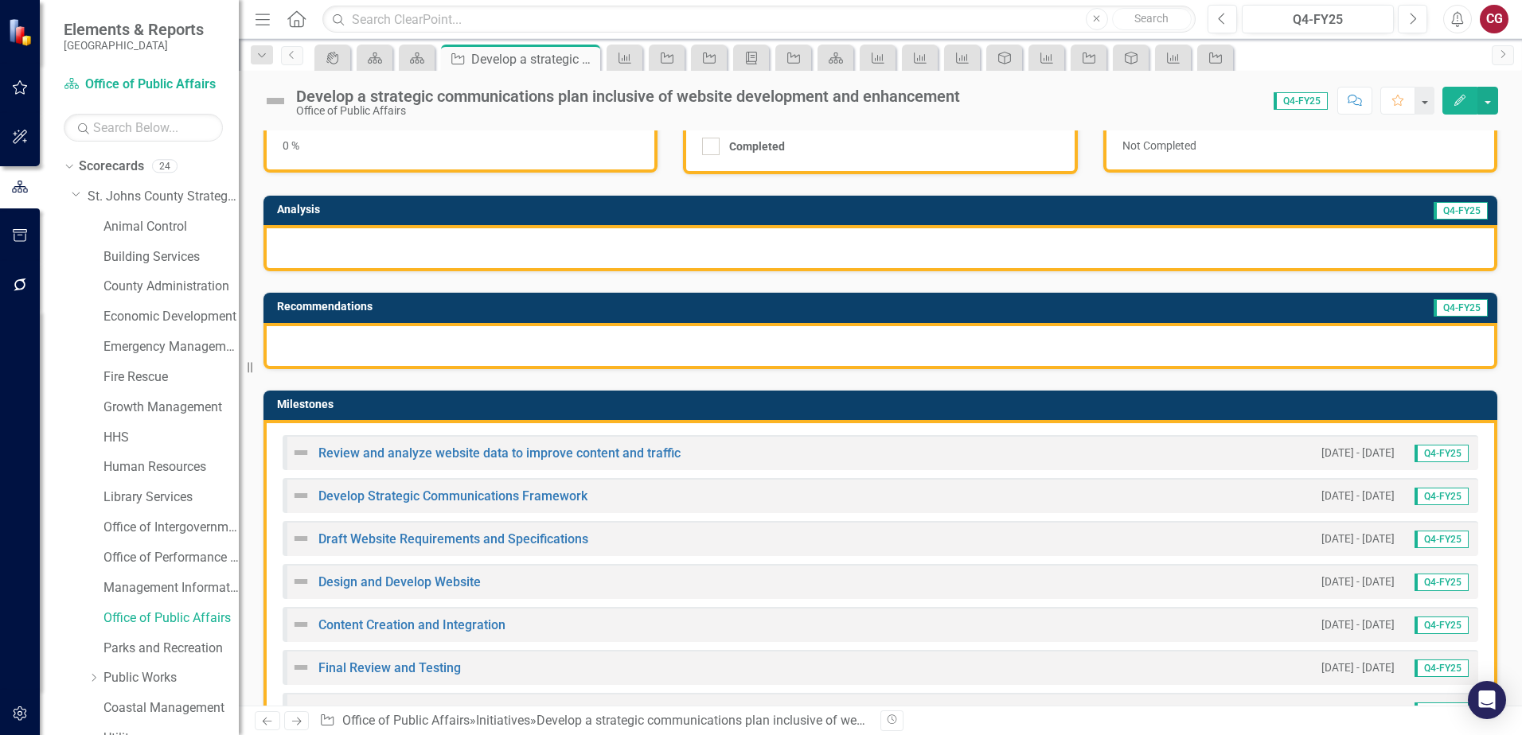
scroll to position [73, 0]
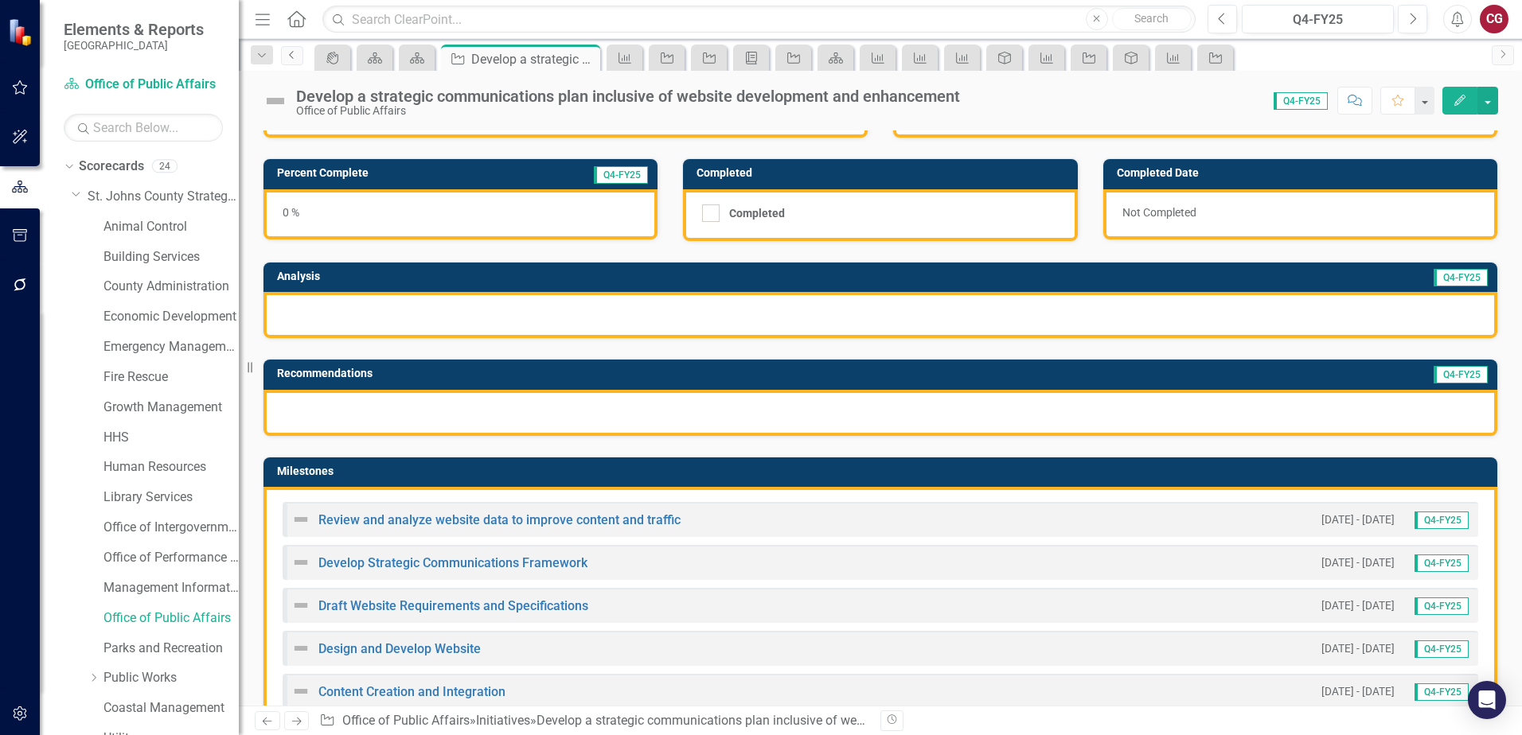
click at [300, 54] on link "Previous" at bounding box center [292, 55] width 22 height 19
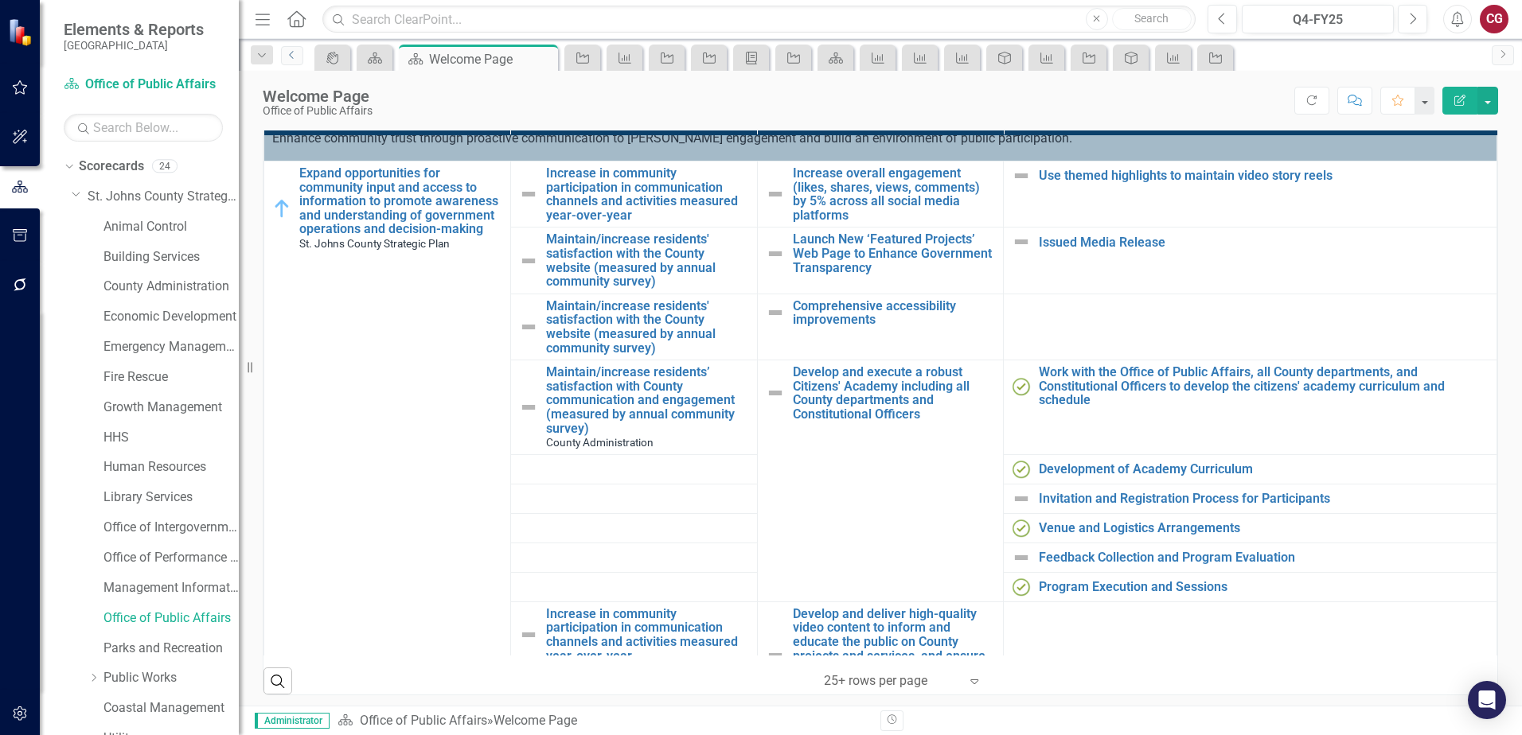
scroll to position [80, 0]
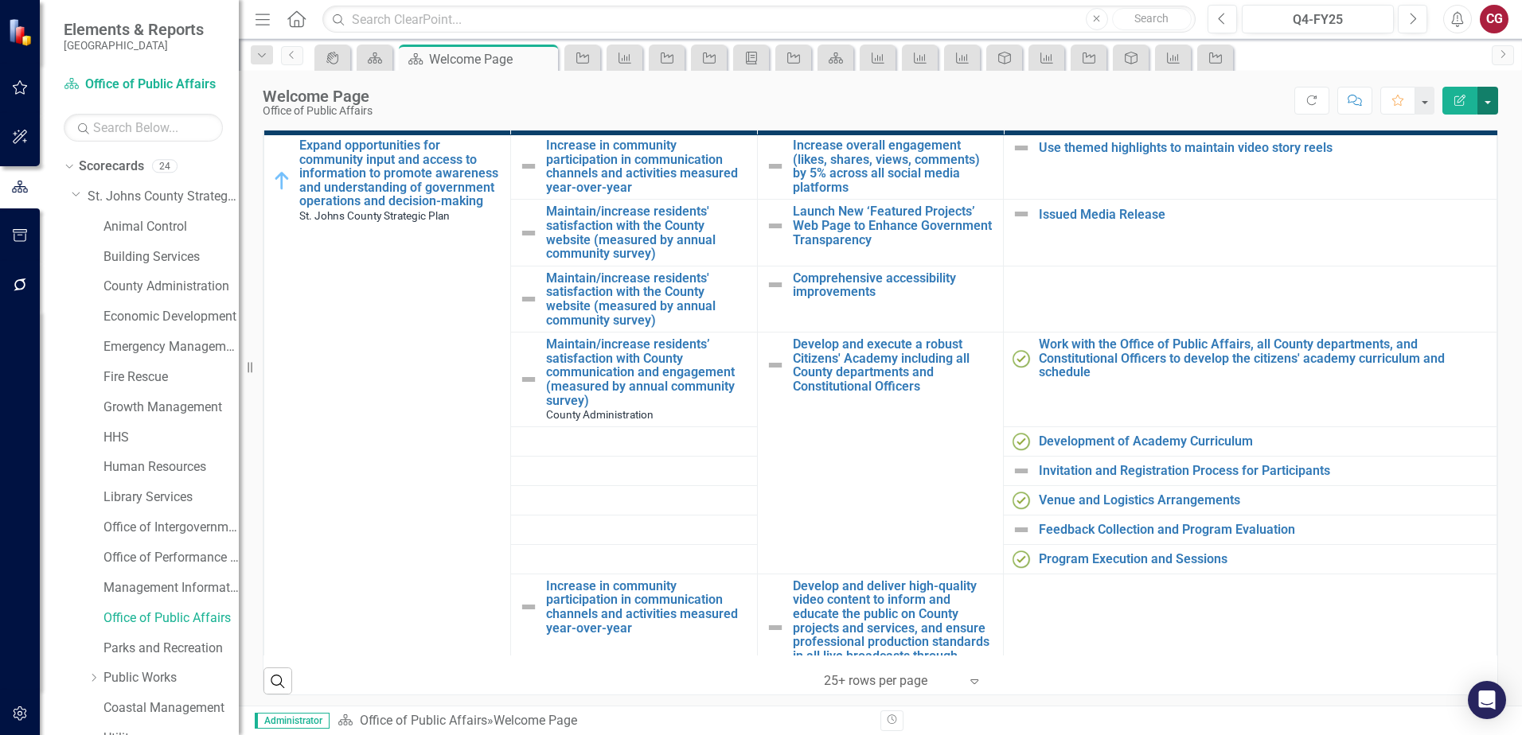
click at [1489, 103] on button "button" at bounding box center [1487, 101] width 21 height 28
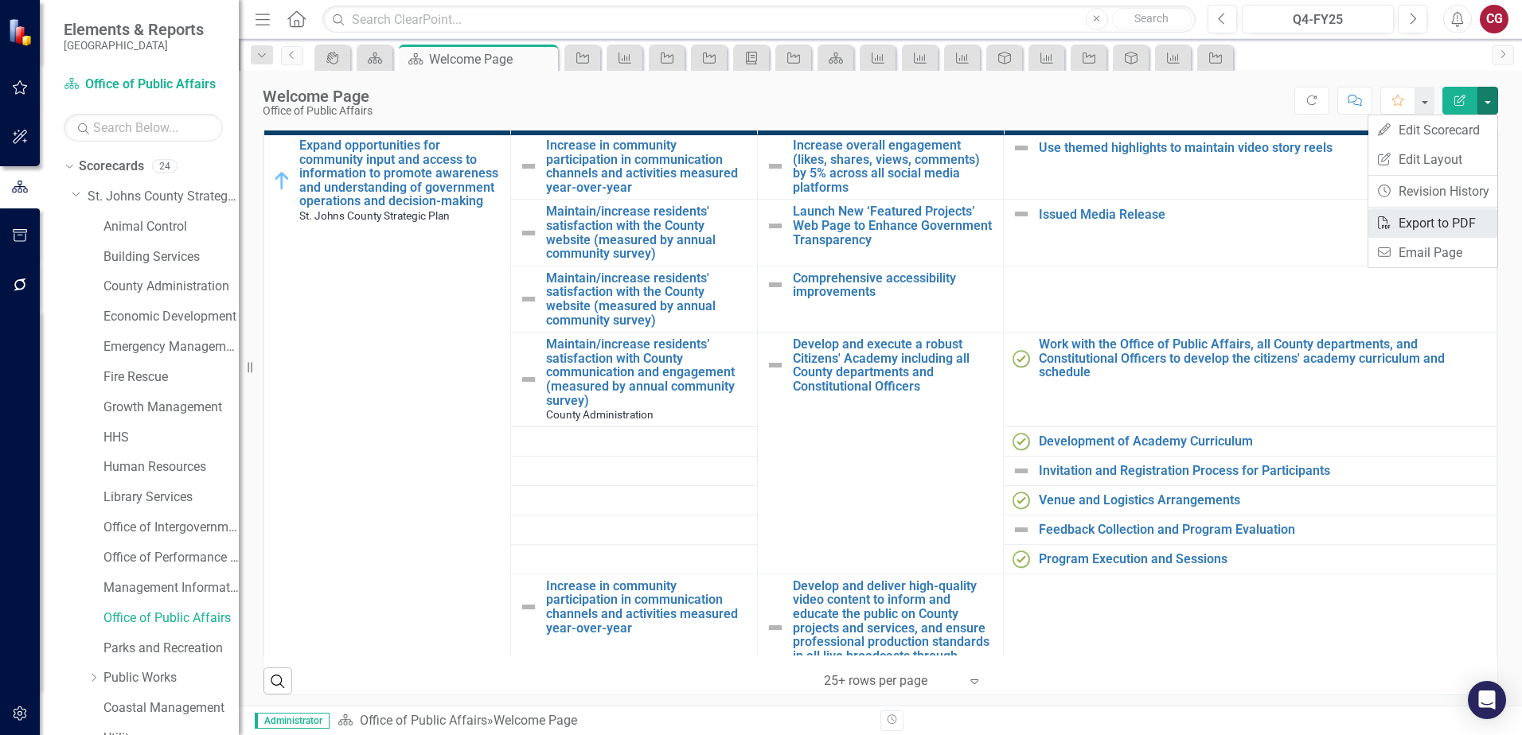
click at [1434, 220] on link "PDF Export to PDF" at bounding box center [1432, 222] width 129 height 29
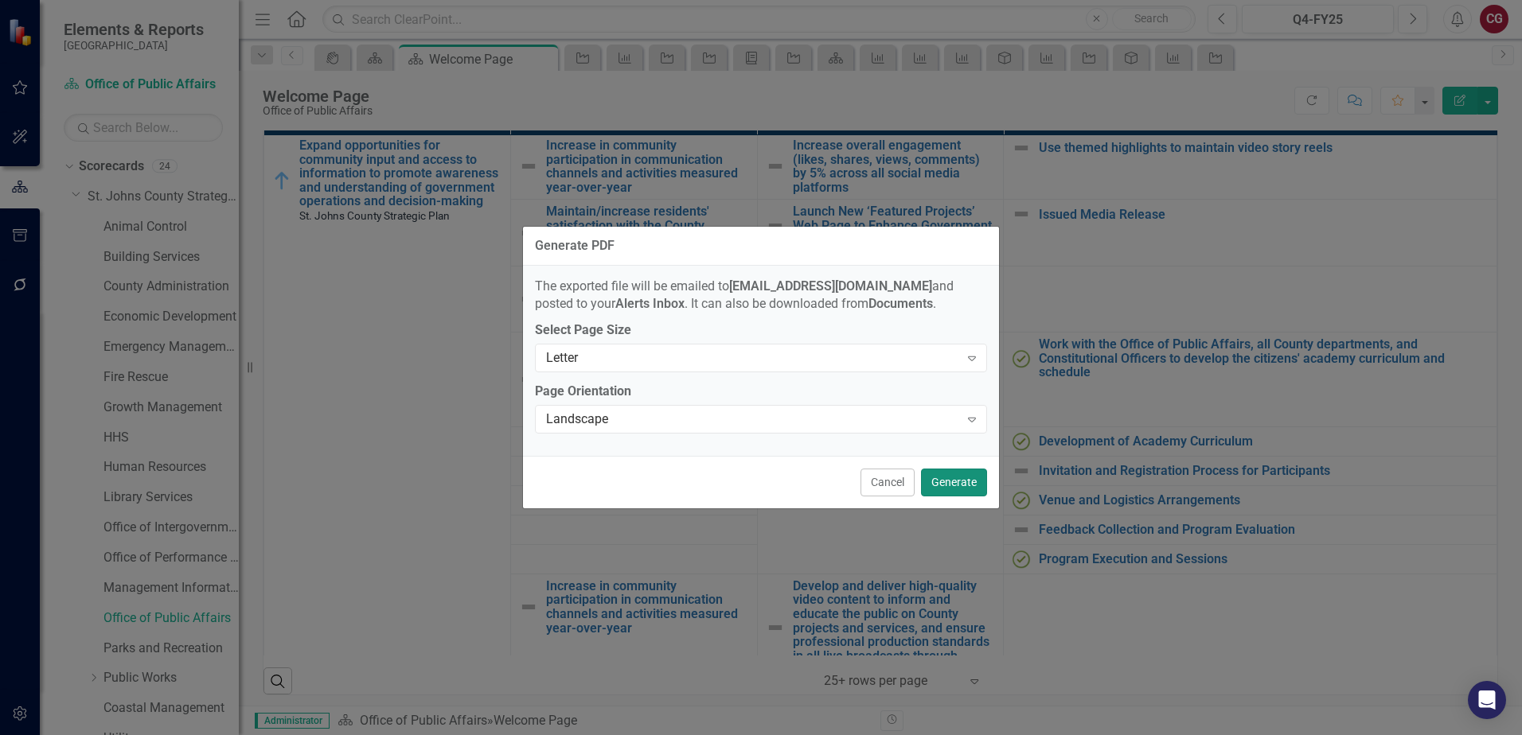
click at [954, 485] on button "Generate" at bounding box center [954, 483] width 66 height 28
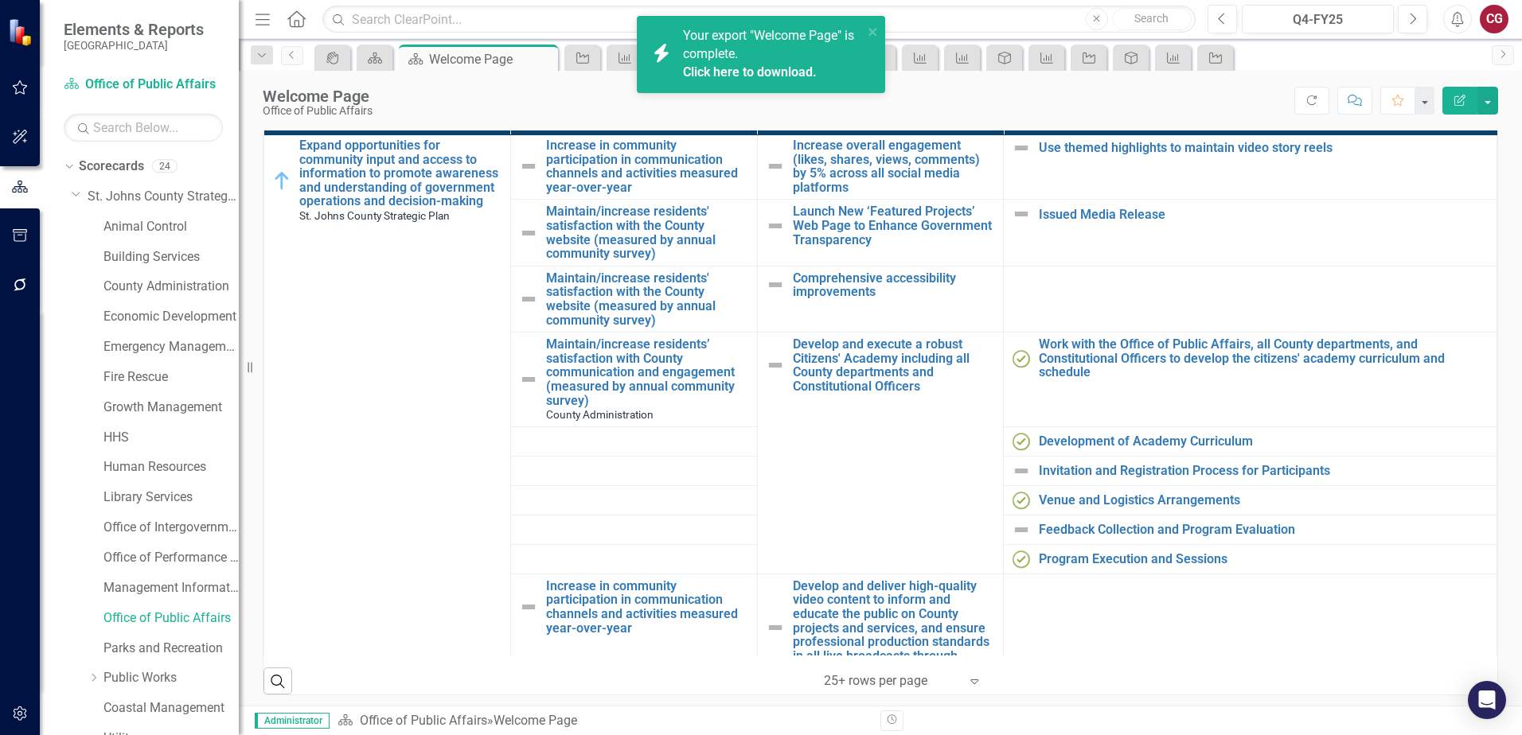
click at [788, 66] on link "Click here to download." at bounding box center [750, 71] width 134 height 15
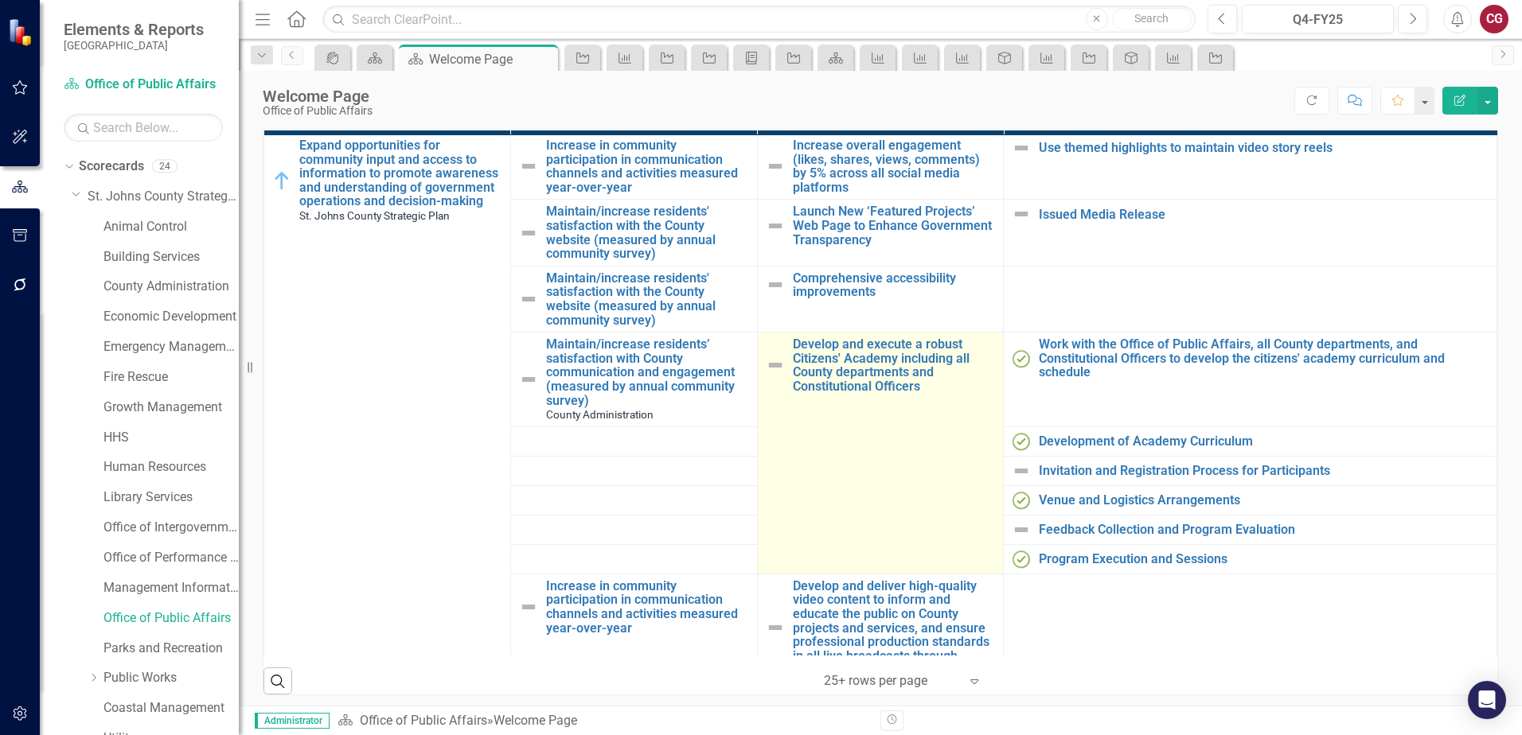
click at [882, 452] on td "Develop and execute a robust Citizens' Academy including all County departments…" at bounding box center [880, 454] width 247 height 242
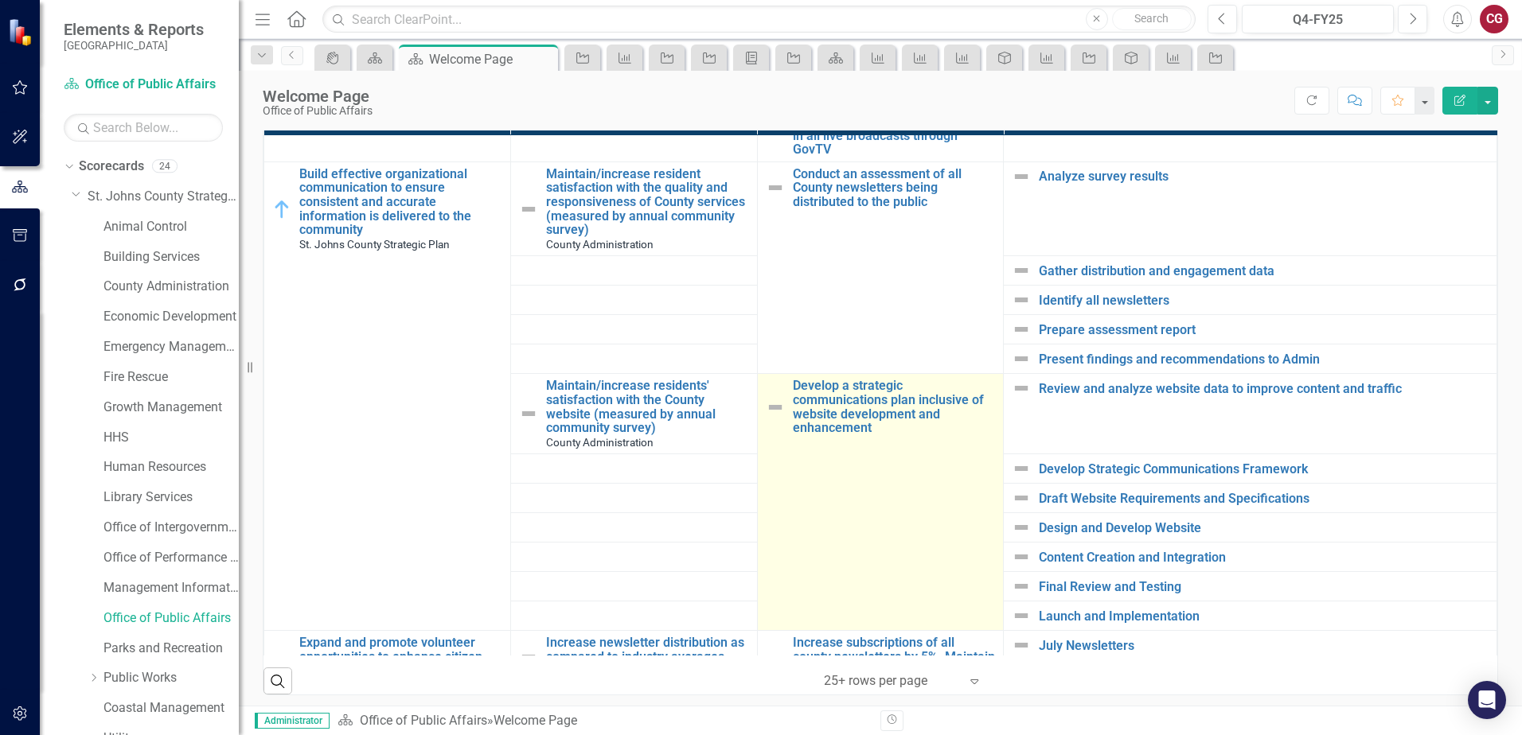
scroll to position [637, 0]
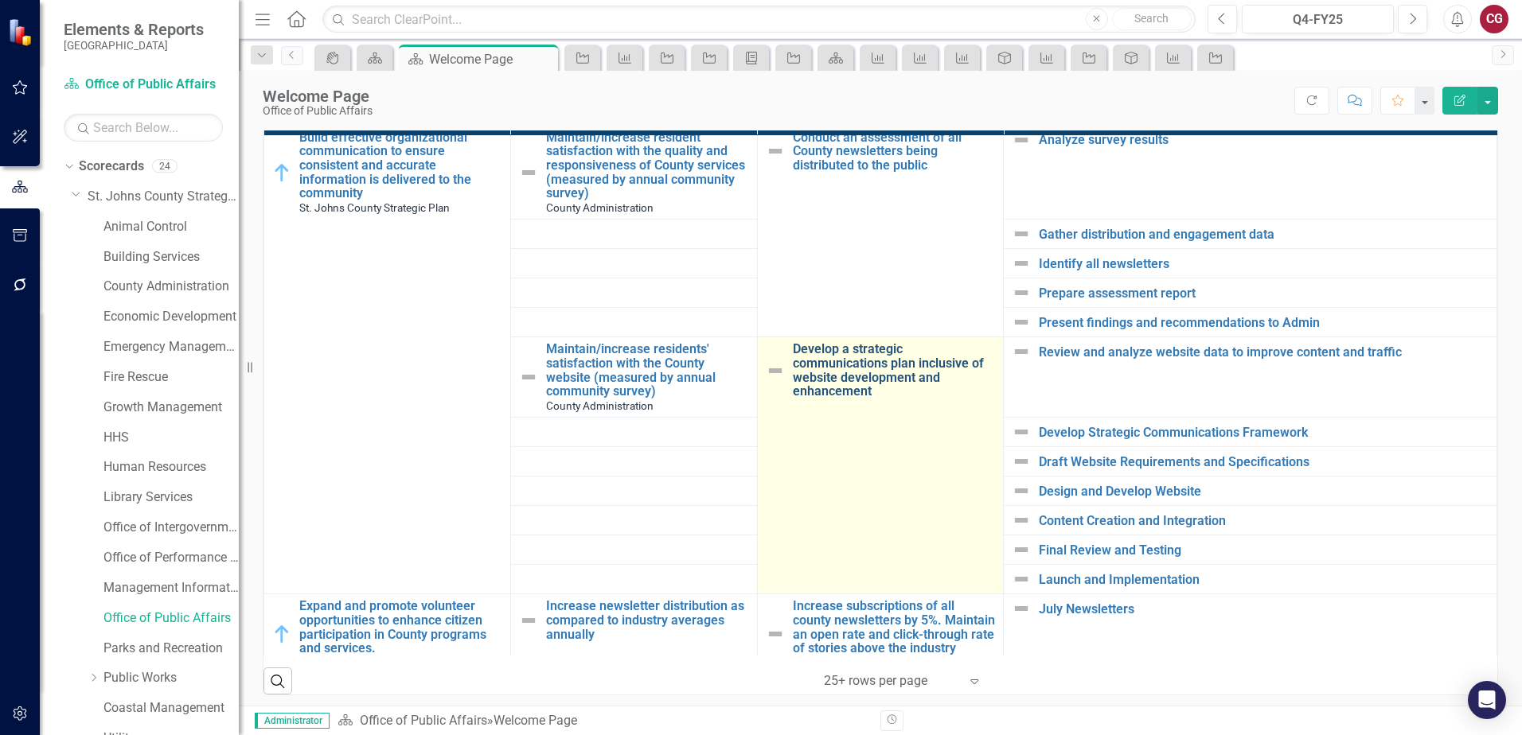
click at [874, 371] on link "Develop a strategic communications plan inclusive of website development and en…" at bounding box center [894, 370] width 203 height 56
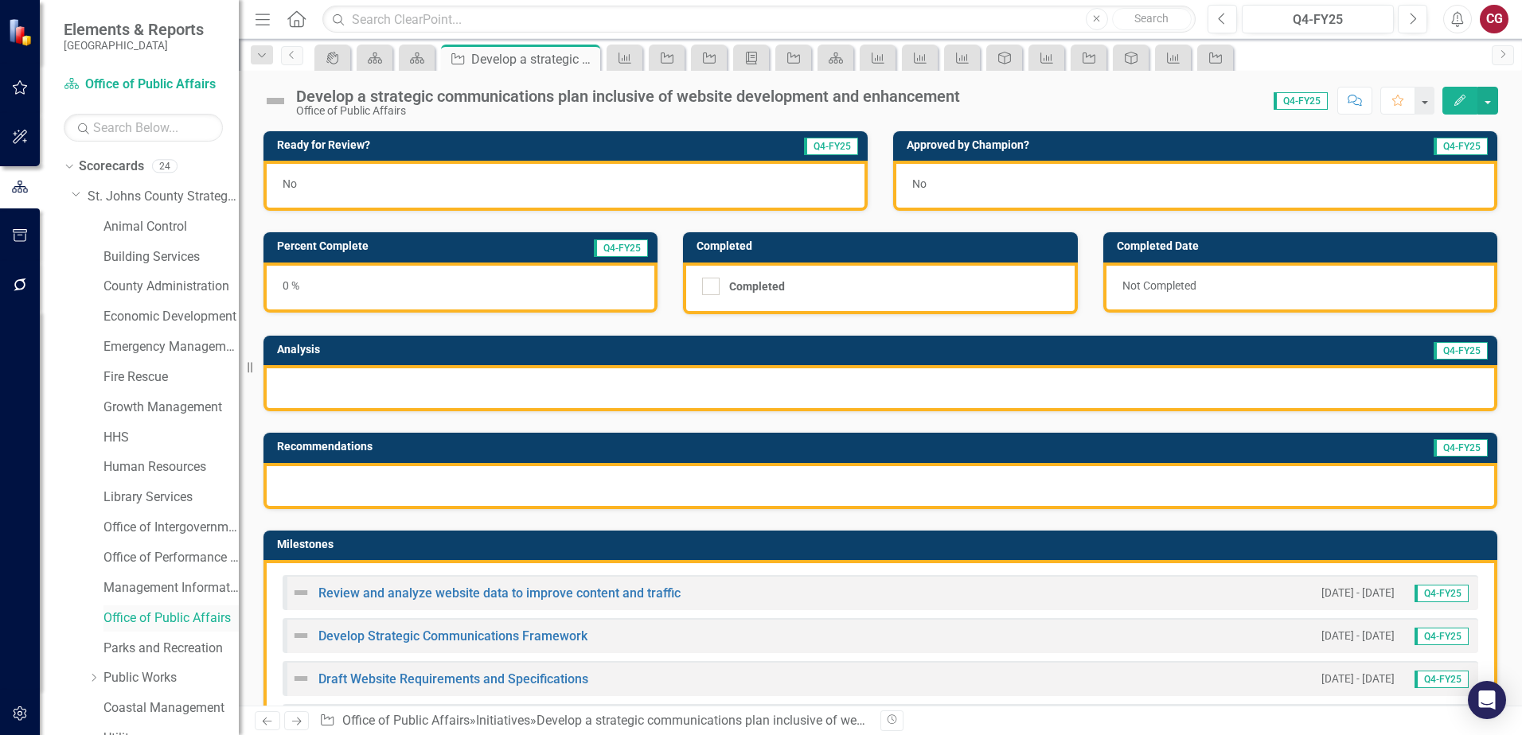
click at [138, 616] on link "Office of Public Affairs" at bounding box center [170, 619] width 135 height 18
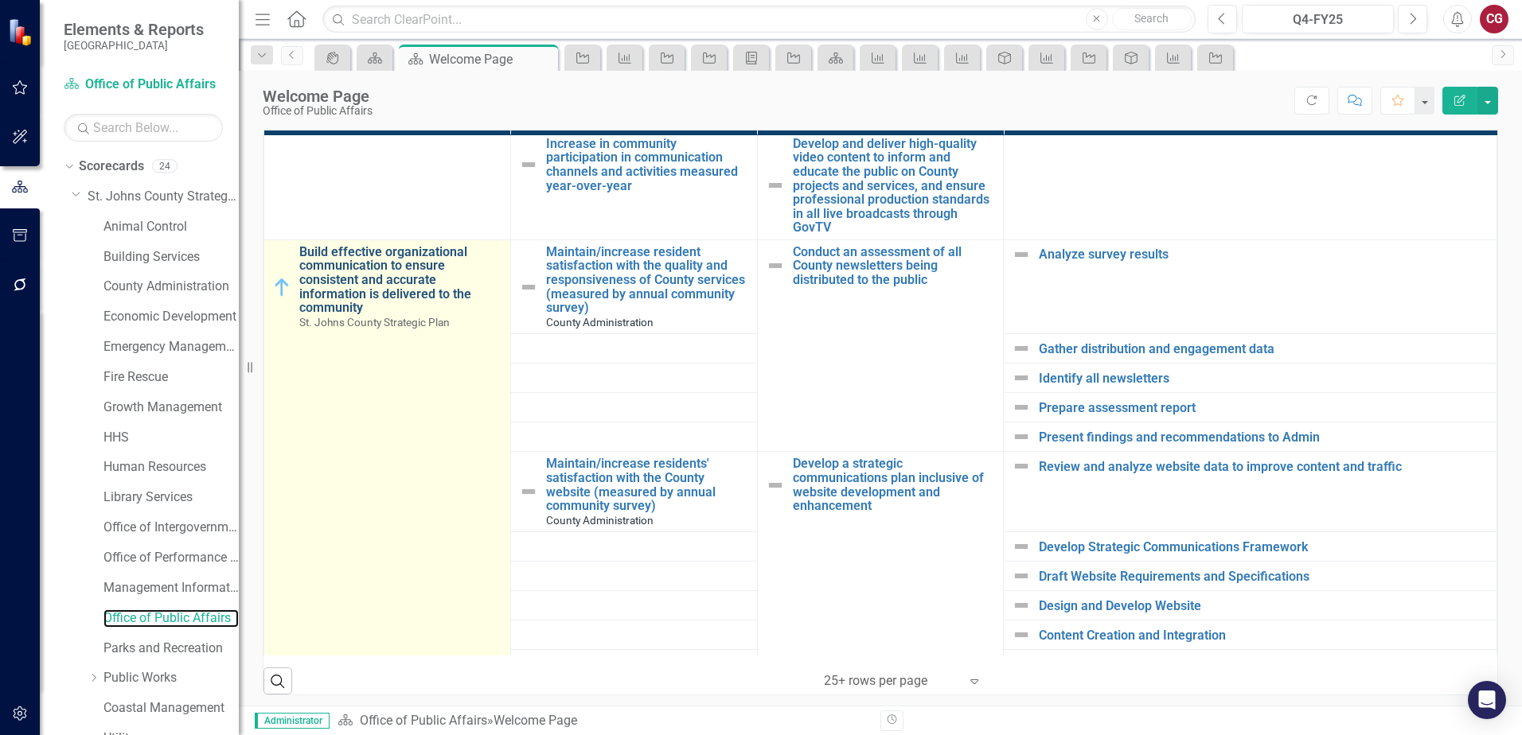
scroll to position [557, 0]
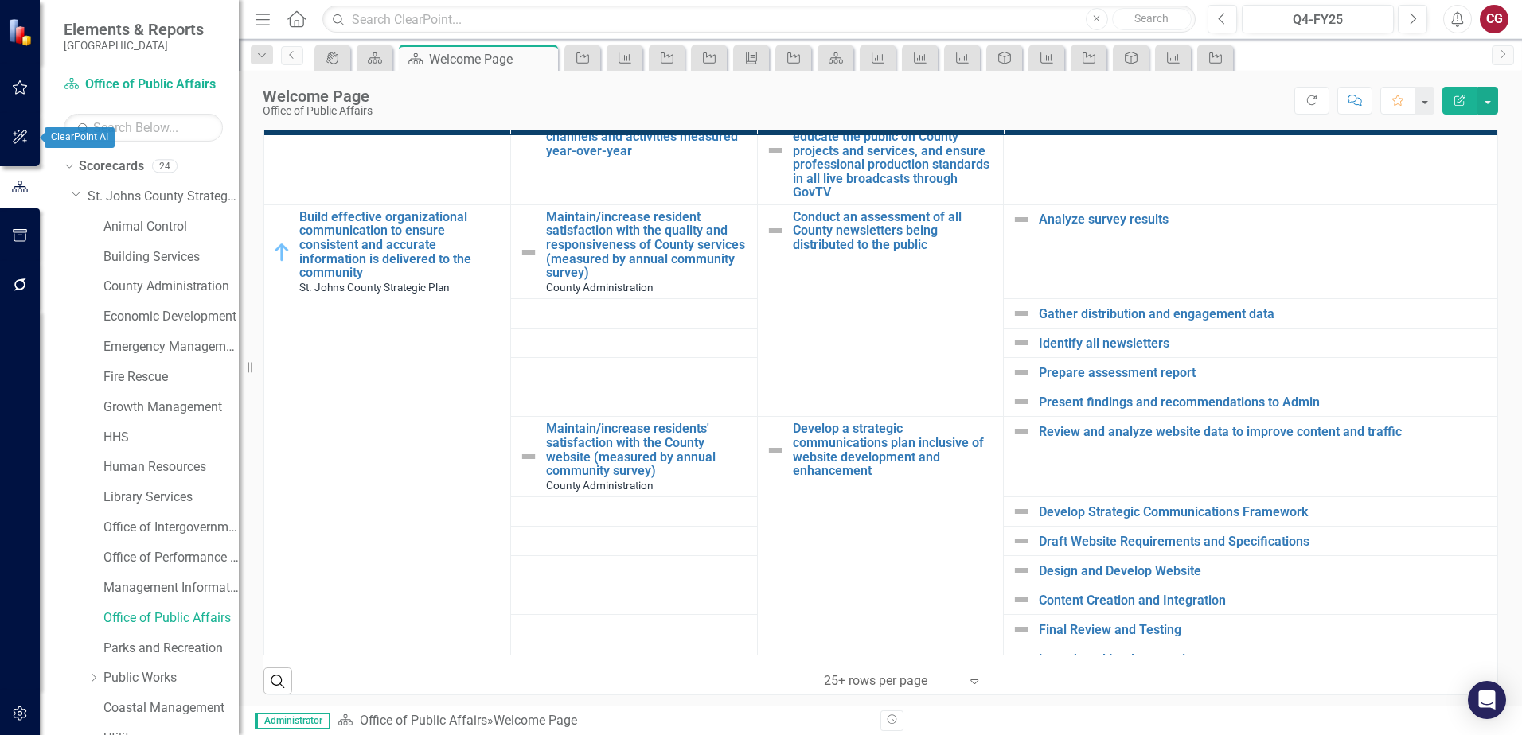
click at [25, 131] on icon "button" at bounding box center [20, 137] width 14 height 14
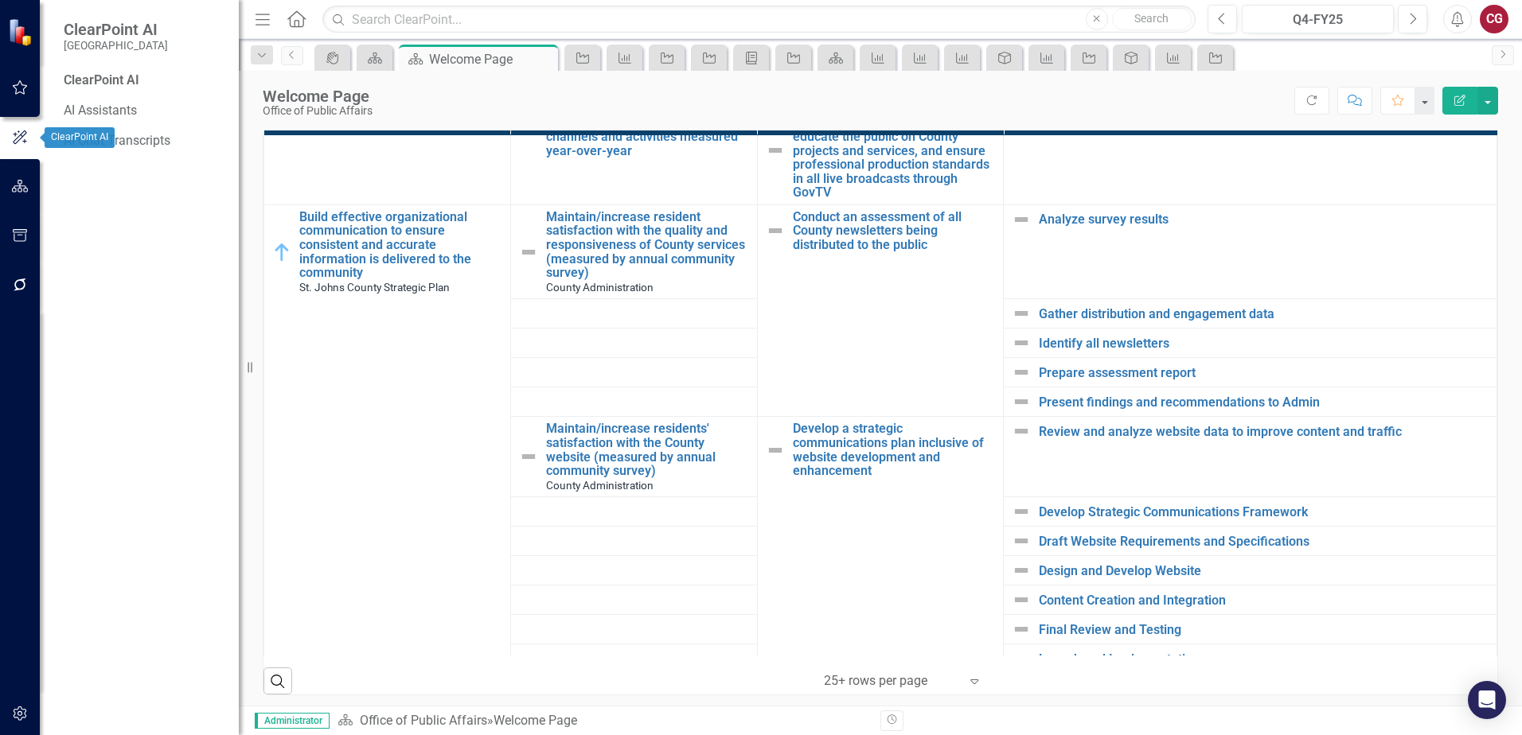
click at [19, 95] on button "button" at bounding box center [20, 88] width 36 height 33
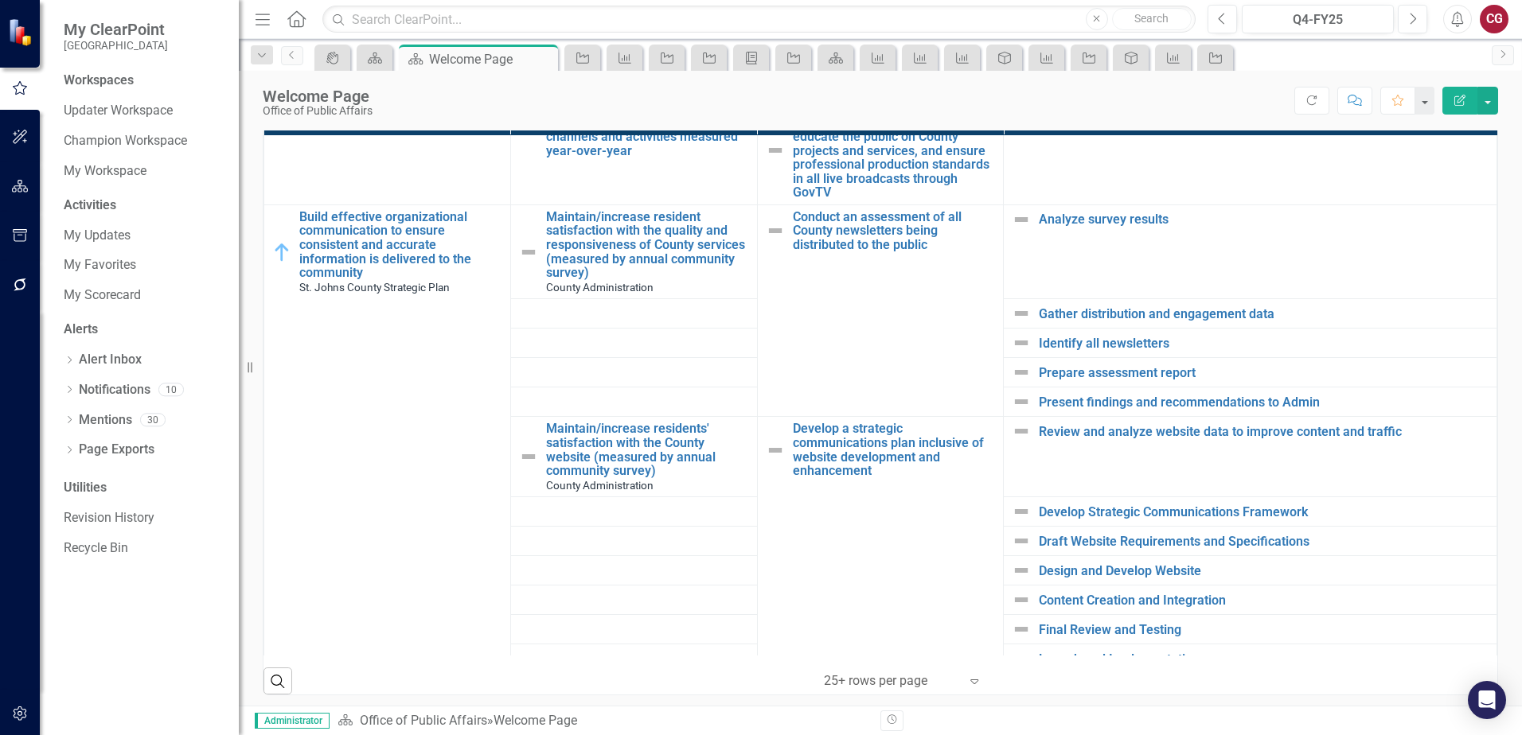
click at [23, 283] on icon "button" at bounding box center [20, 285] width 17 height 13
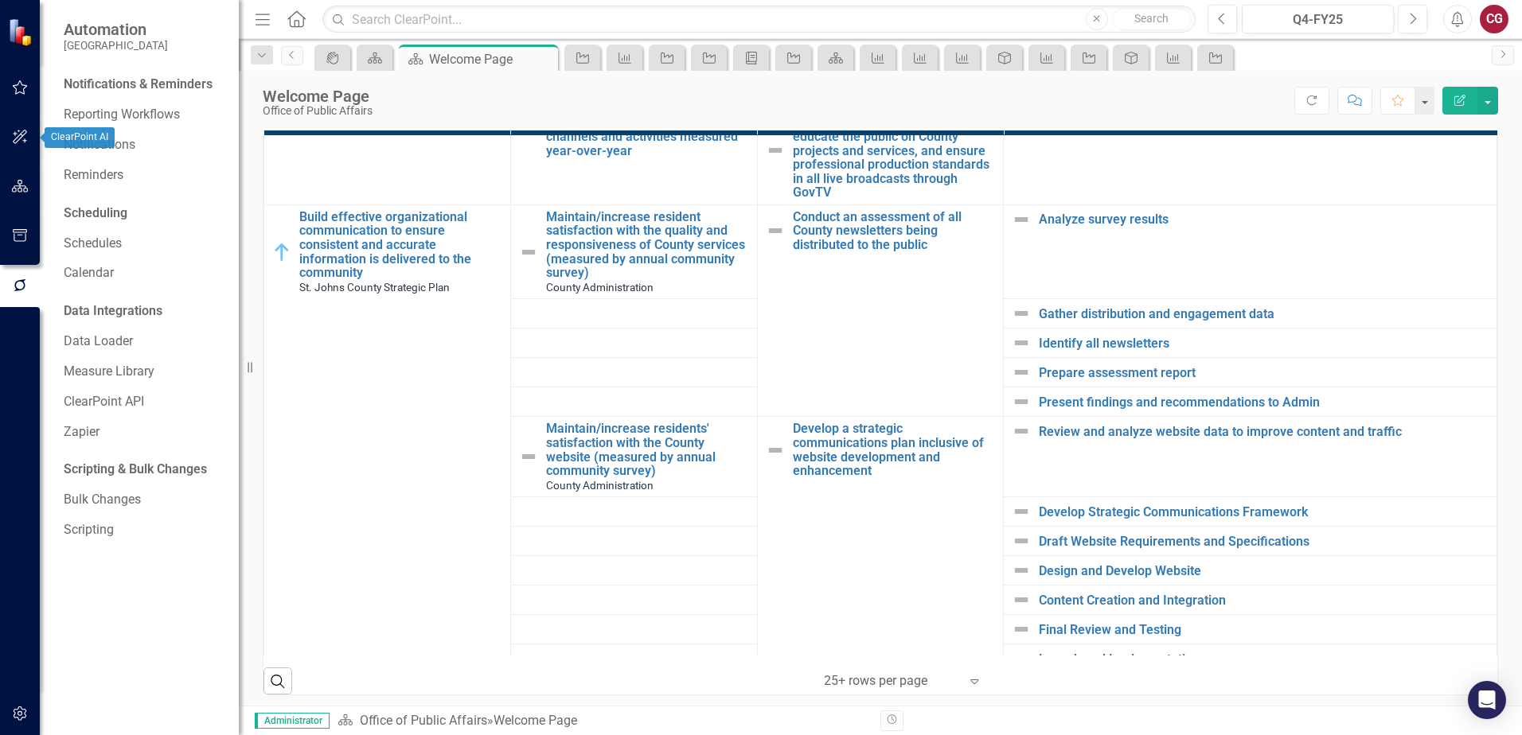
click at [18, 205] on div at bounding box center [20, 208] width 40 height 8
click at [18, 184] on icon "button" at bounding box center [20, 186] width 17 height 13
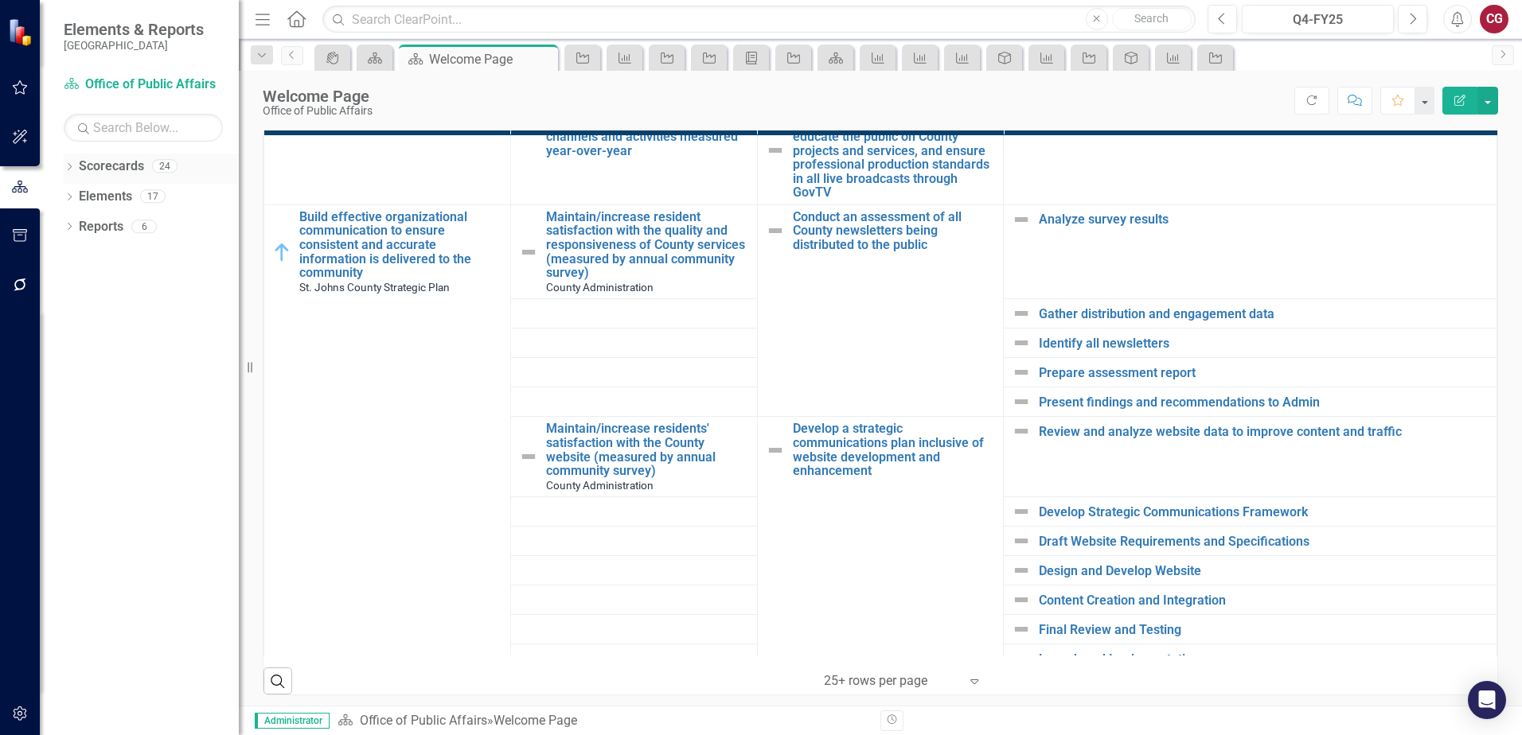
click at [64, 166] on icon "Dropdown" at bounding box center [69, 168] width 11 height 9
click at [99, 166] on link "Scorecards" at bounding box center [111, 167] width 65 height 18
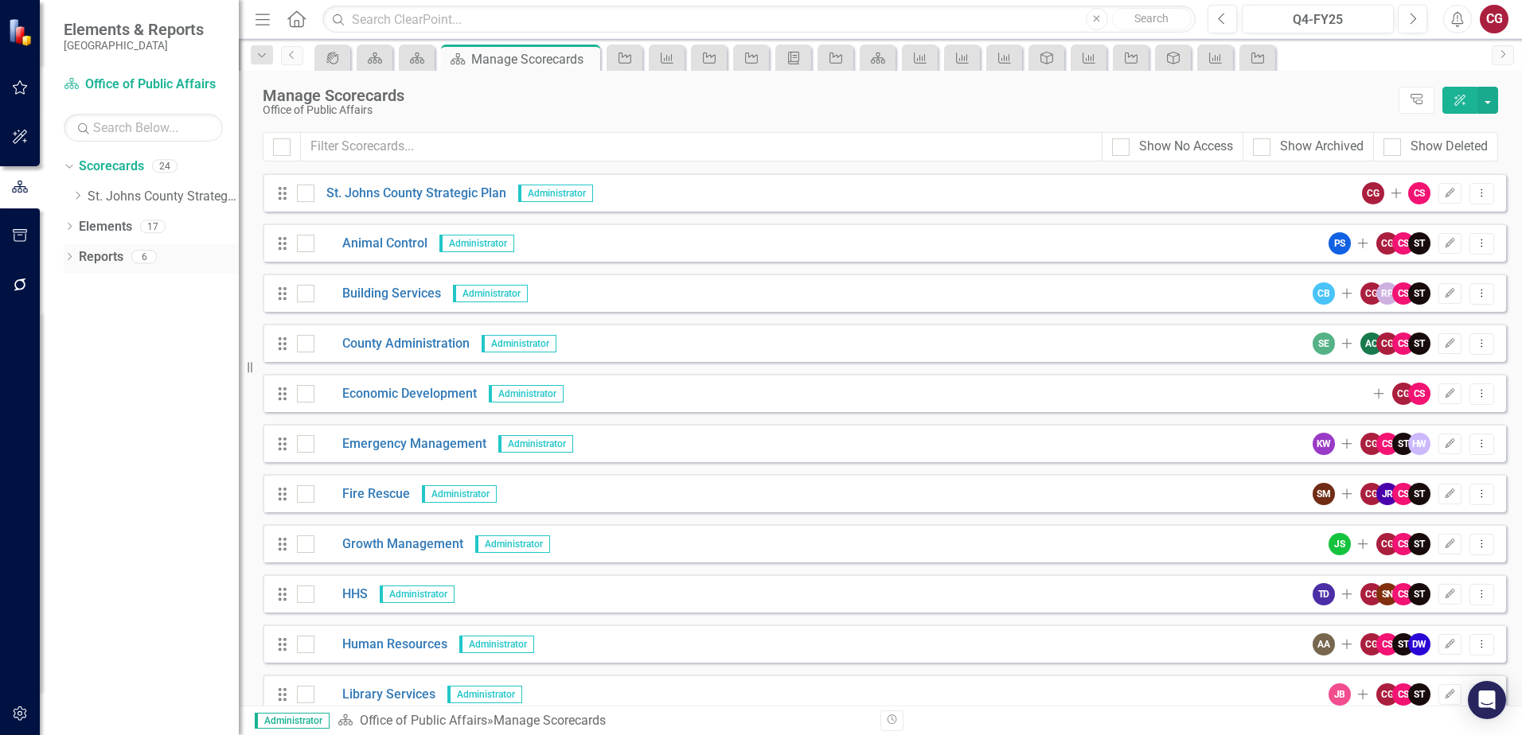
click at [102, 248] on link "Reports" at bounding box center [101, 257] width 45 height 18
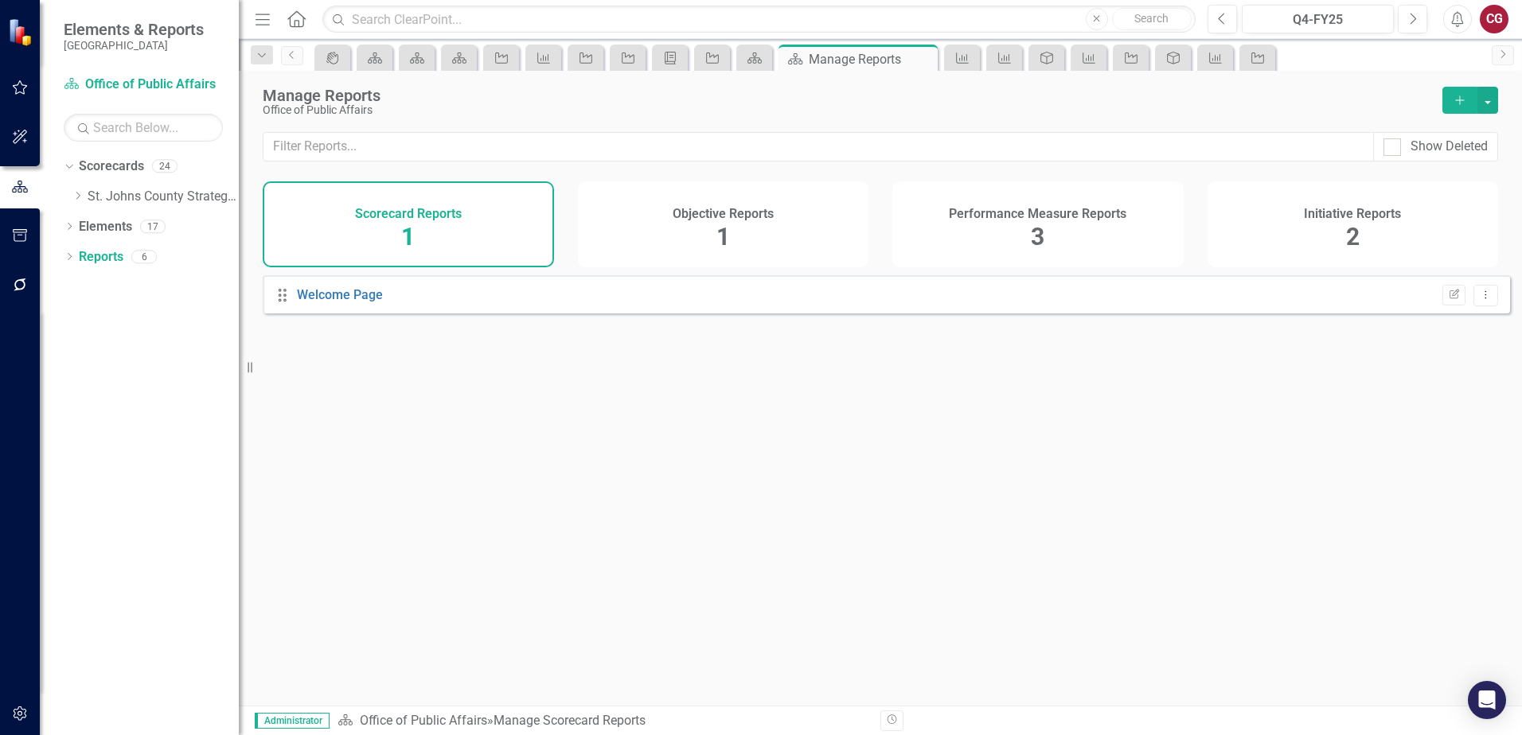
click at [781, 220] on div "Objective Reports 1" at bounding box center [723, 224] width 291 height 86
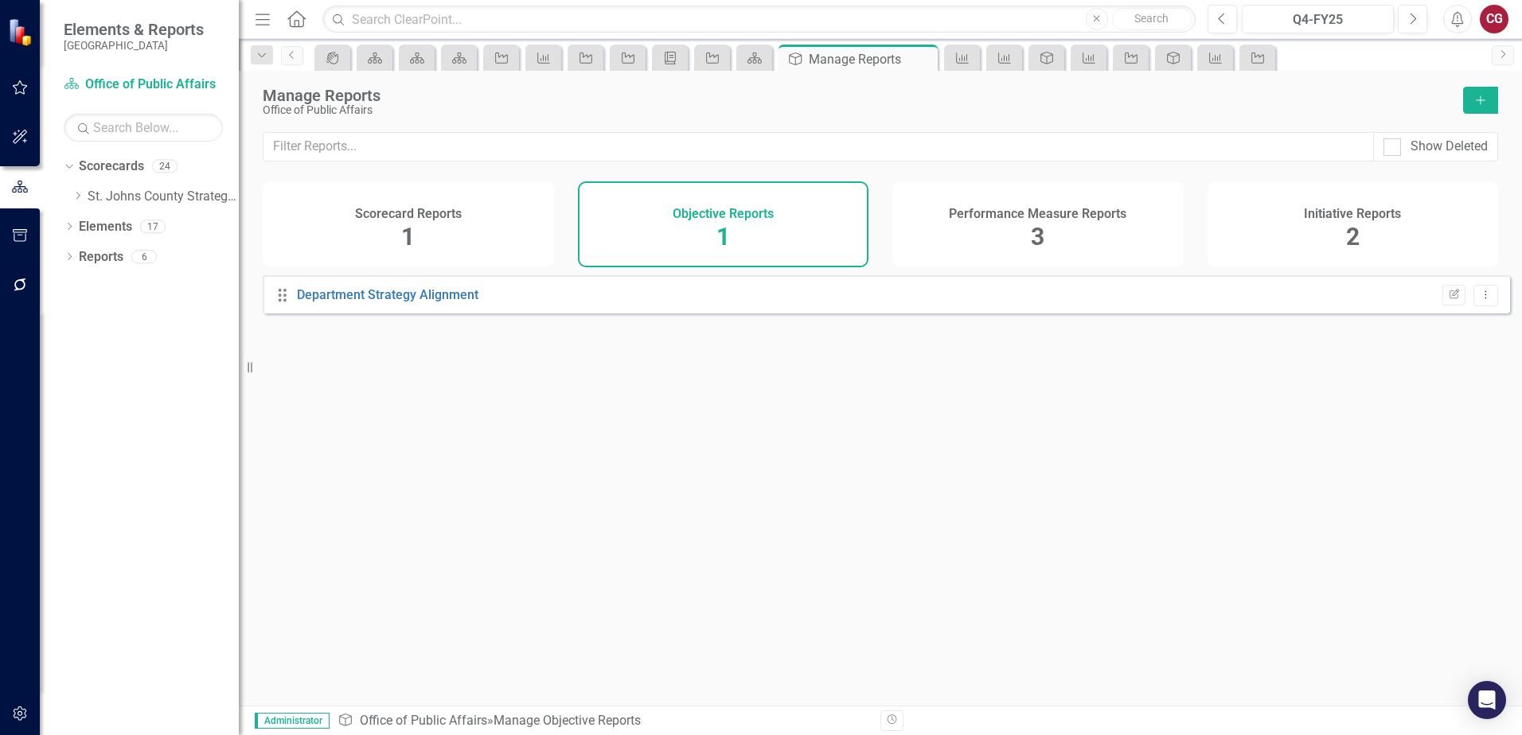
click at [1006, 219] on h4 "Performance Measure Reports" at bounding box center [1037, 214] width 177 height 14
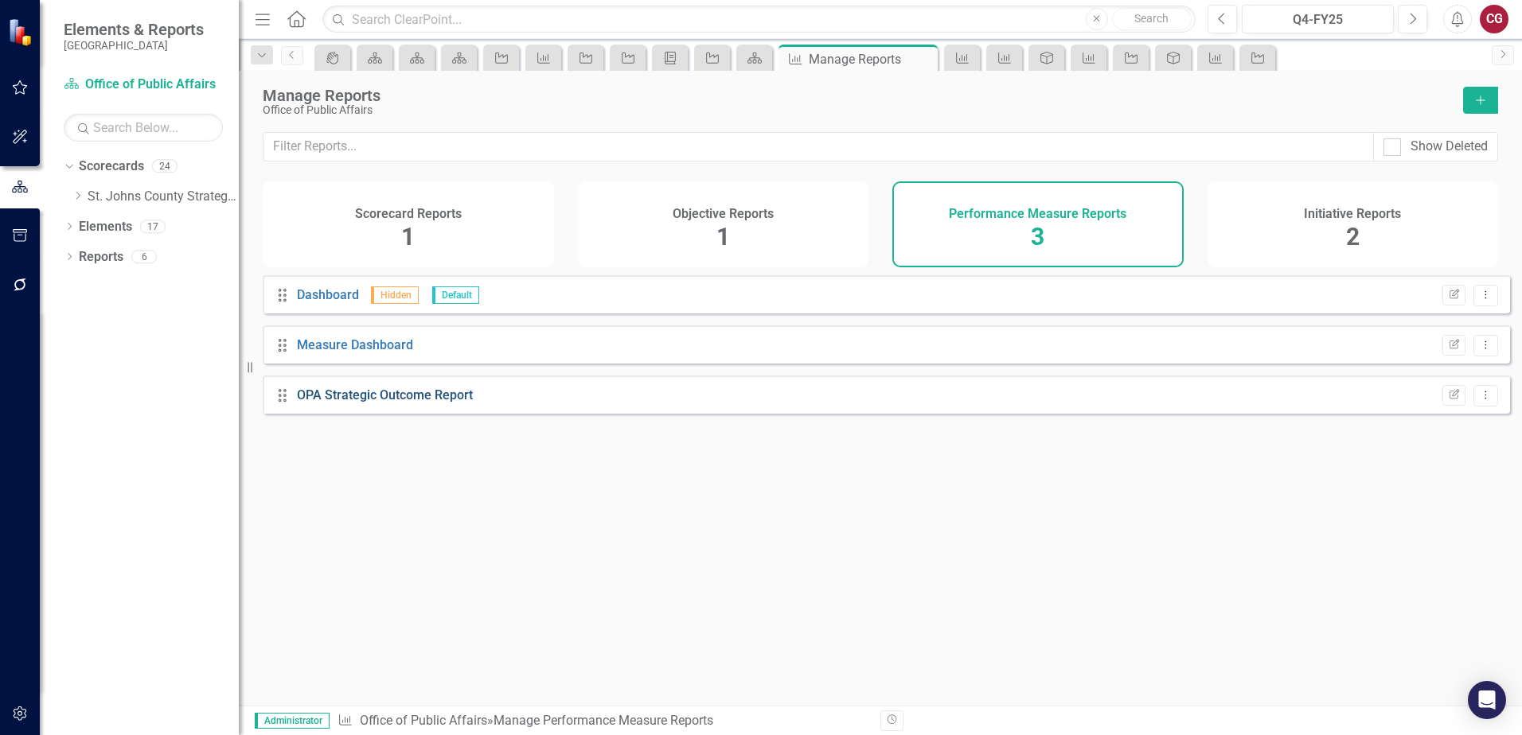
click at [399, 401] on link "OPA Strategic Outcome Report" at bounding box center [385, 395] width 176 height 15
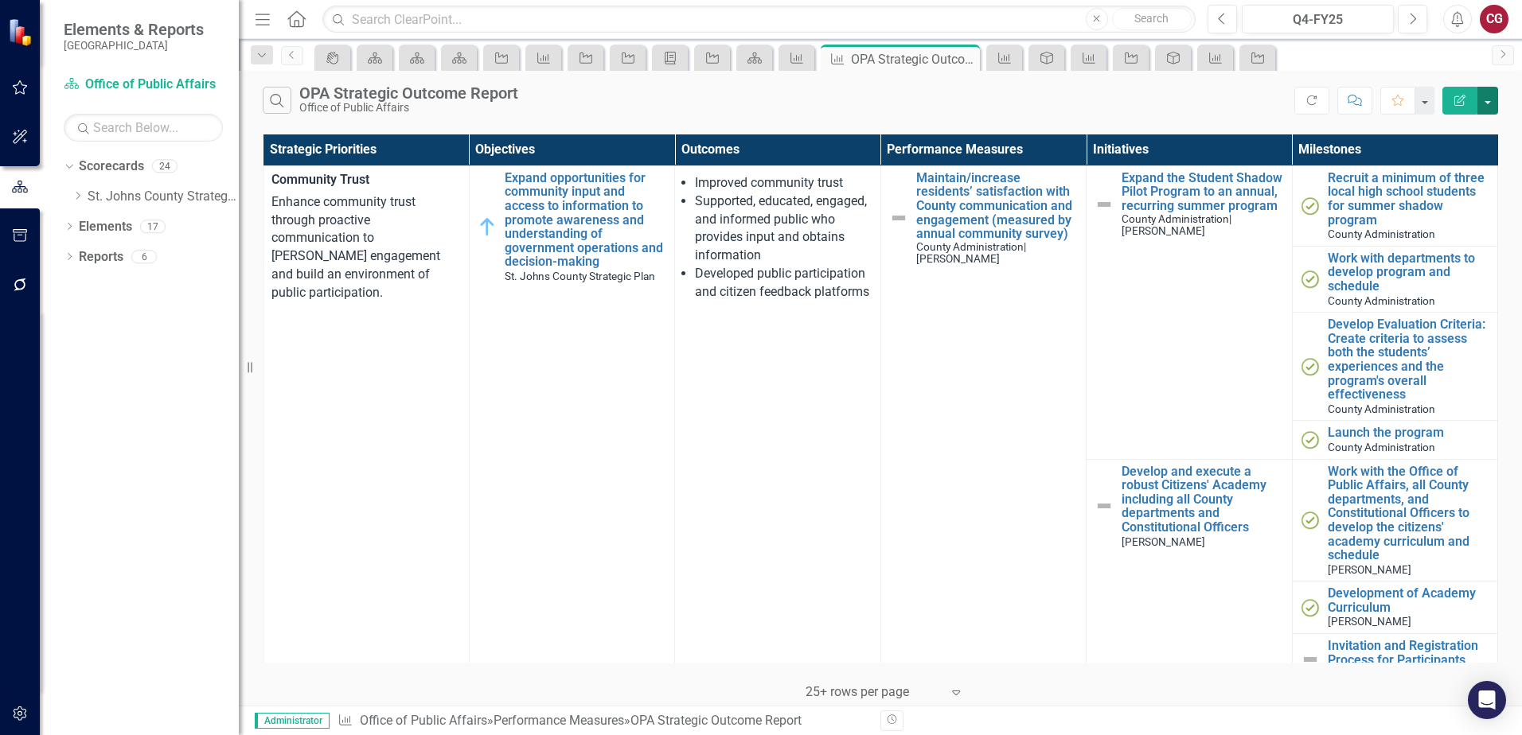
click at [1490, 98] on button "button" at bounding box center [1487, 101] width 21 height 28
click at [1452, 155] on link "PDF Export to PDF" at bounding box center [1434, 161] width 126 height 29
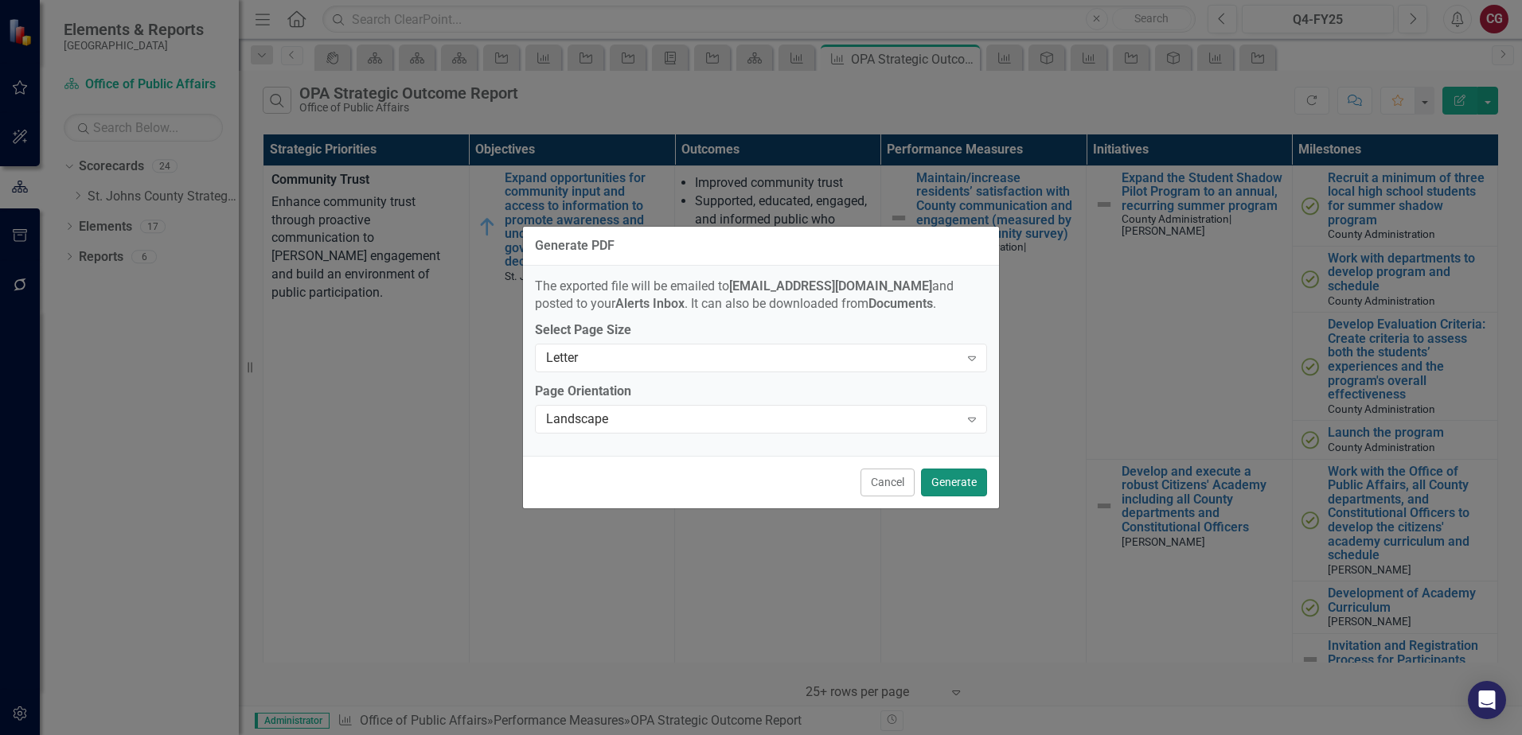
click at [953, 478] on button "Generate" at bounding box center [954, 483] width 66 height 28
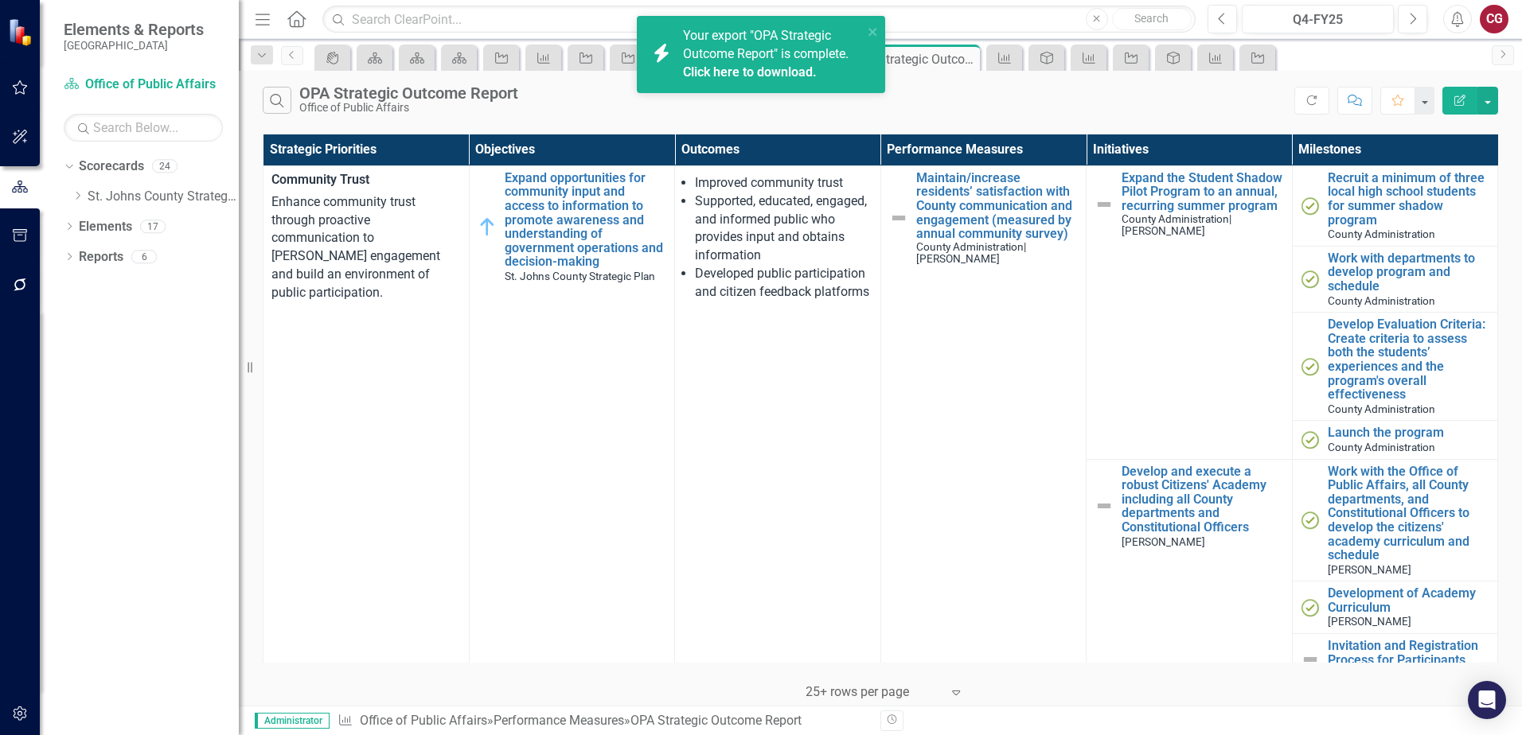
click at [753, 71] on link "Click here to download." at bounding box center [750, 71] width 134 height 15
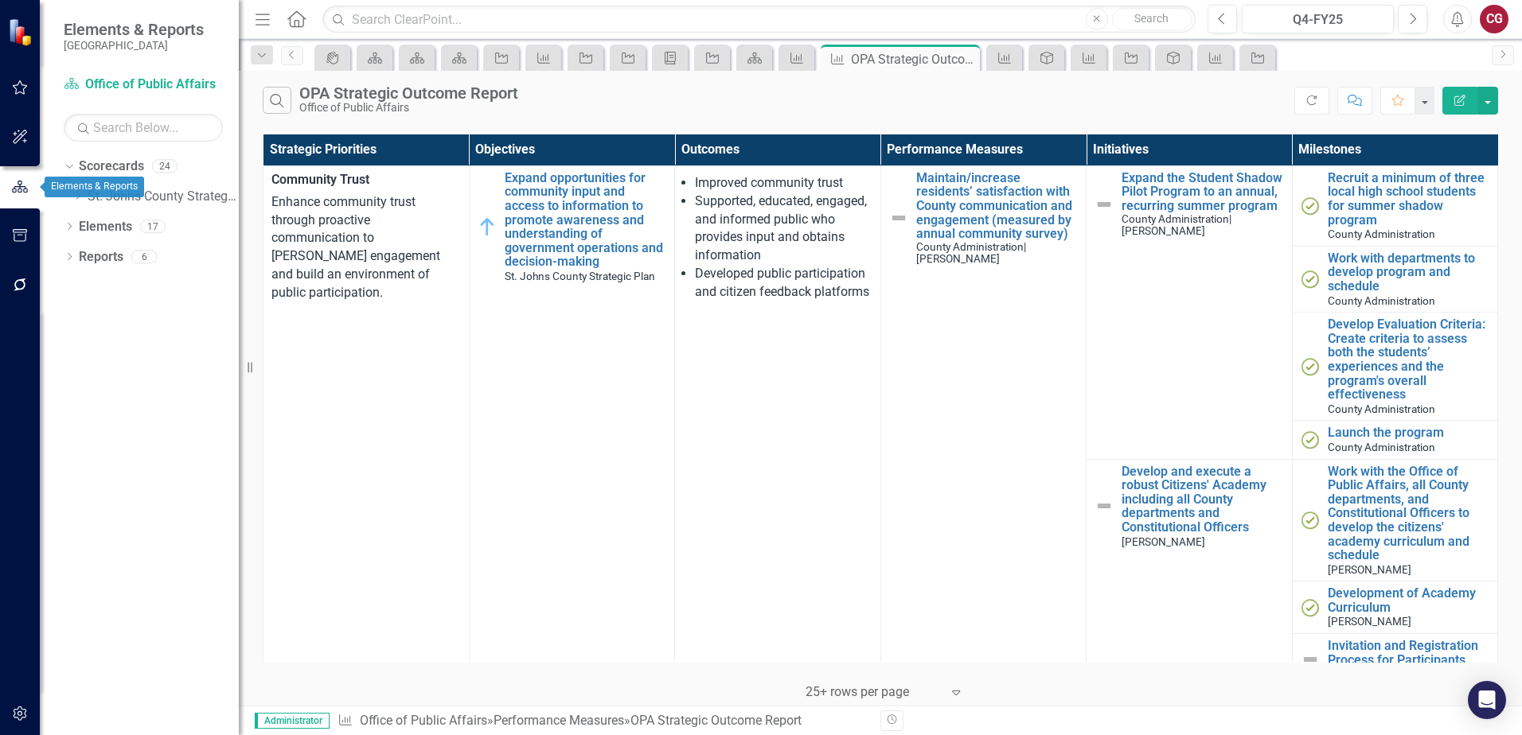
click at [13, 178] on button "button" at bounding box center [20, 187] width 40 height 26
click at [32, 189] on button "button" at bounding box center [20, 187] width 40 height 26
click at [22, 184] on icon "button" at bounding box center [20, 187] width 18 height 14
click at [31, 185] on button "button" at bounding box center [20, 187] width 40 height 26
click at [103, 195] on link "St. Johns County Strategic Plan" at bounding box center [163, 197] width 151 height 18
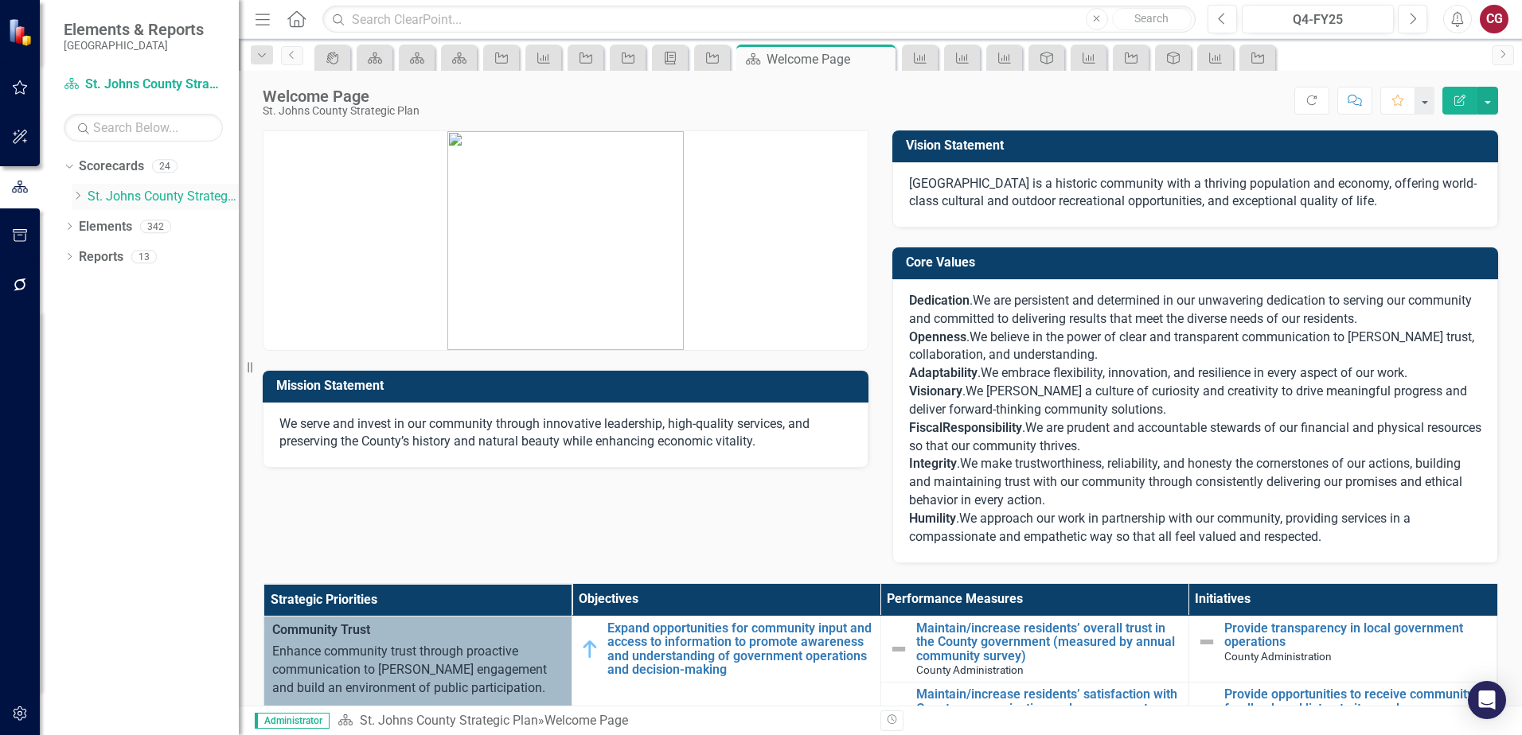
scroll to position [80, 0]
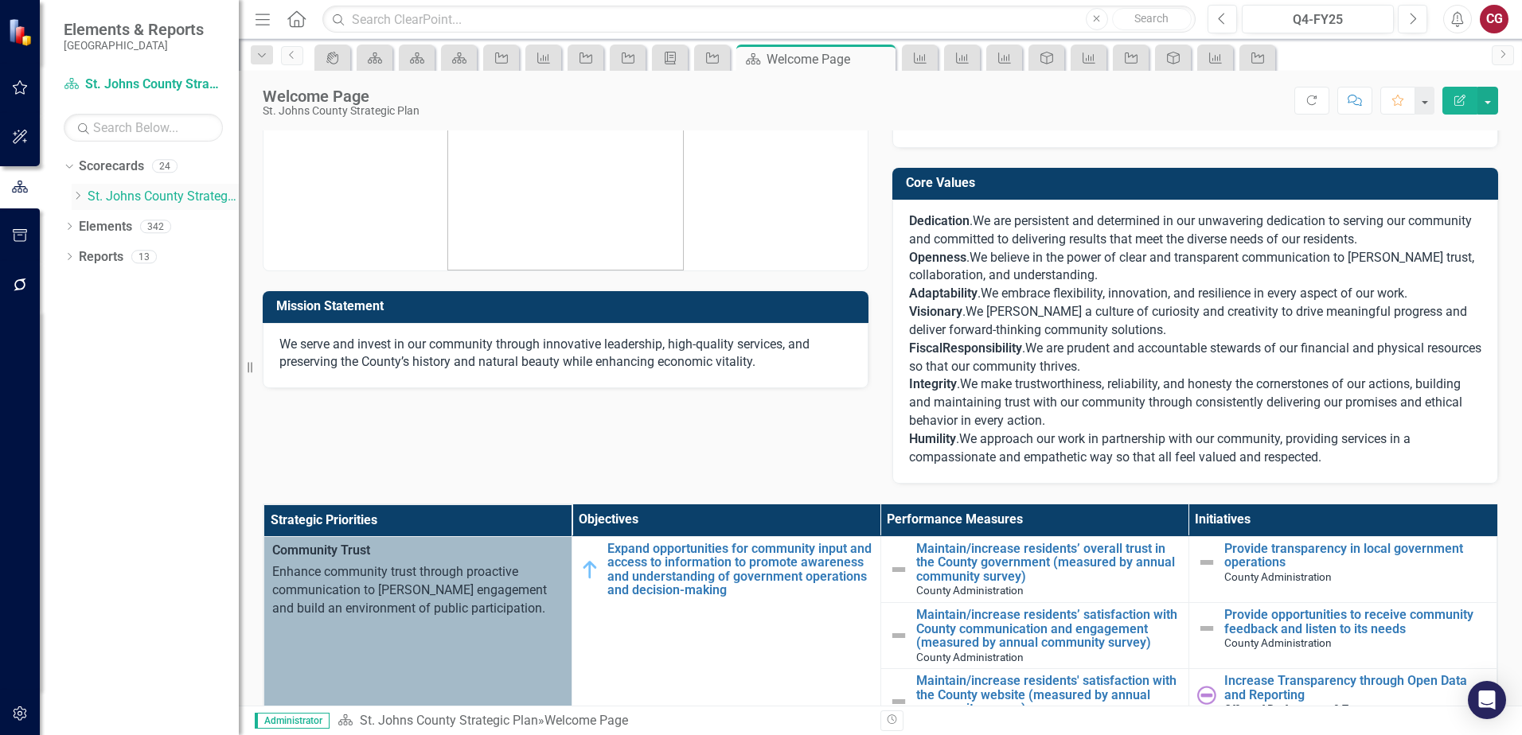
click at [81, 193] on icon "Dropdown" at bounding box center [78, 196] width 12 height 10
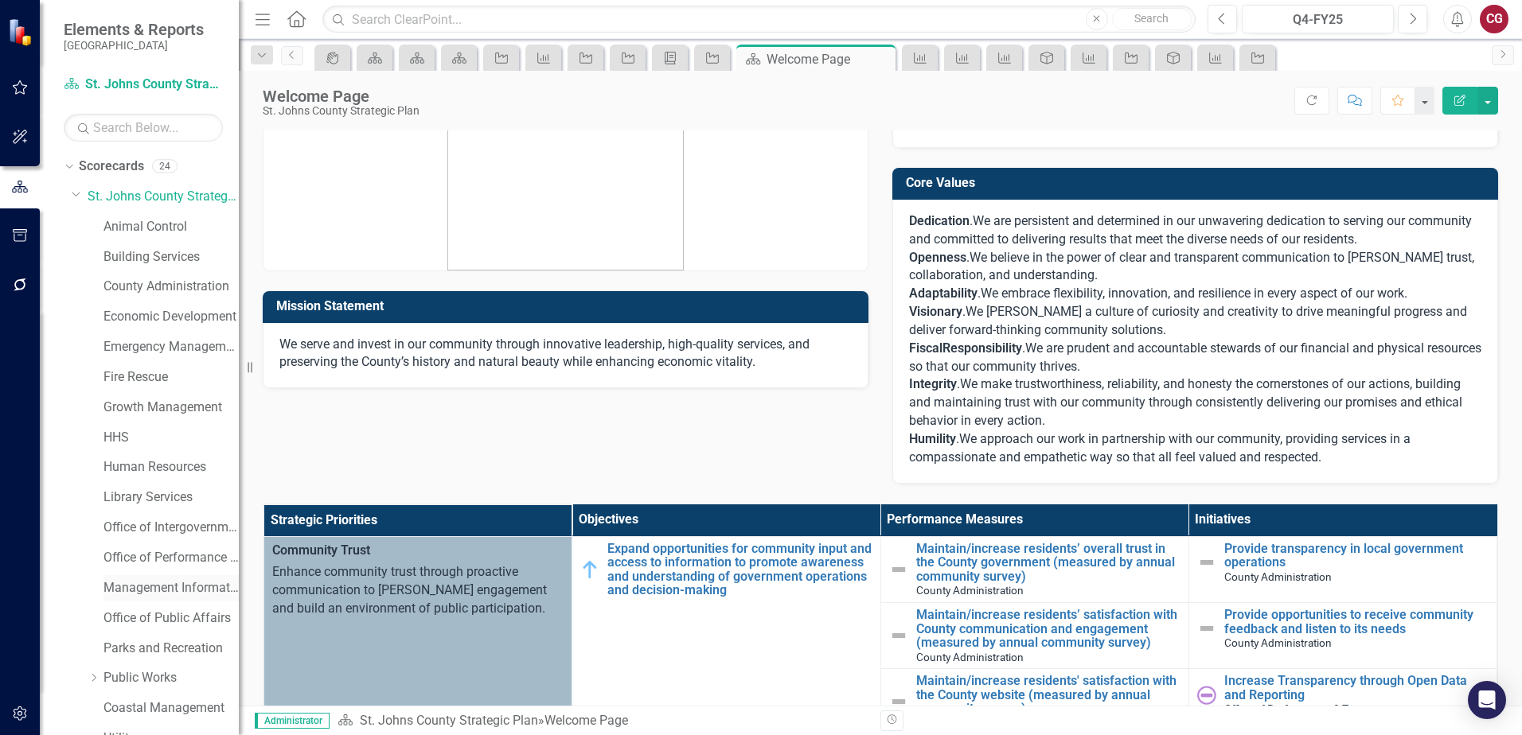
scroll to position [81, 0]
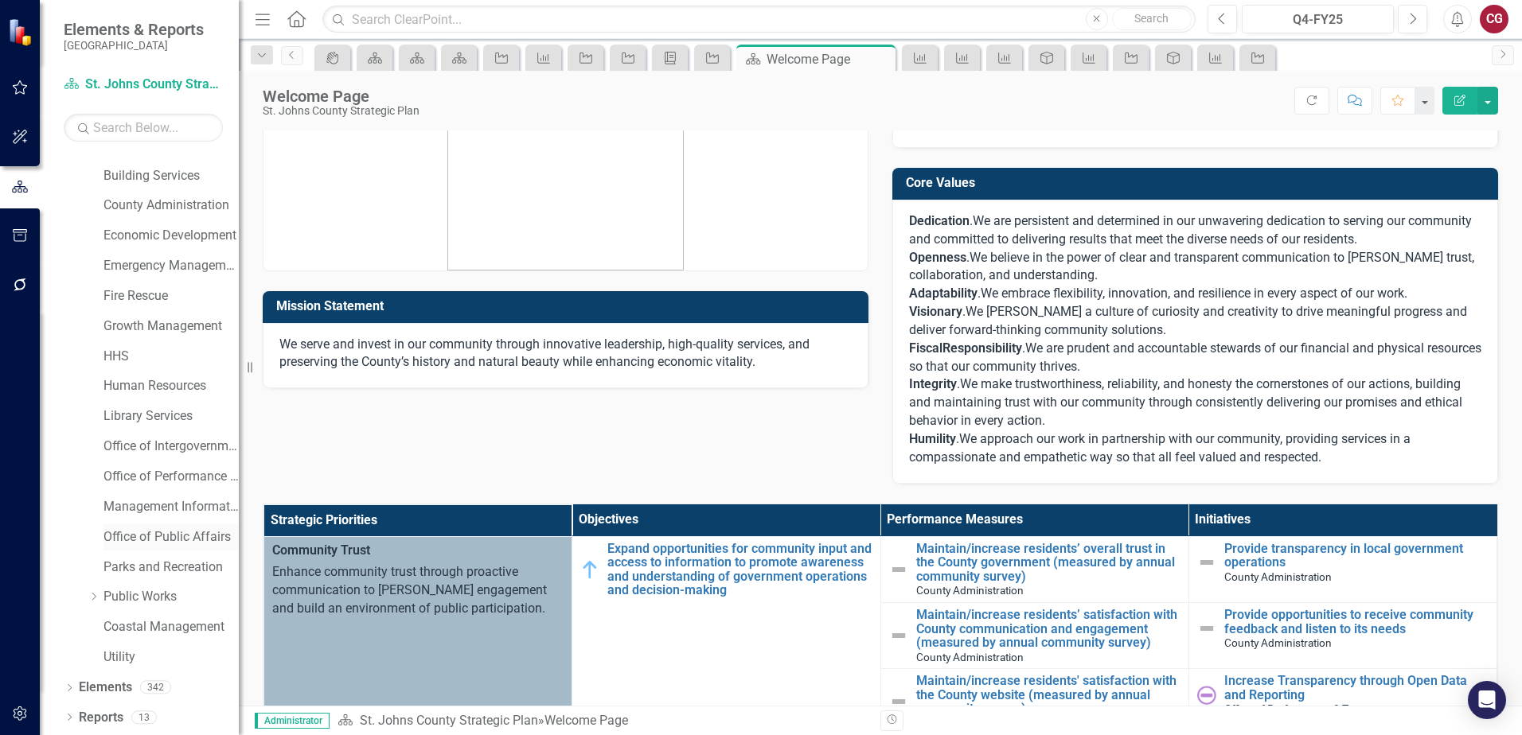
click at [173, 540] on link "Office of Public Affairs" at bounding box center [170, 537] width 135 height 18
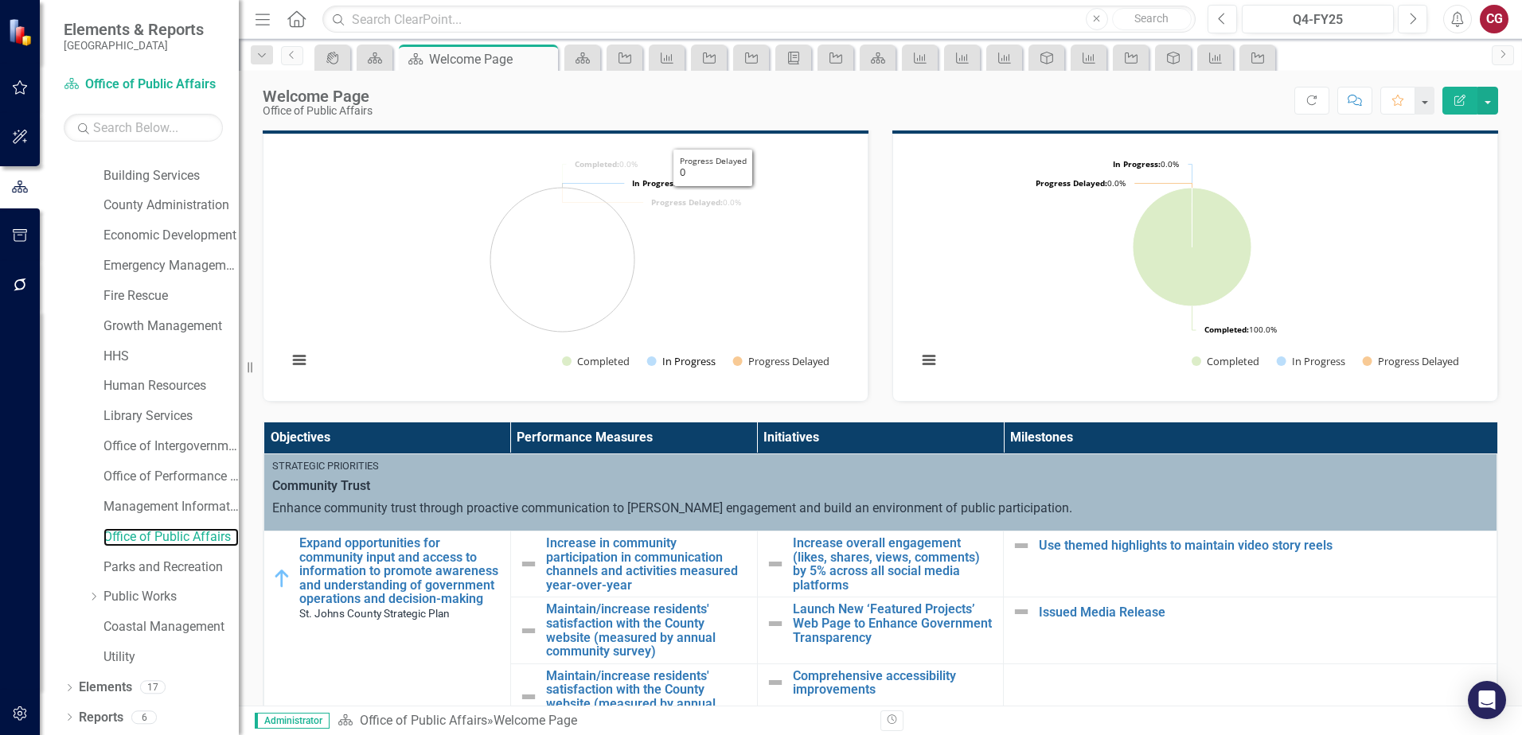
scroll to position [398, 0]
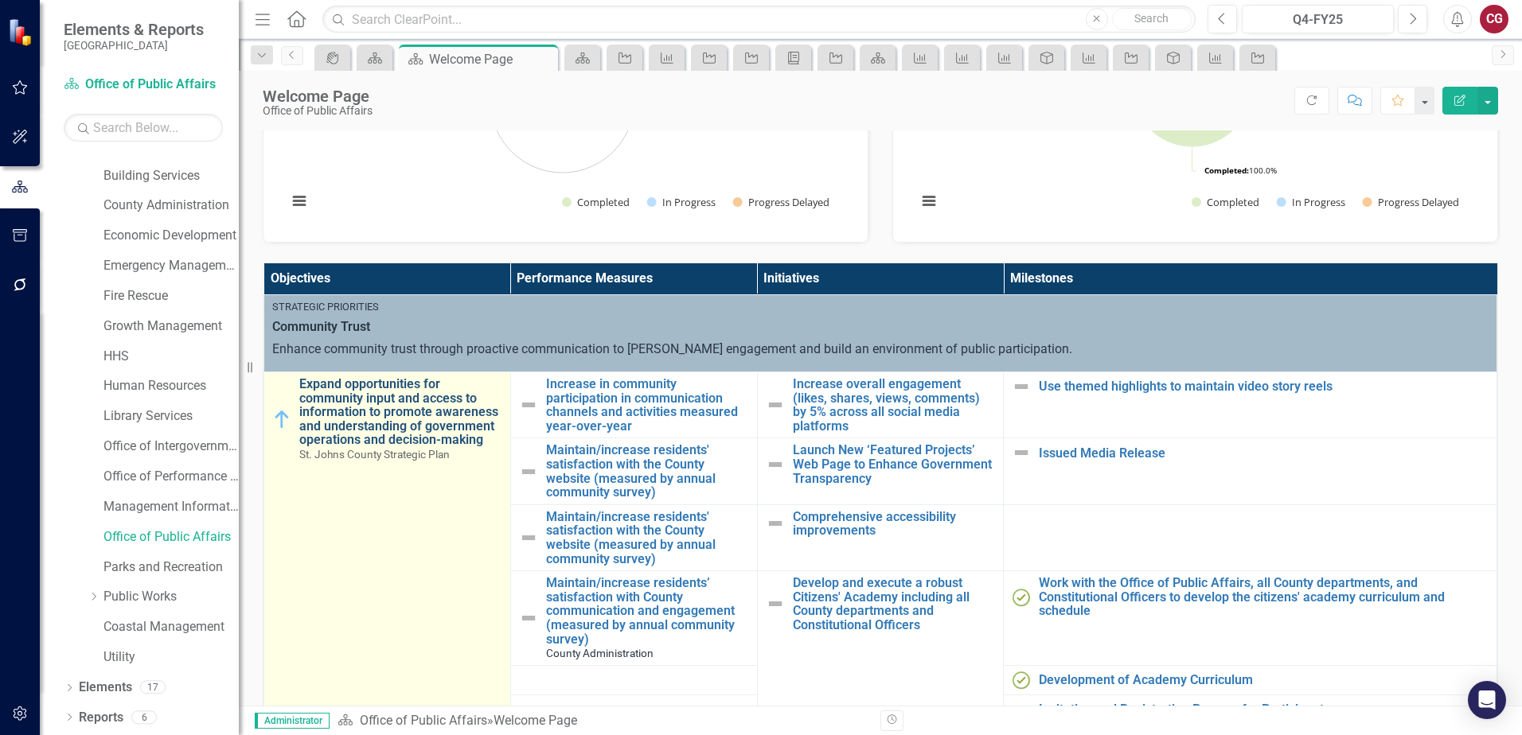
click at [370, 414] on link "Expand opportunities for community input and access to information to promote a…" at bounding box center [400, 412] width 203 height 70
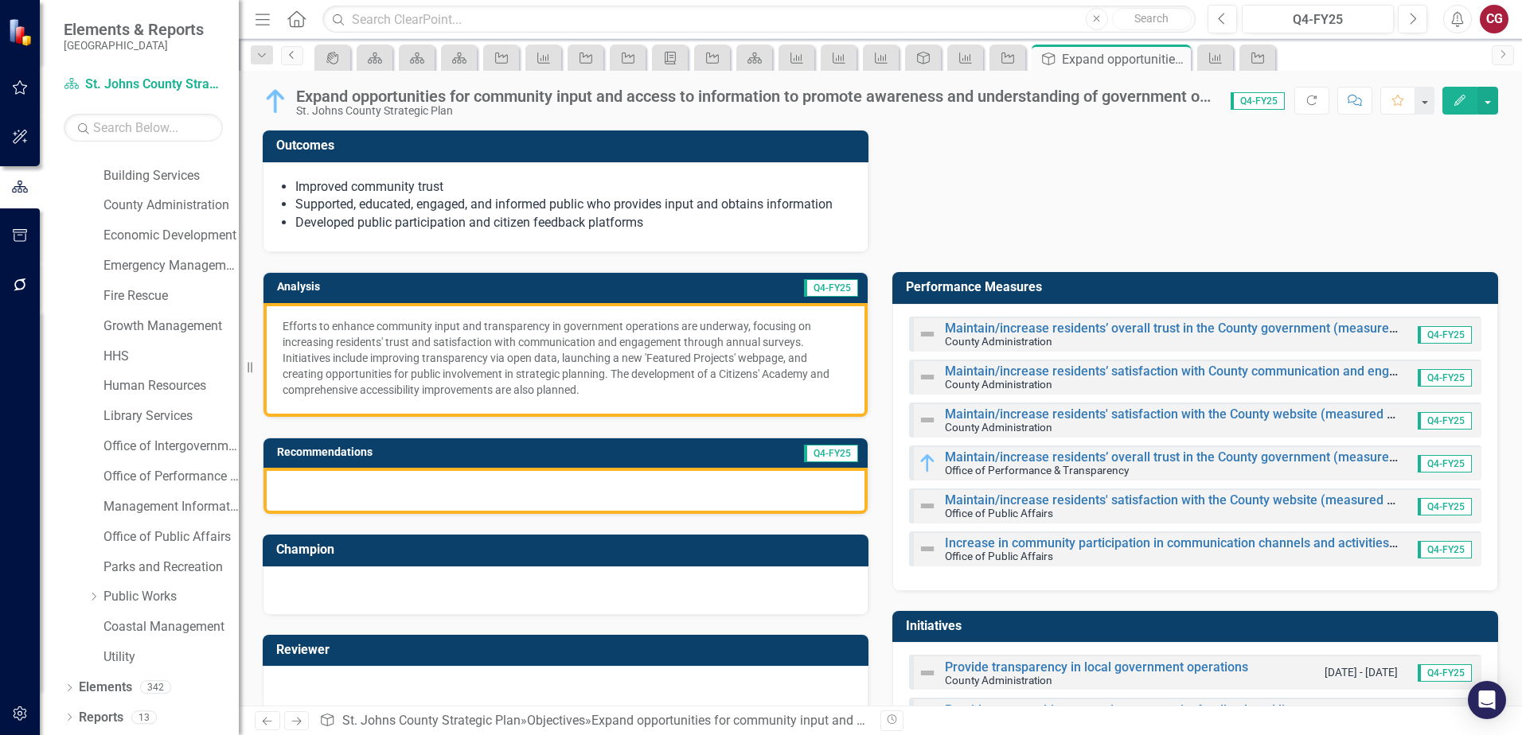
click at [295, 52] on icon "Previous" at bounding box center [292, 55] width 13 height 10
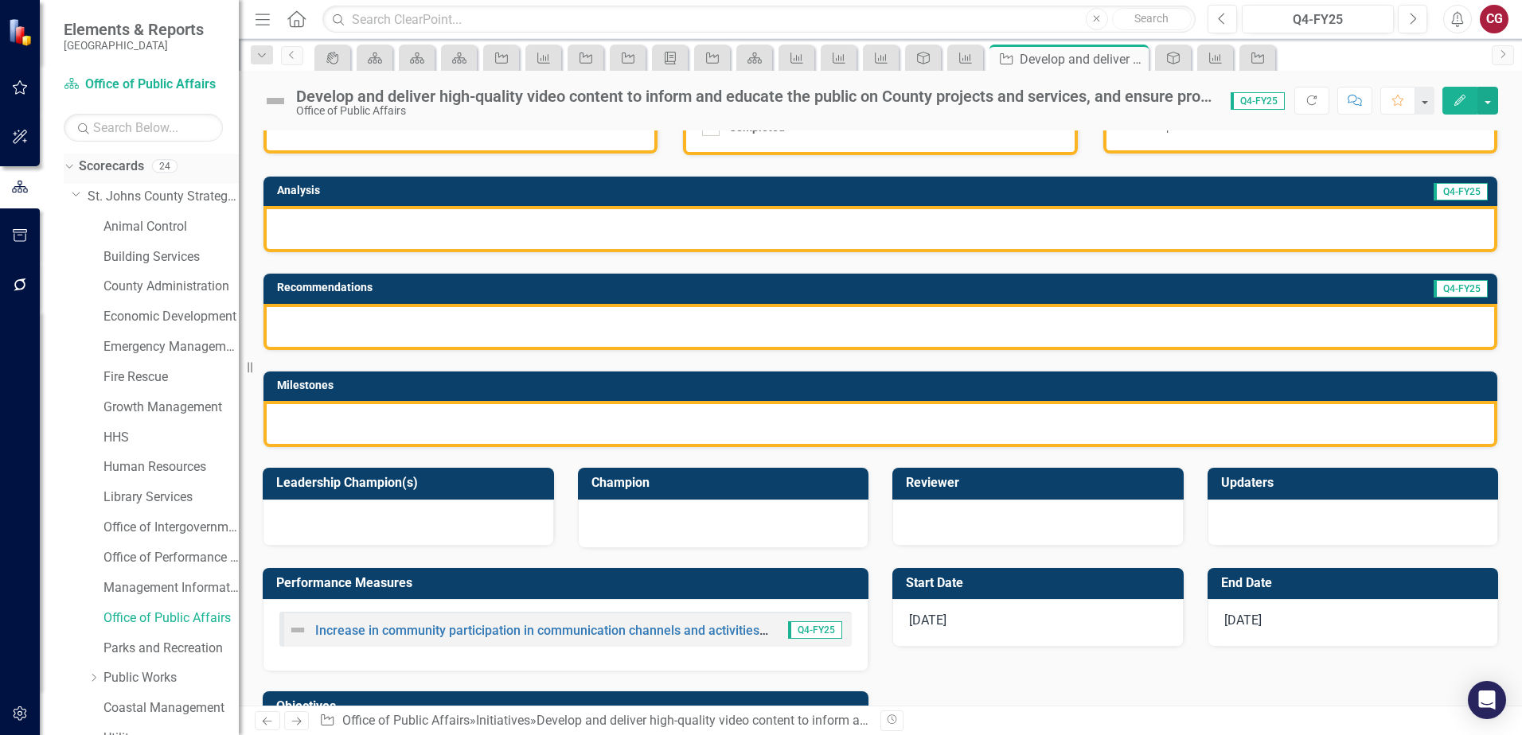
click at [95, 167] on link "Scorecards" at bounding box center [111, 167] width 65 height 18
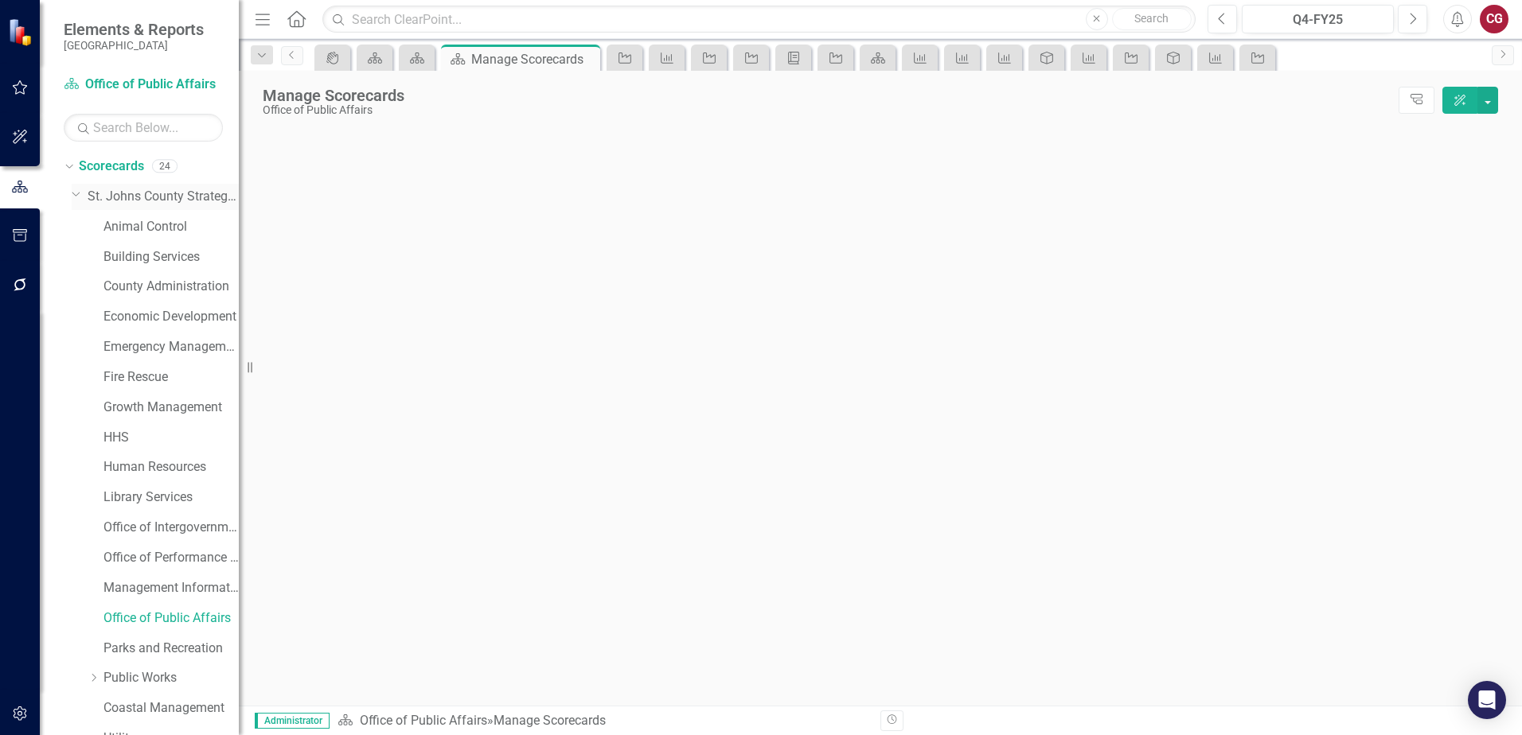
click at [117, 193] on link "St. Johns County Strategic Plan" at bounding box center [163, 197] width 151 height 18
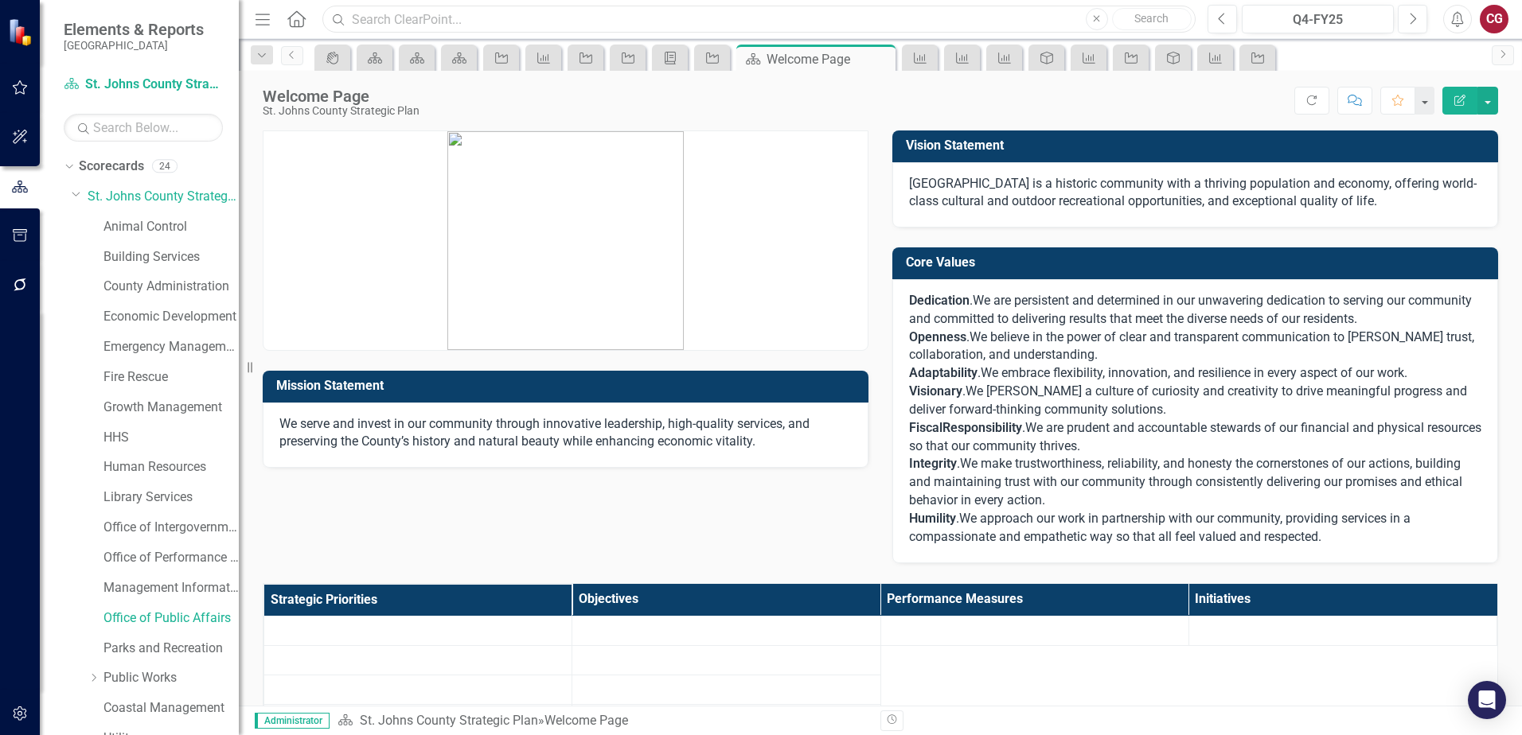
click at [525, 15] on input "text" at bounding box center [758, 20] width 873 height 28
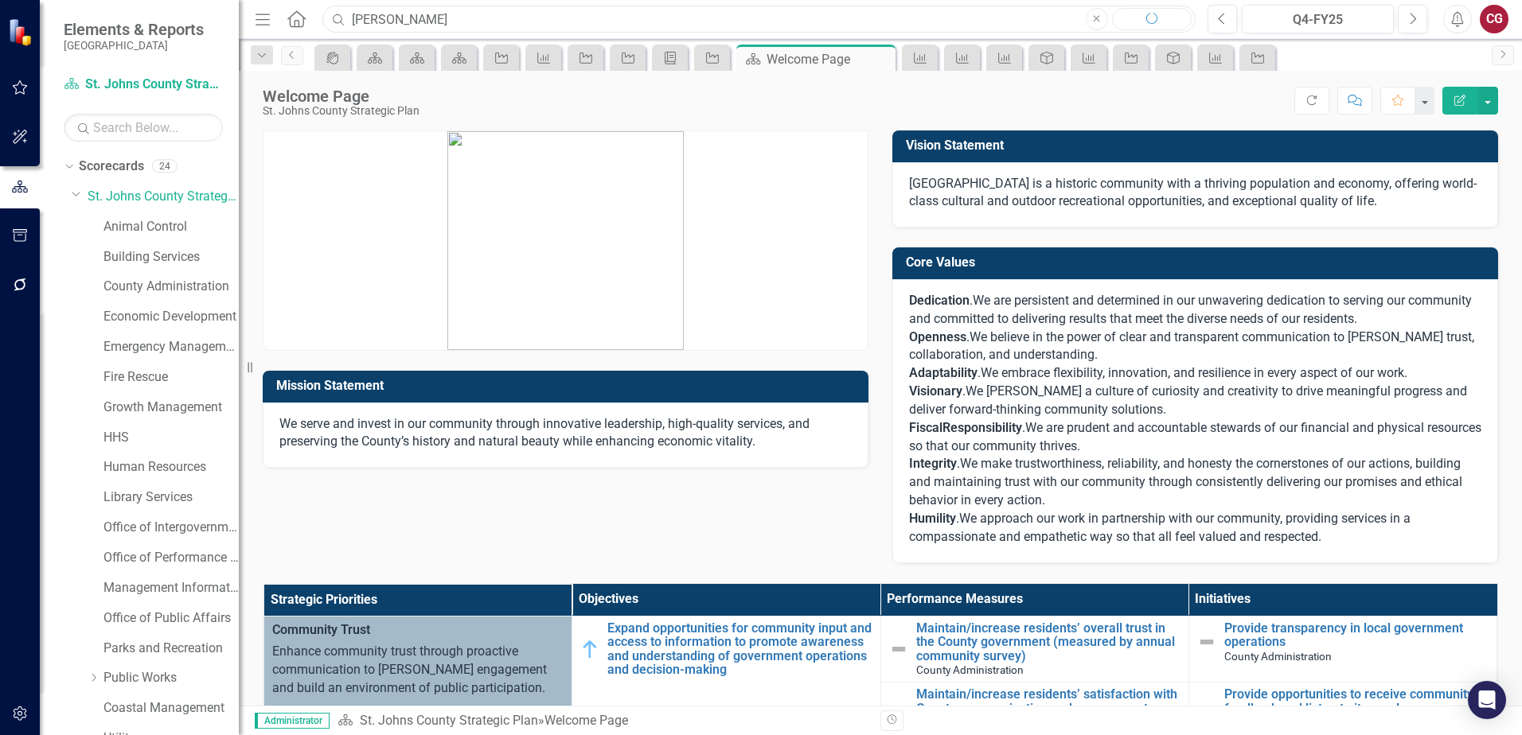
type input "survey"
drag, startPoint x: 417, startPoint y: 14, endPoint x: 316, endPoint y: 7, distance: 101.3
click at [316, 7] on div "Menu Home Search survey Close Search" at bounding box center [721, 19] width 941 height 30
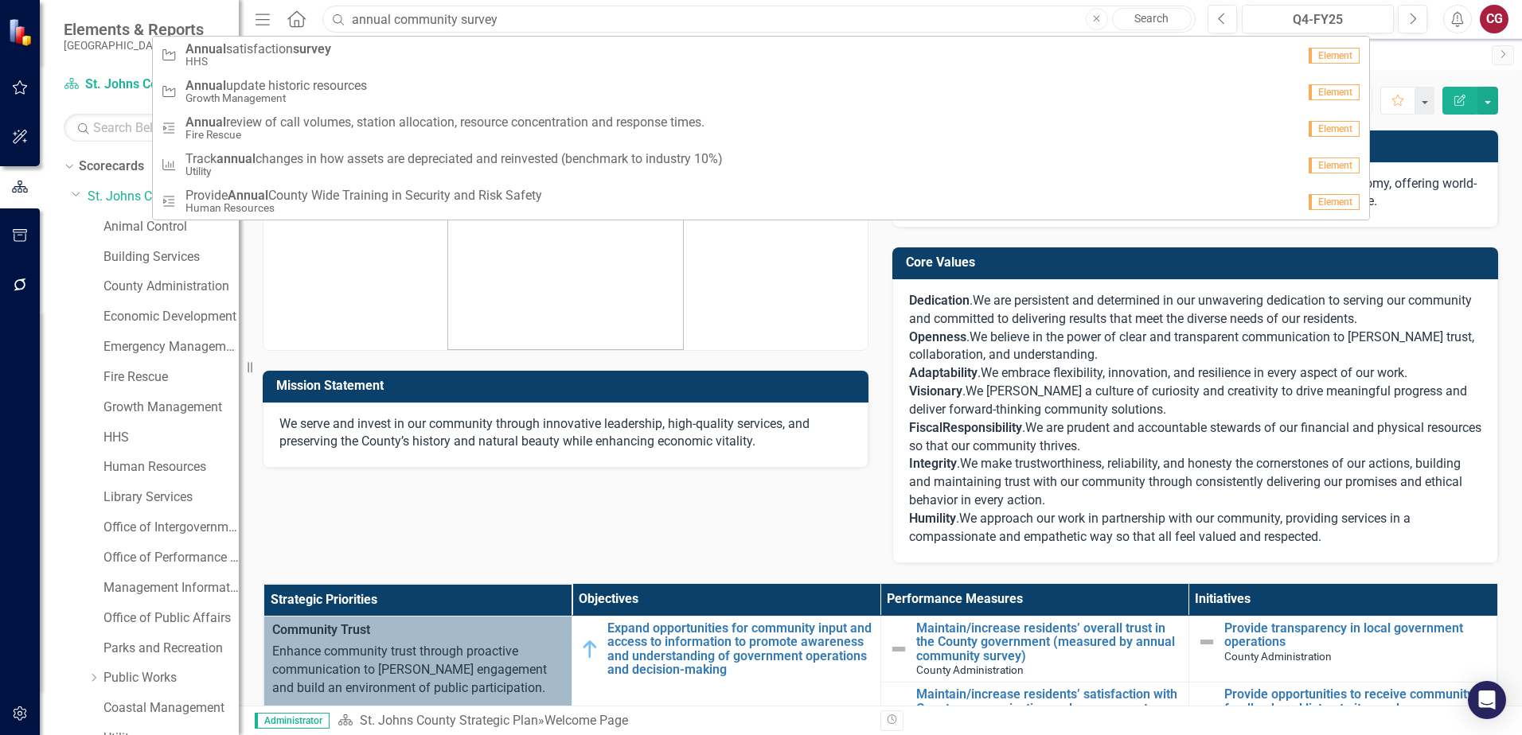
type input "annual community survey"
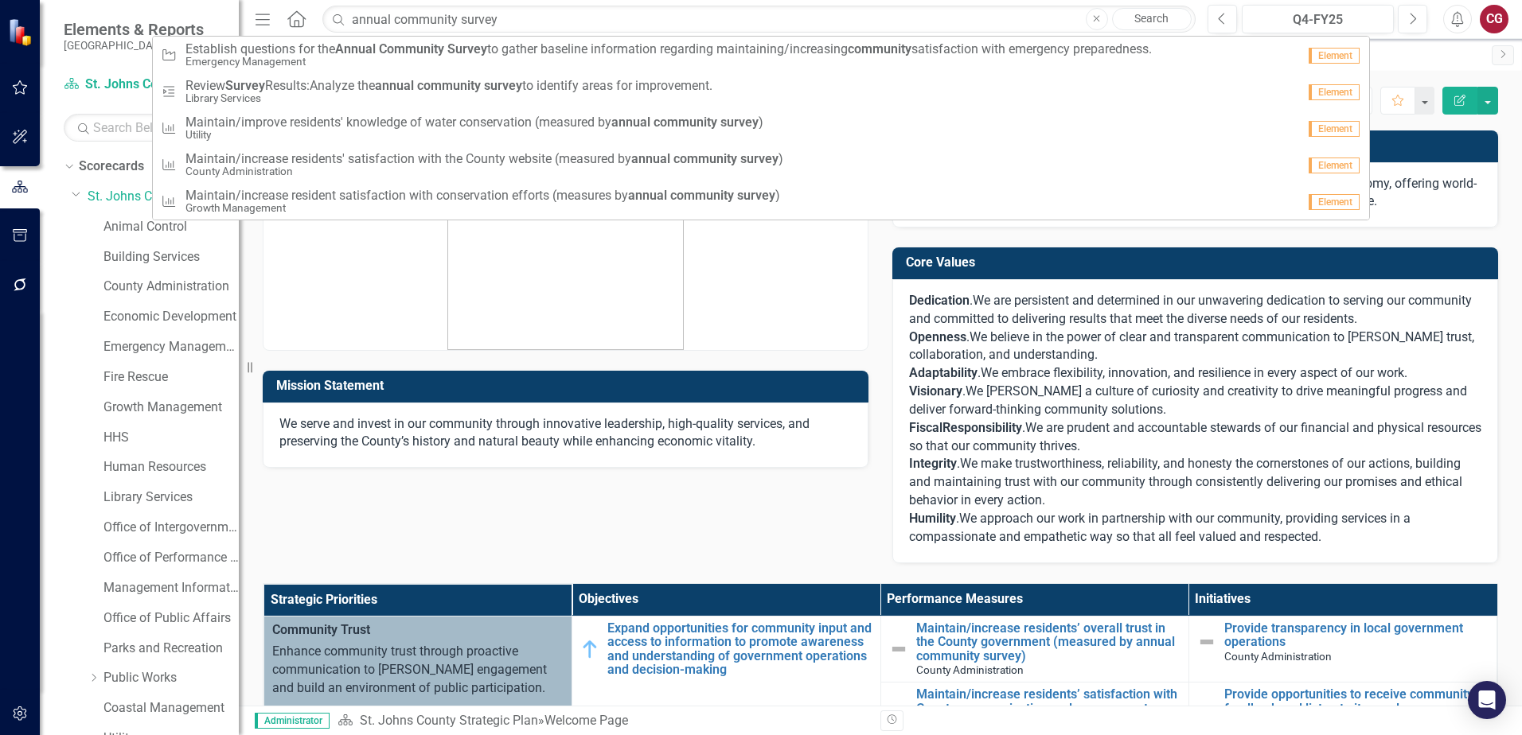
click at [1166, 23] on link "Search" at bounding box center [1152, 19] width 80 height 22
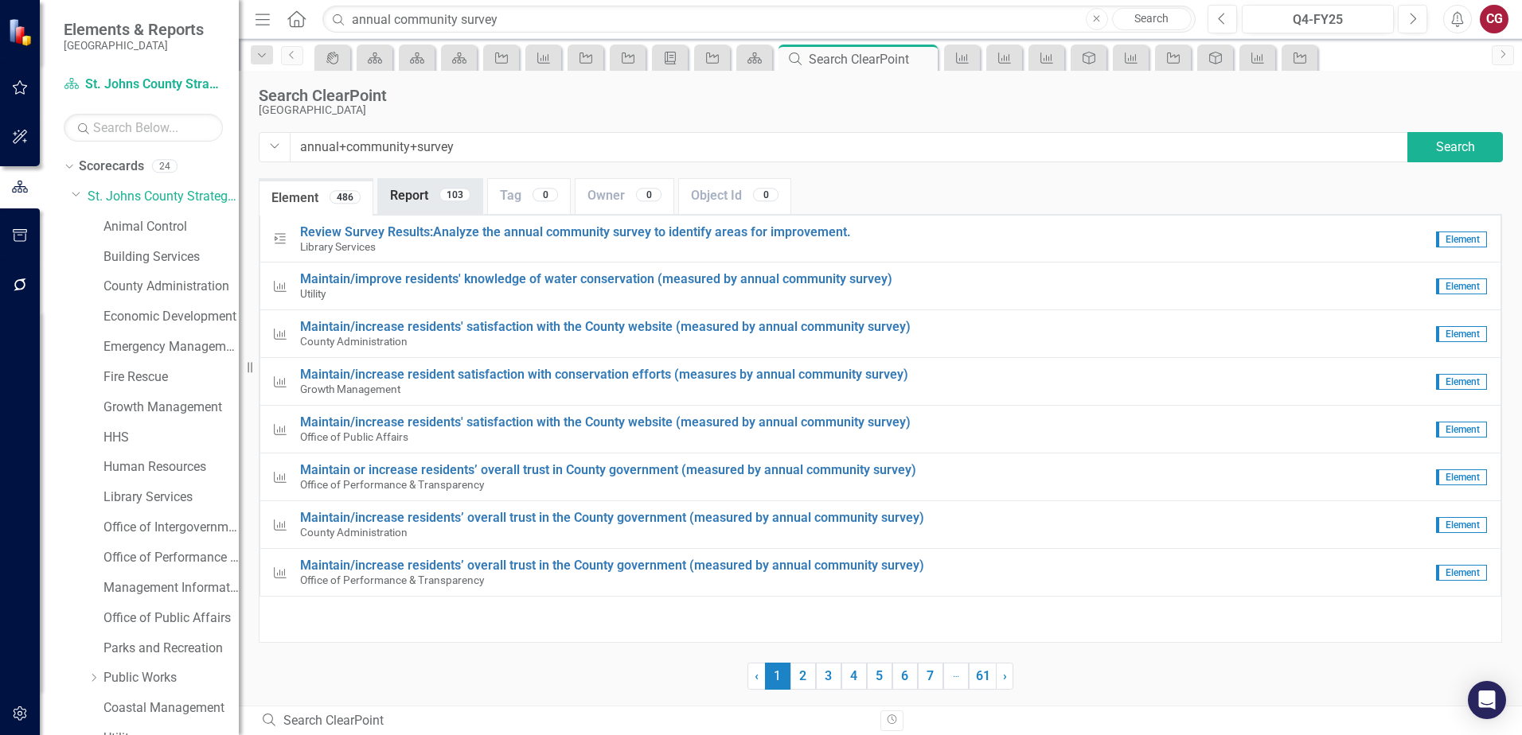
click at [427, 194] on link "Report 103" at bounding box center [430, 196] width 104 height 34
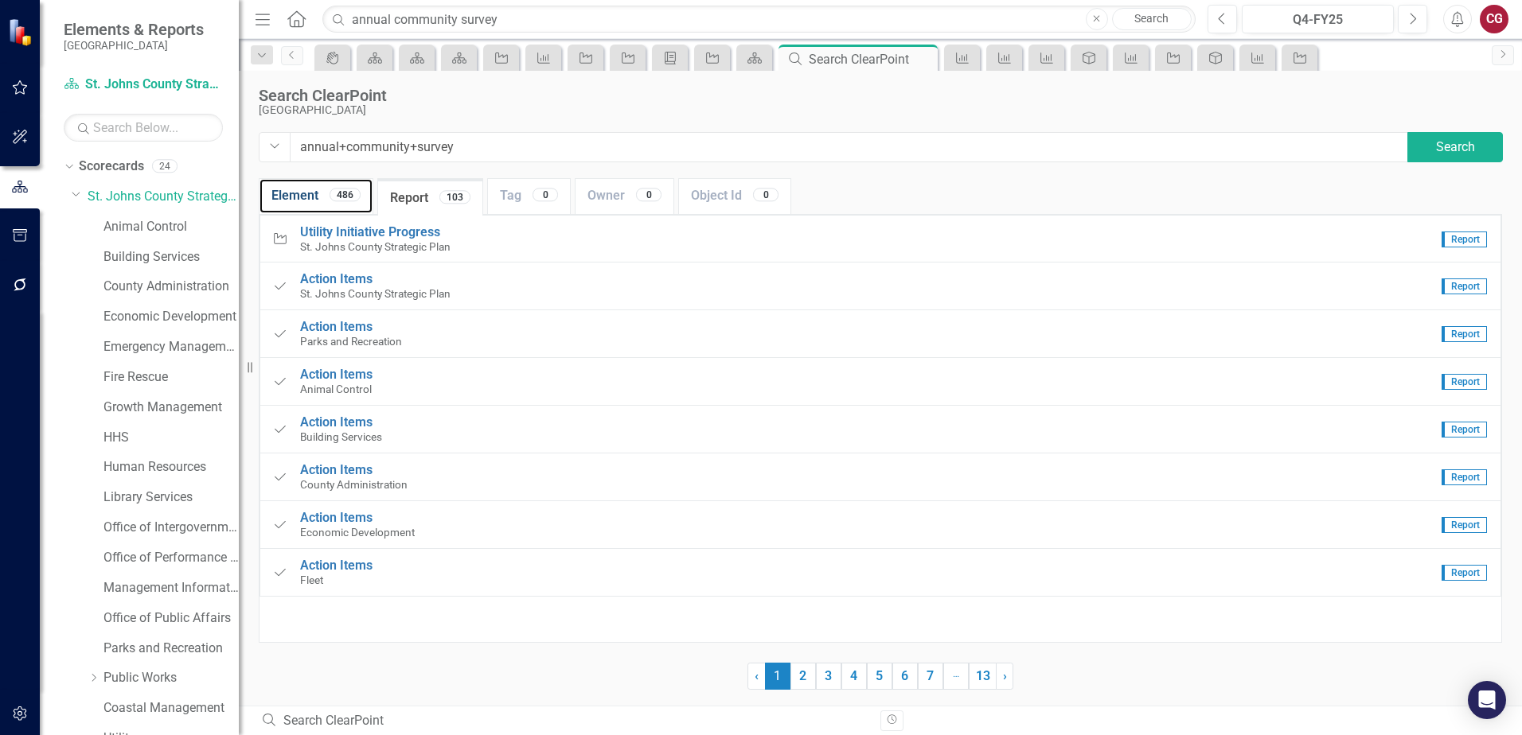
click at [347, 201] on div "486" at bounding box center [344, 195] width 31 height 14
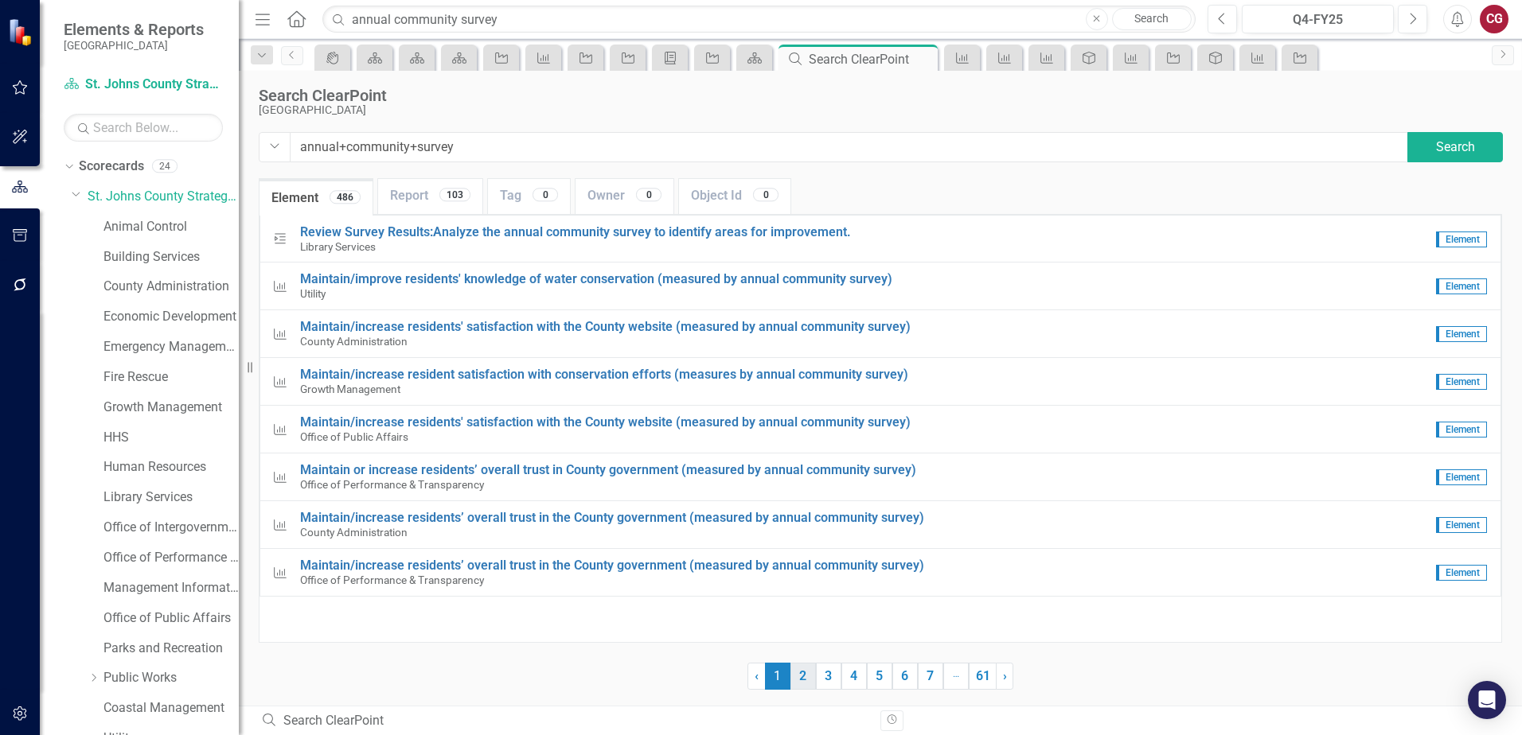
click at [795, 678] on link "2" at bounding box center [802, 676] width 25 height 27
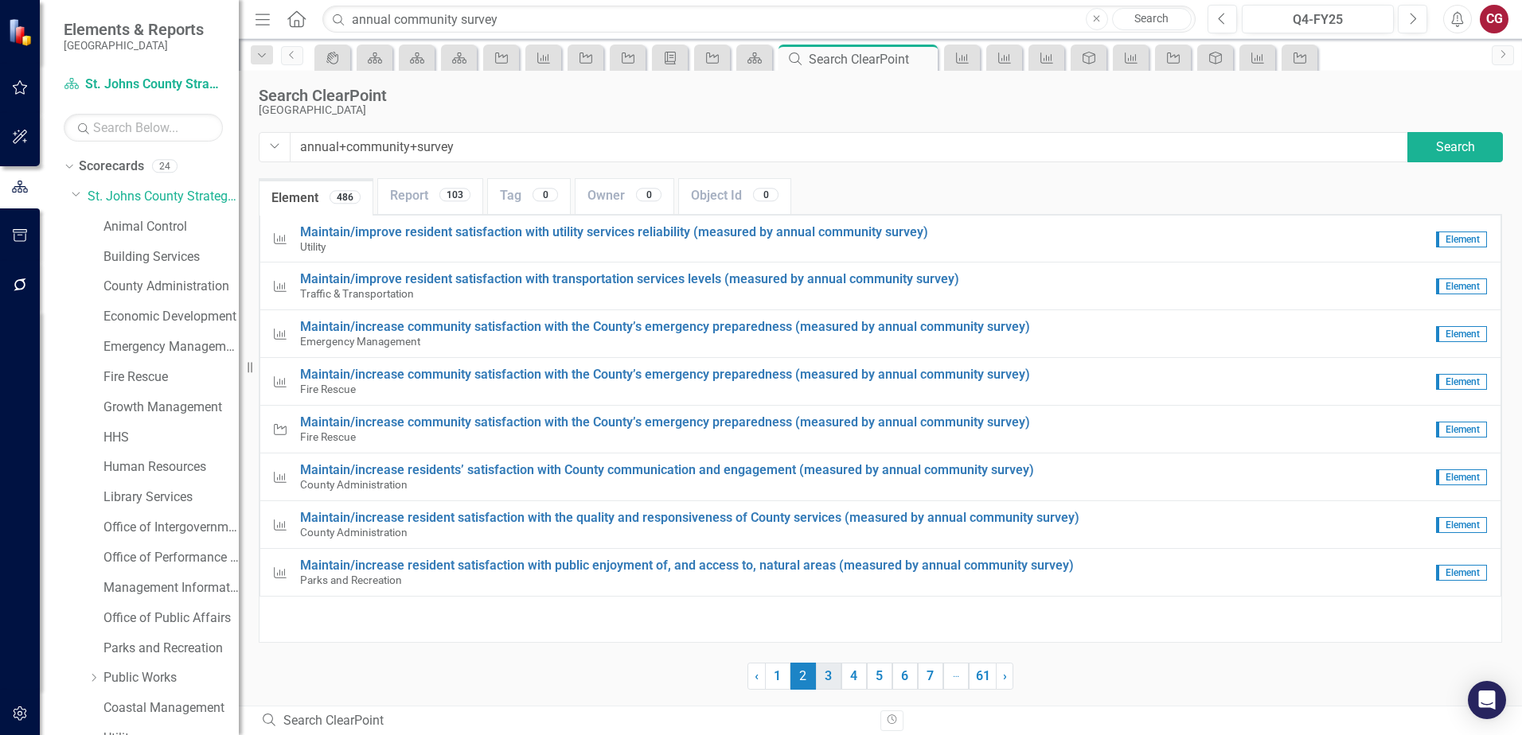
click at [823, 676] on link "3" at bounding box center [828, 676] width 25 height 27
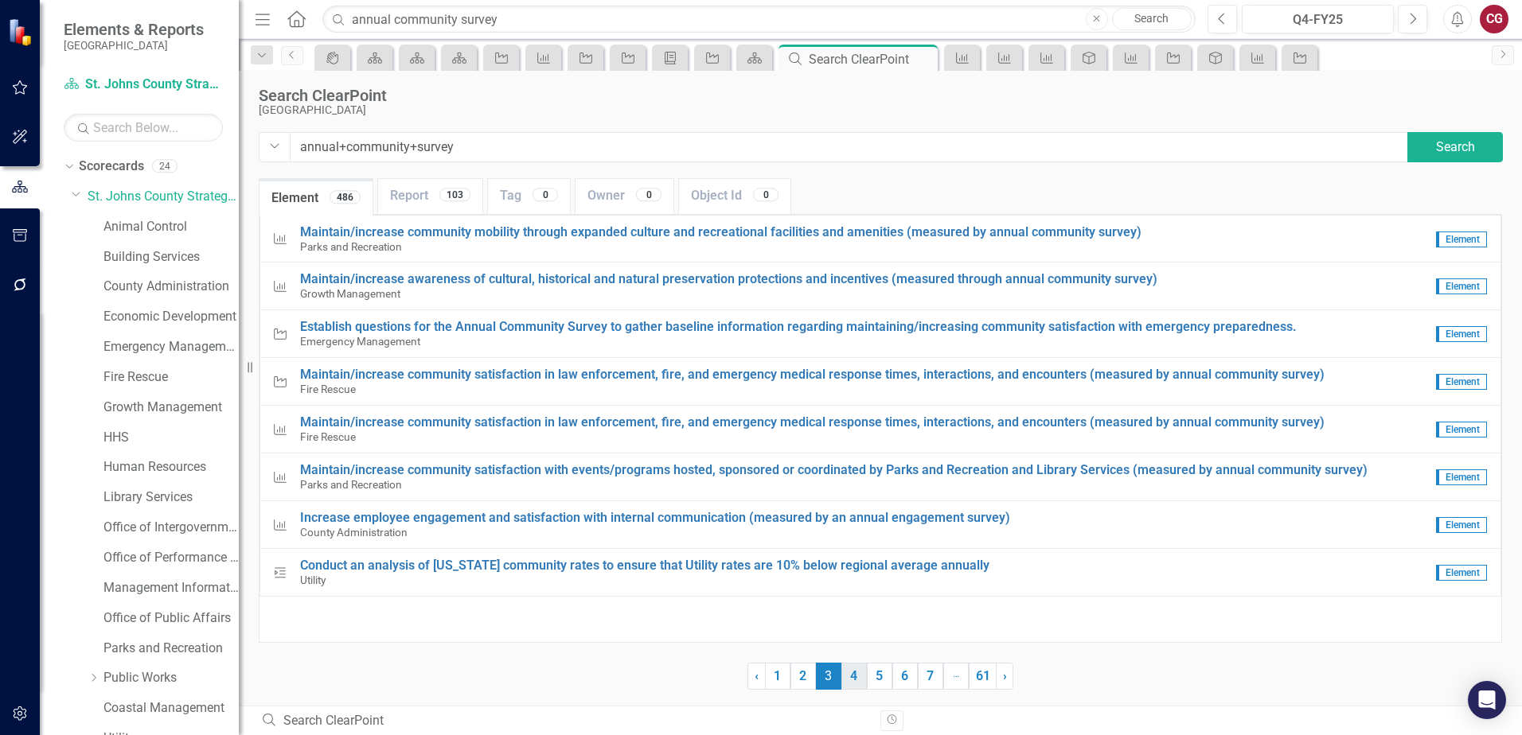
click at [856, 676] on link "4" at bounding box center [853, 676] width 25 height 27
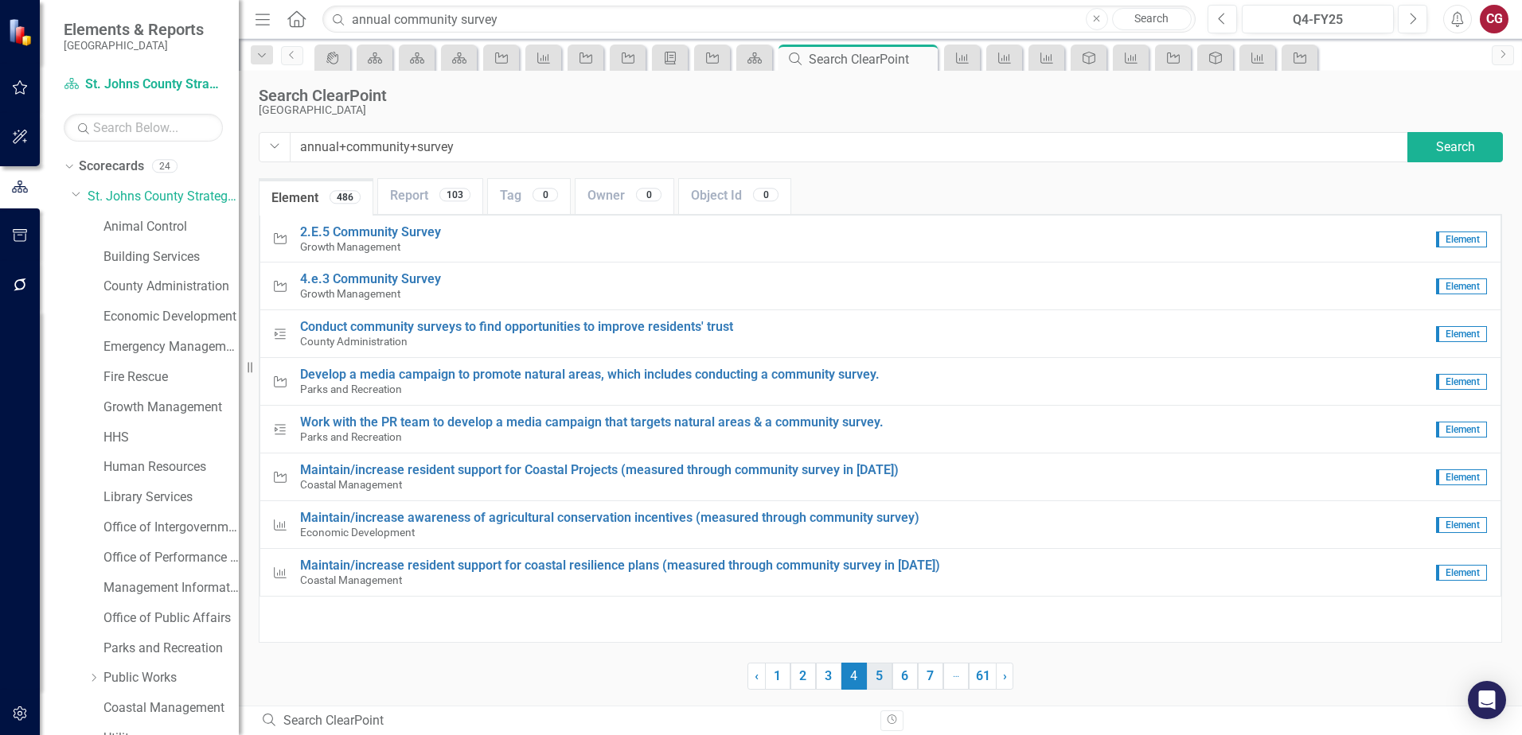
click at [881, 674] on link "5" at bounding box center [879, 676] width 25 height 27
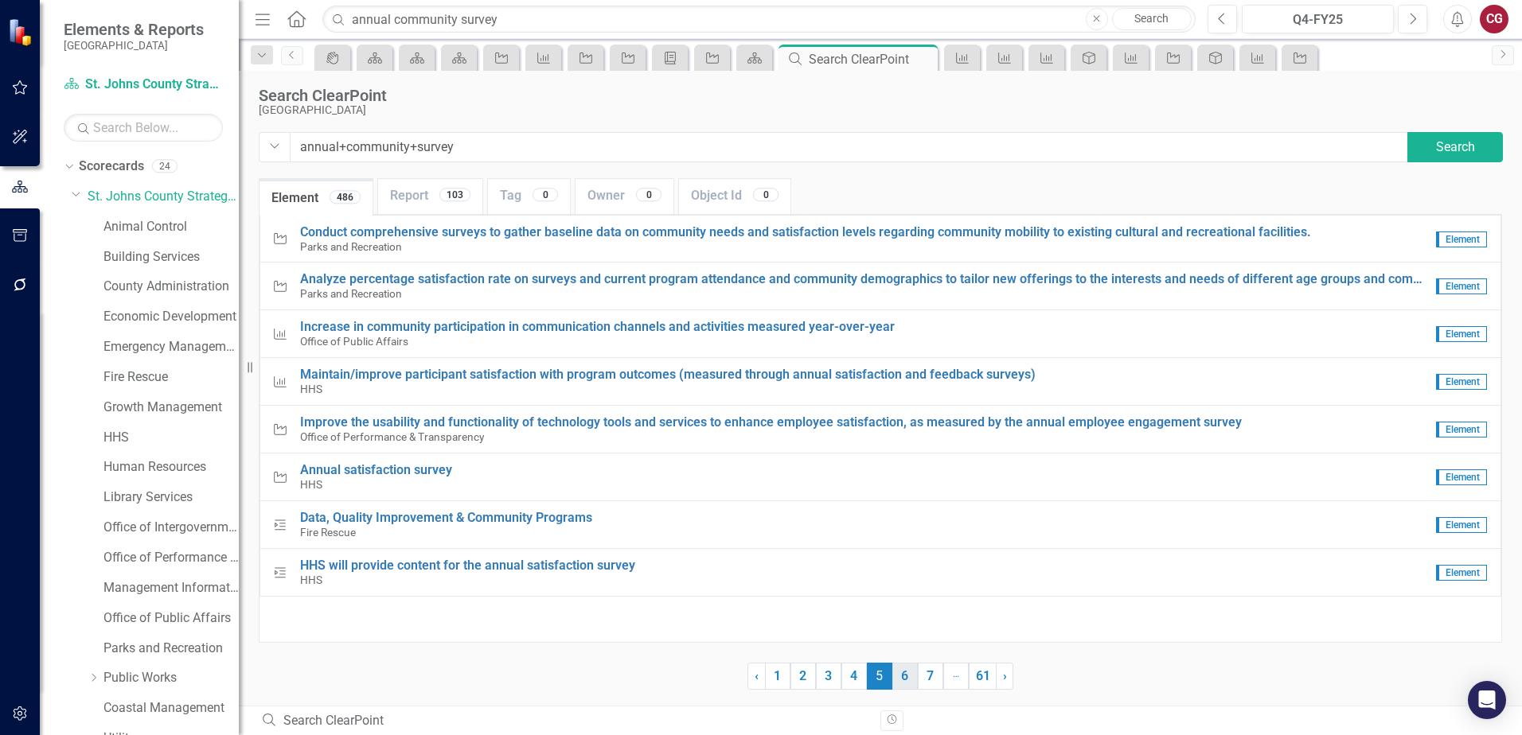
click at [898, 679] on link "6" at bounding box center [904, 676] width 25 height 27
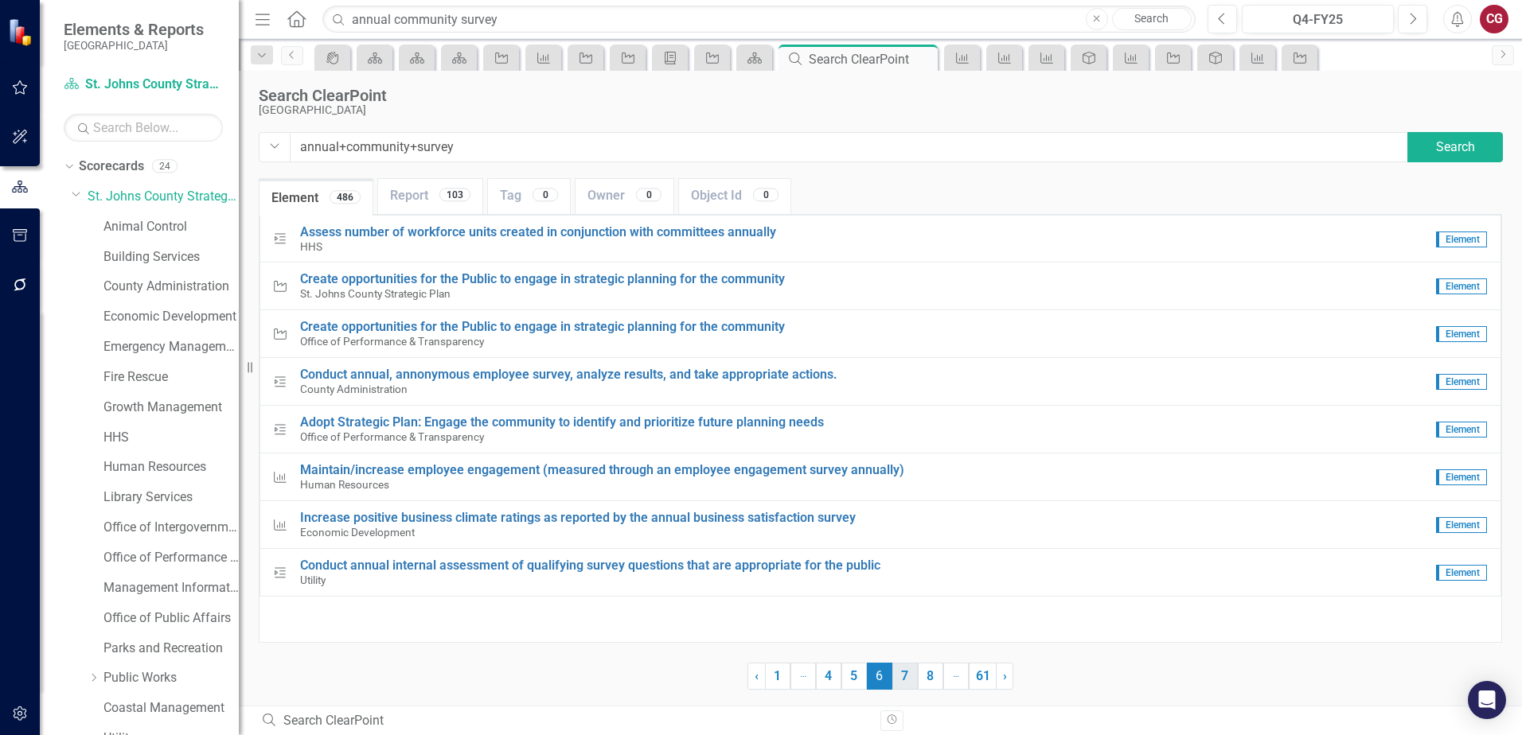
click at [913, 678] on link "7" at bounding box center [904, 676] width 25 height 27
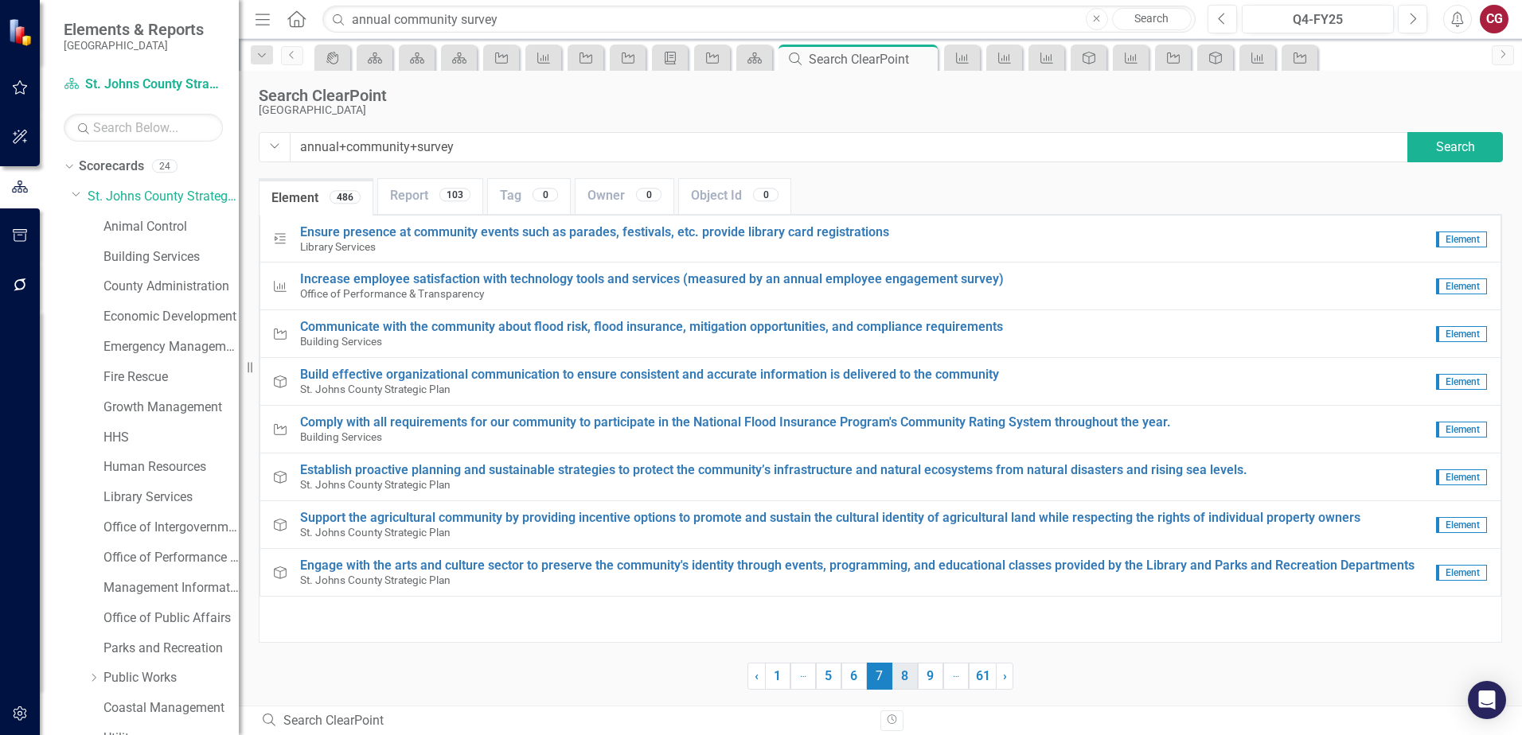
click at [903, 676] on link "8" at bounding box center [904, 676] width 25 height 27
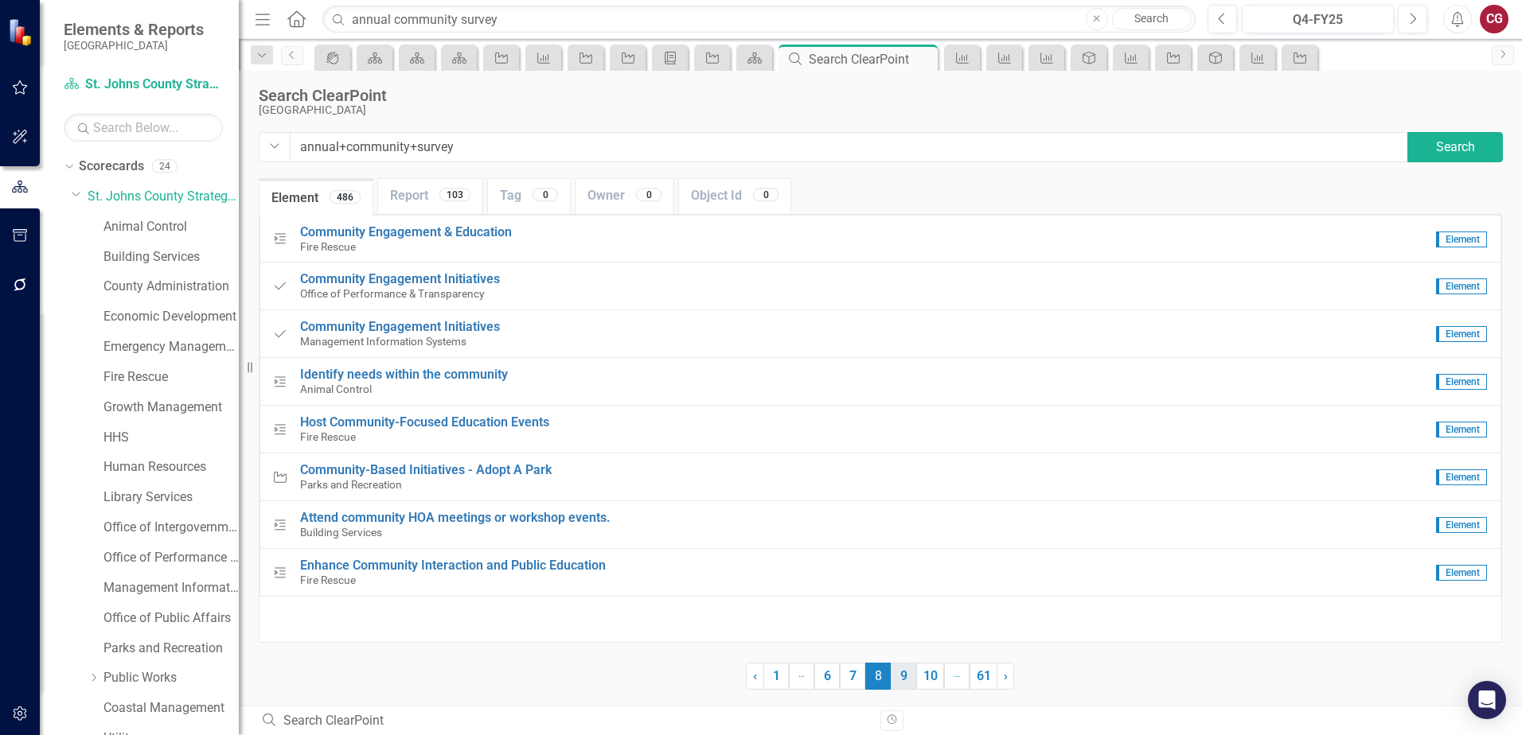
click at [901, 680] on link "9" at bounding box center [902, 676] width 25 height 27
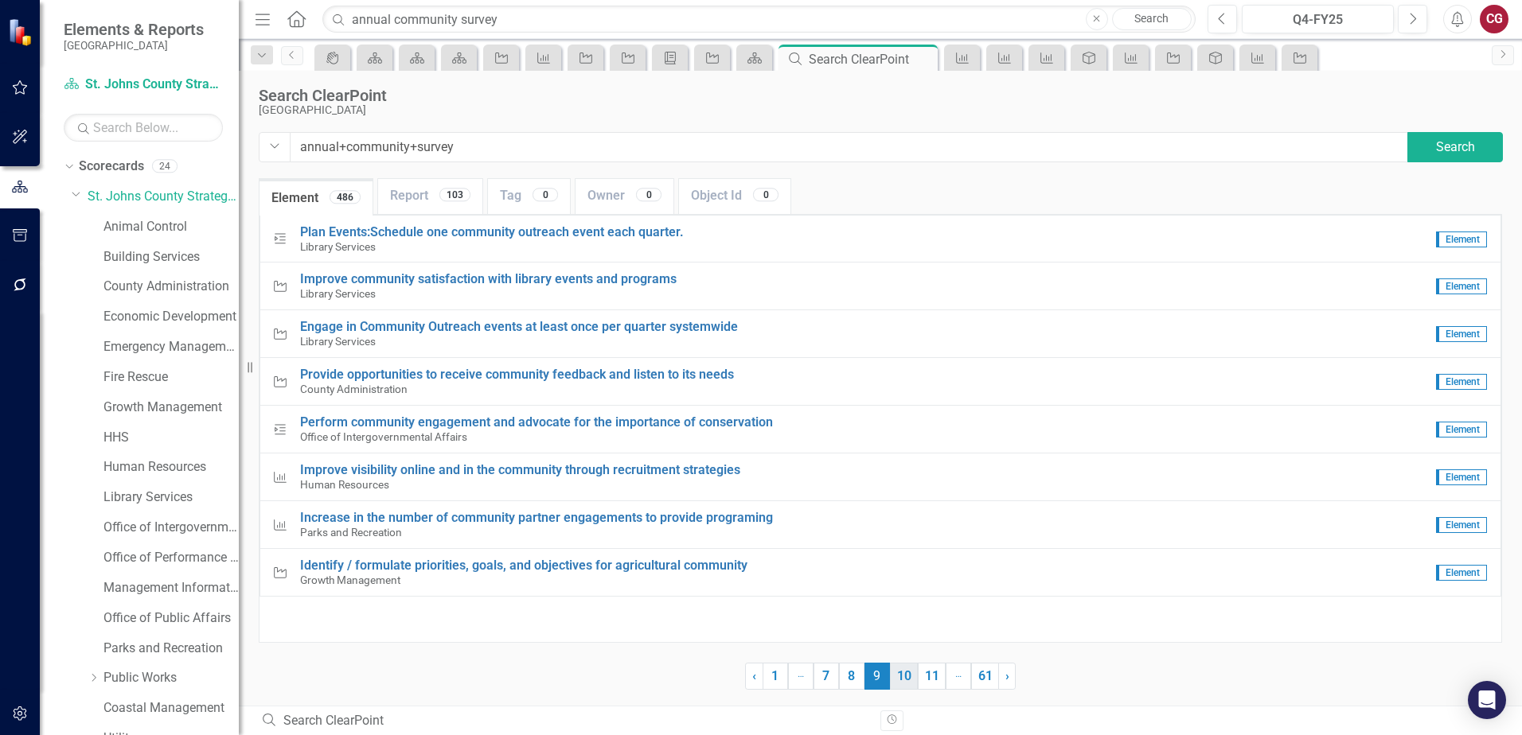
click at [892, 676] on link "10" at bounding box center [904, 676] width 28 height 27
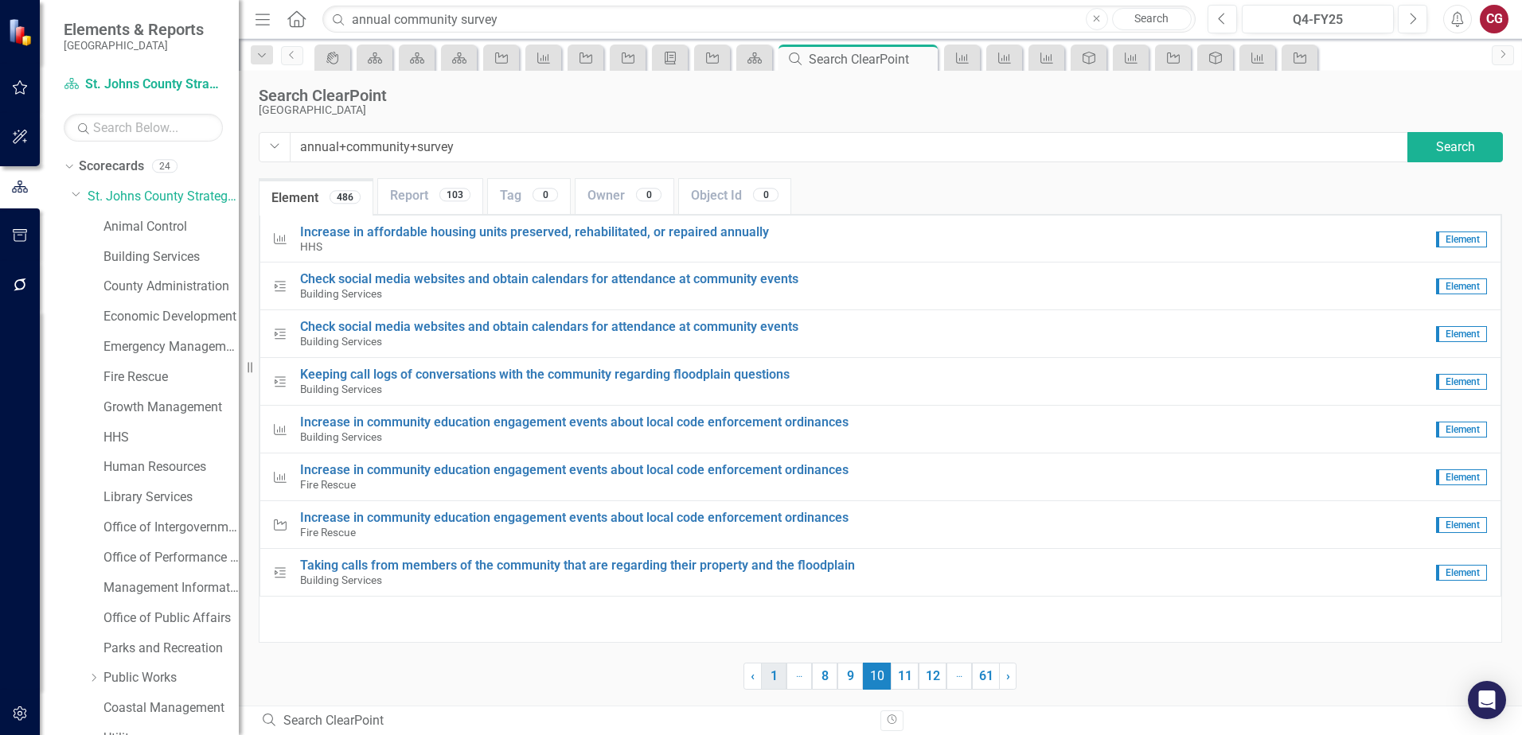
click at [772, 672] on link "1" at bounding box center [773, 676] width 25 height 27
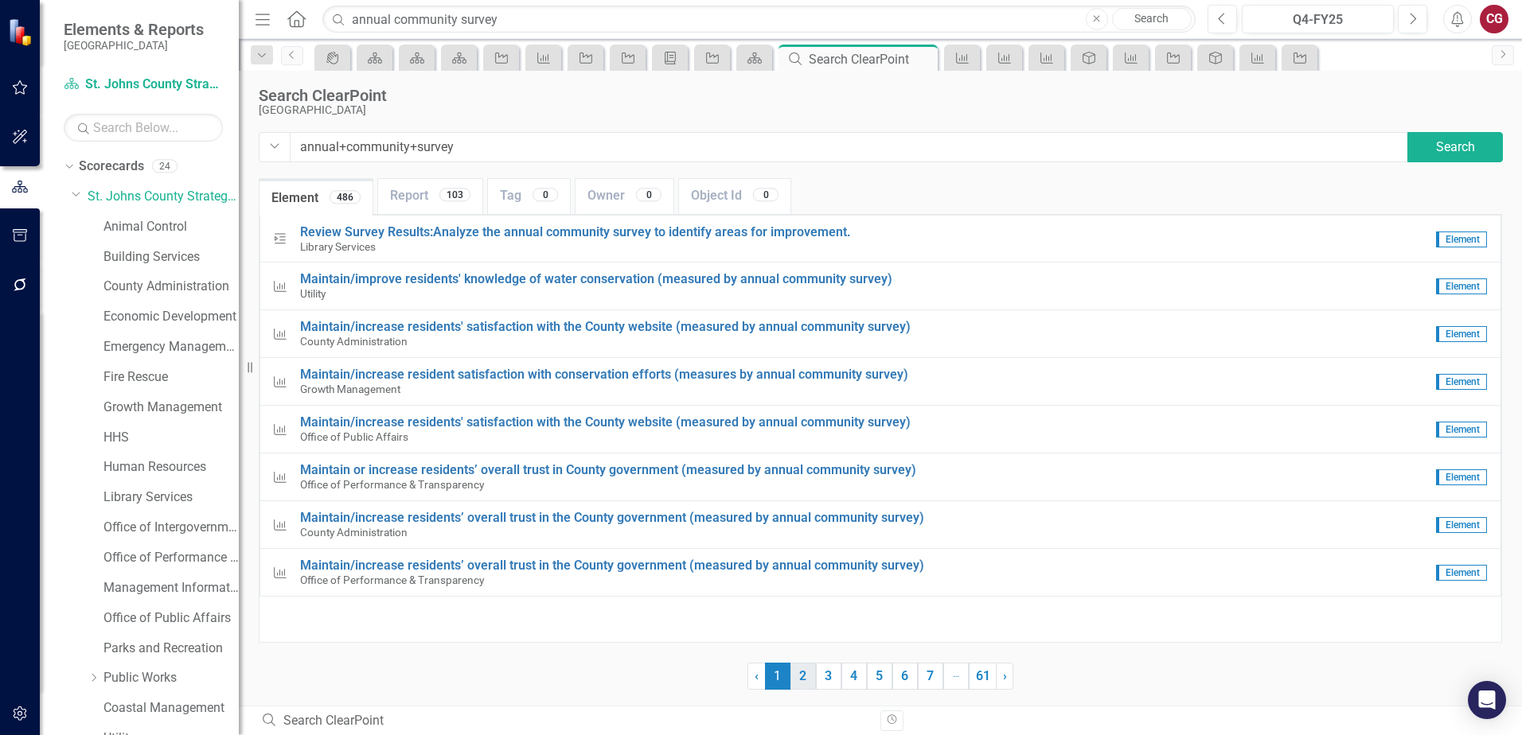
click at [806, 684] on link "2" at bounding box center [802, 676] width 25 height 27
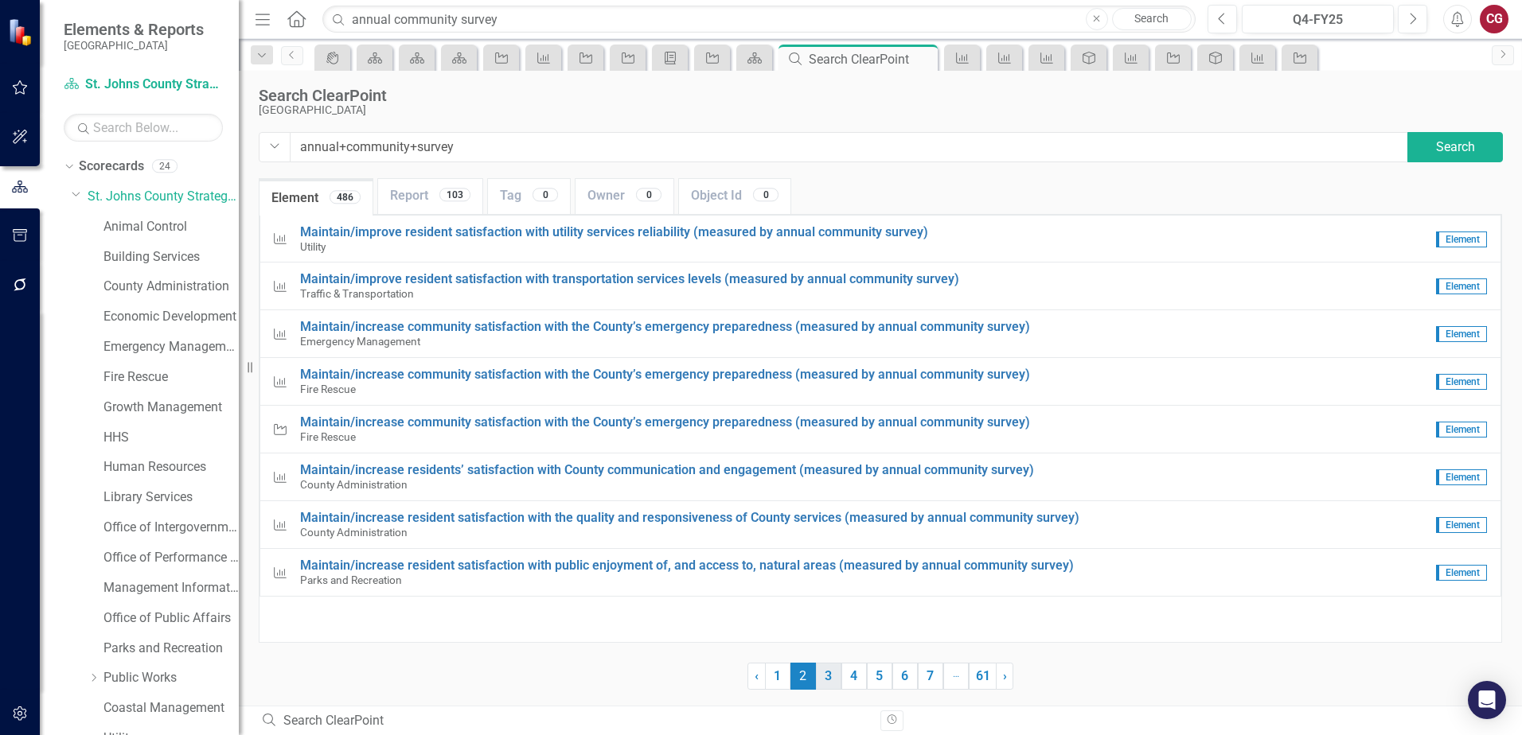
click at [820, 680] on link "3" at bounding box center [828, 676] width 25 height 27
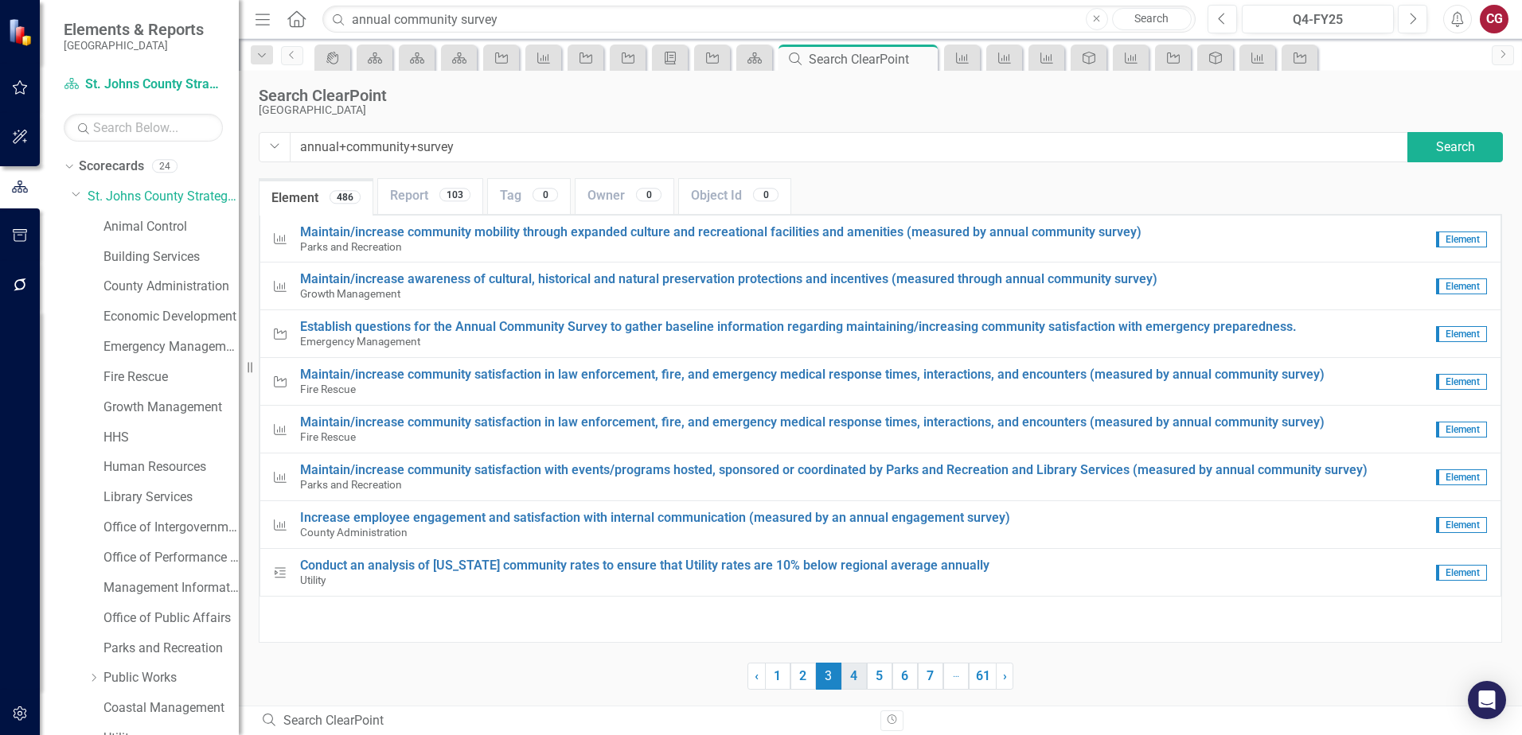
click at [857, 678] on link "4" at bounding box center [853, 676] width 25 height 27
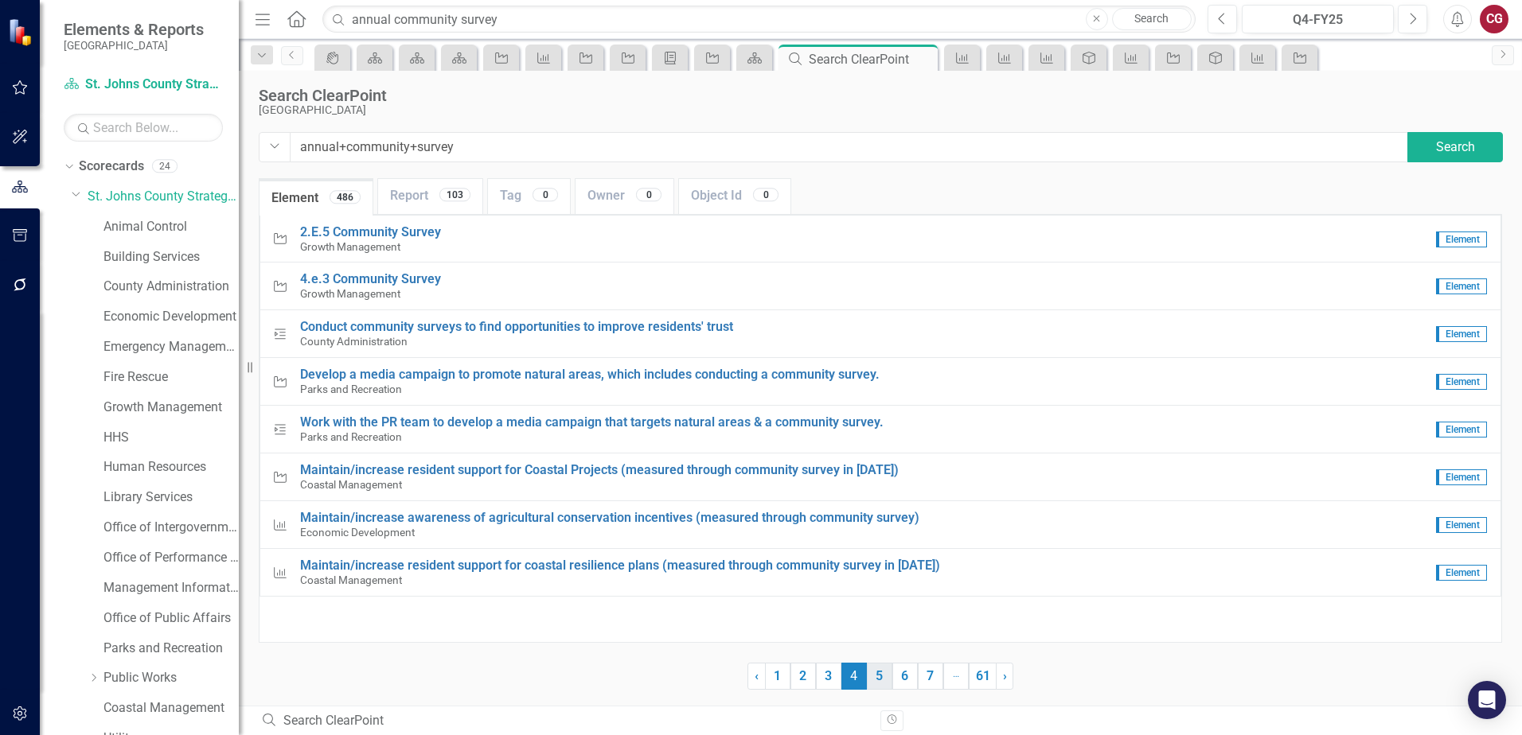
click at [879, 679] on link "5" at bounding box center [879, 676] width 25 height 27
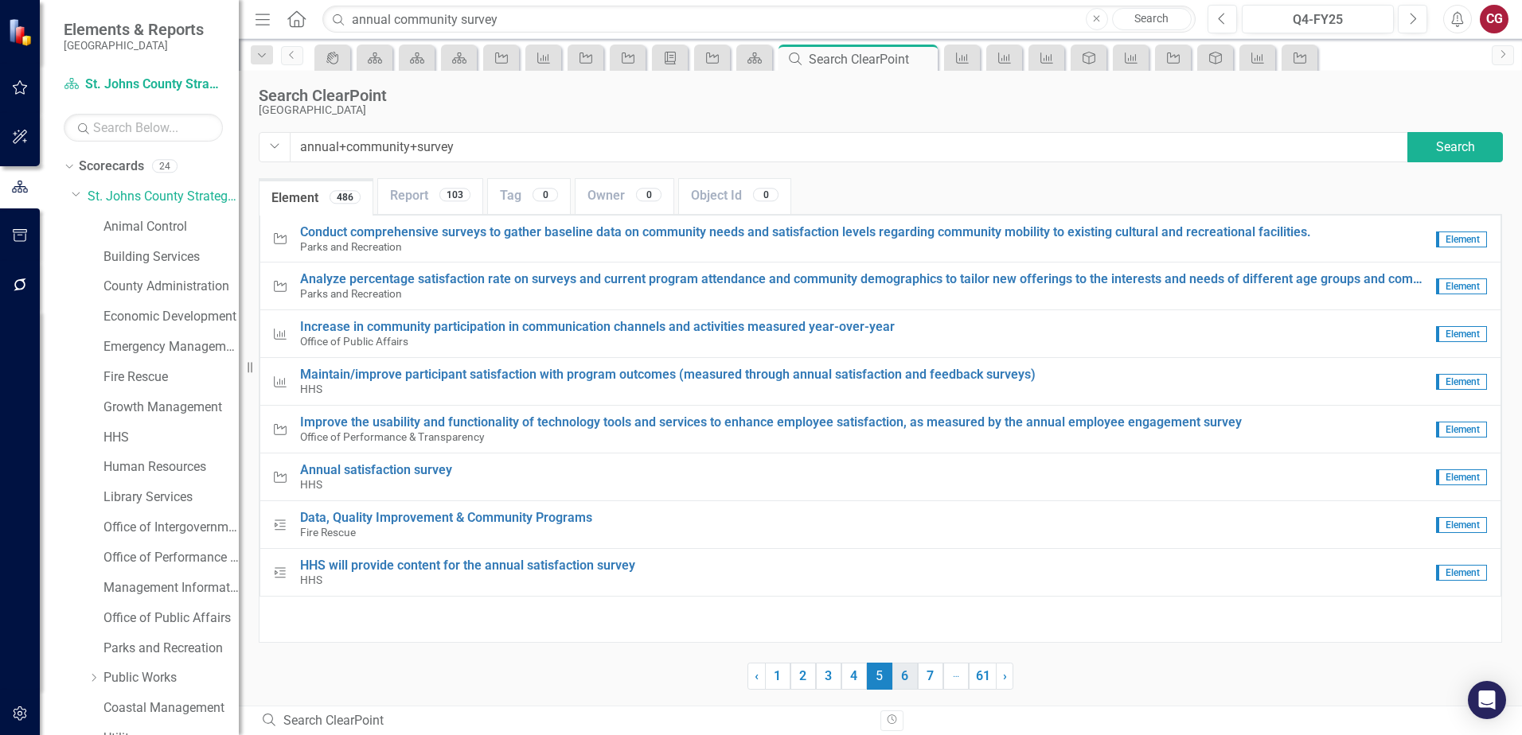
click at [894, 678] on link "6" at bounding box center [904, 676] width 25 height 27
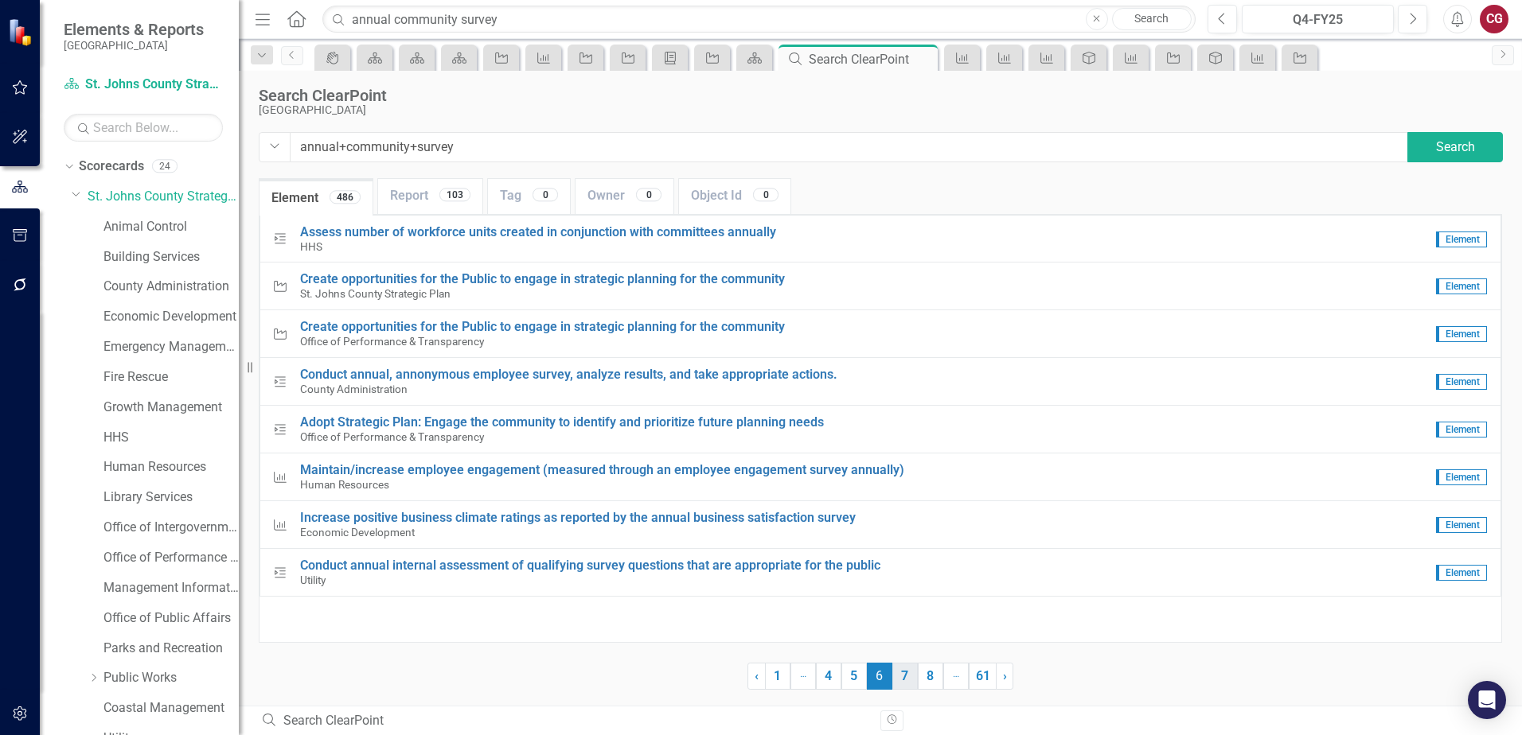
click at [910, 680] on link "7" at bounding box center [904, 676] width 25 height 27
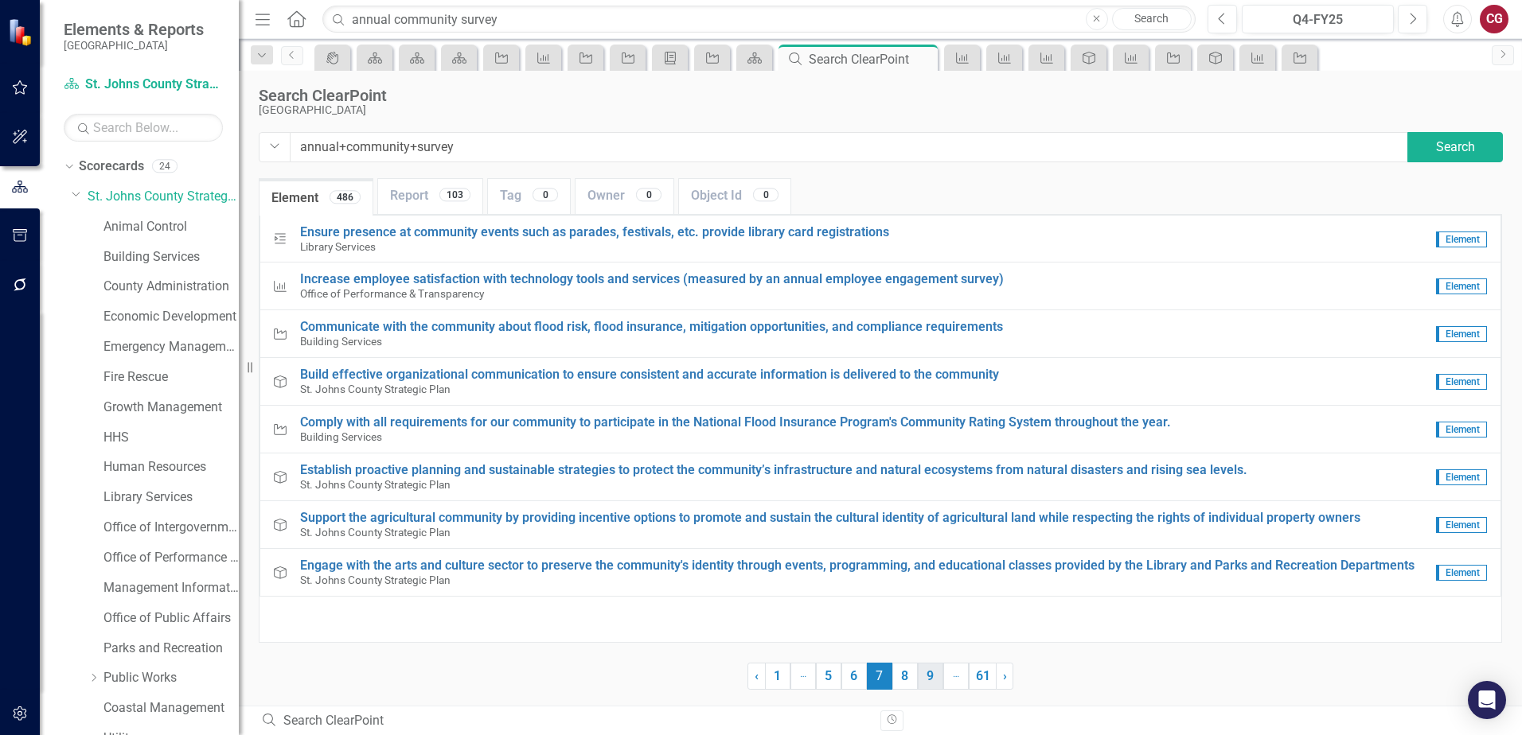
click at [927, 670] on link "9" at bounding box center [930, 676] width 25 height 27
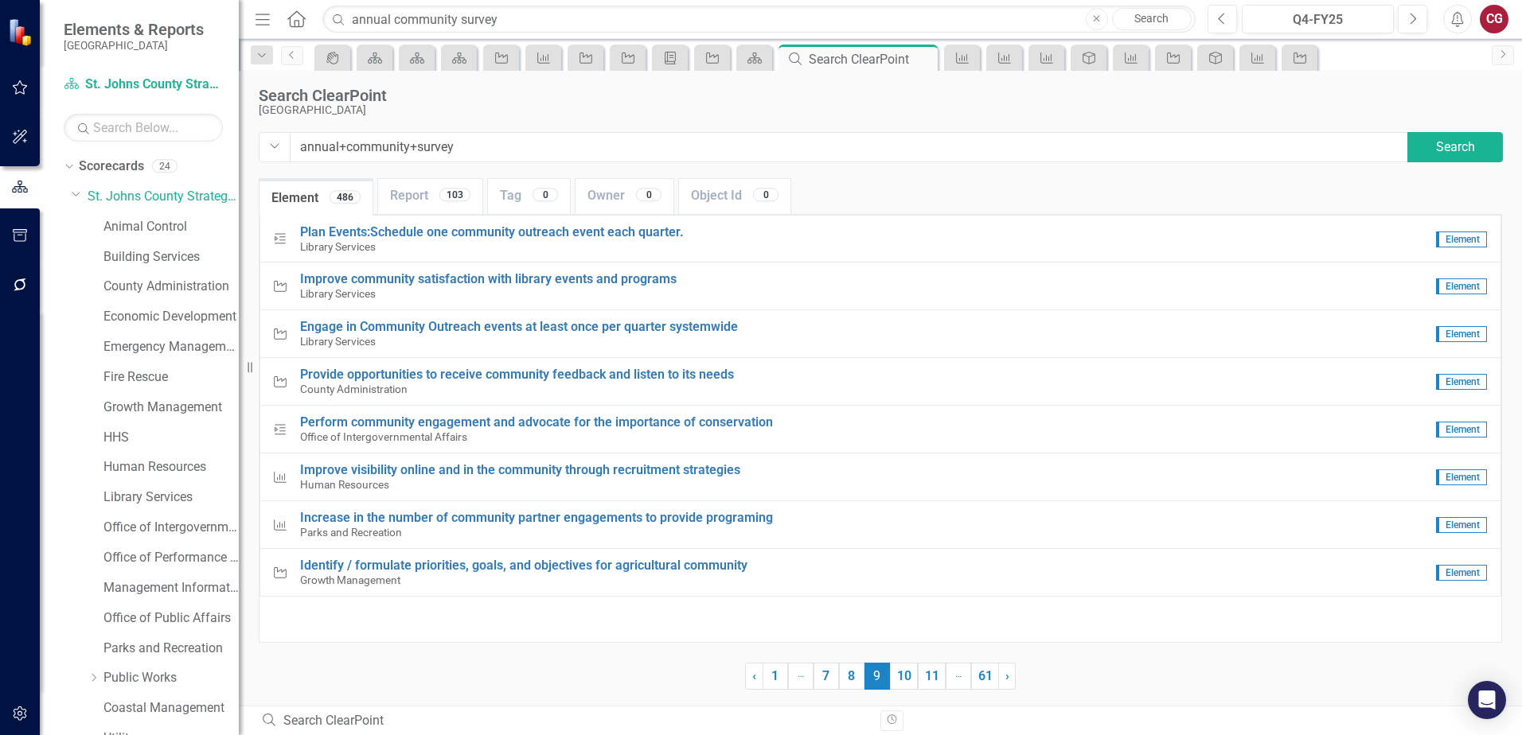
click at [307, 25] on div "Menu Home Search annual community survey Close Search" at bounding box center [721, 19] width 941 height 30
click at [296, 19] on icon "Home" at bounding box center [296, 18] width 21 height 17
